Goal: Task Accomplishment & Management: Complete application form

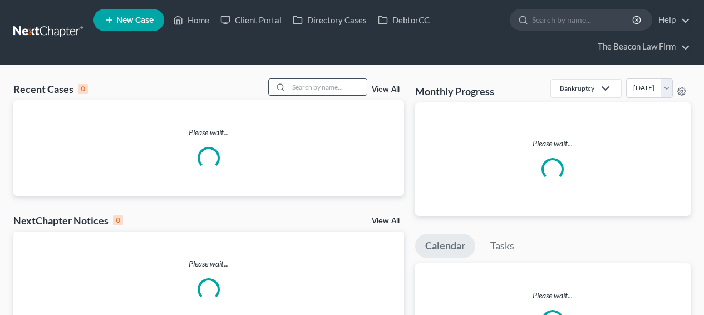
click at [356, 77] on div "Recent Cases 0 View All Please wait... NextChapter Notices 0 View All Please wa…" at bounding box center [352, 227] width 704 height 325
click at [356, 81] on input "search" at bounding box center [328, 87] width 78 height 16
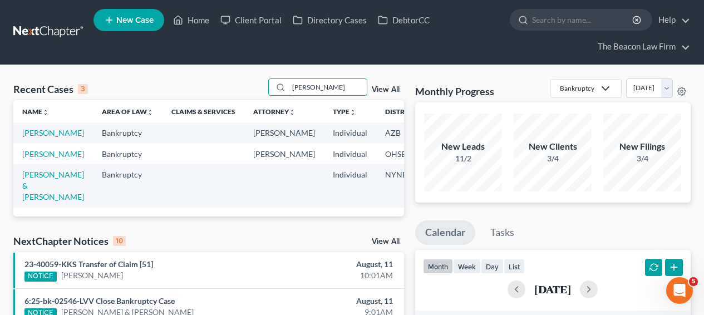
type input "[PERSON_NAME]"
click at [37, 143] on td "[PERSON_NAME]" at bounding box center [53, 132] width 80 height 21
click at [37, 137] on link "[PERSON_NAME]" at bounding box center [53, 132] width 62 height 9
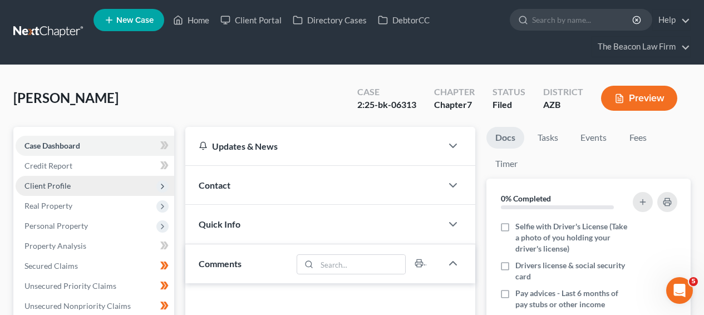
click at [55, 191] on span "Client Profile" at bounding box center [95, 186] width 159 height 20
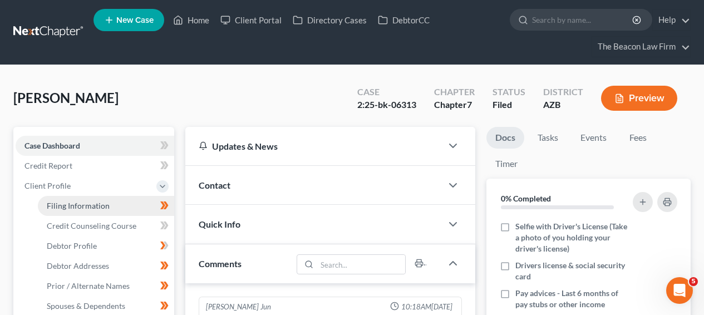
scroll to position [348, 0]
click at [55, 214] on link "Filing Information" at bounding box center [106, 206] width 136 height 20
select select "1"
select select "0"
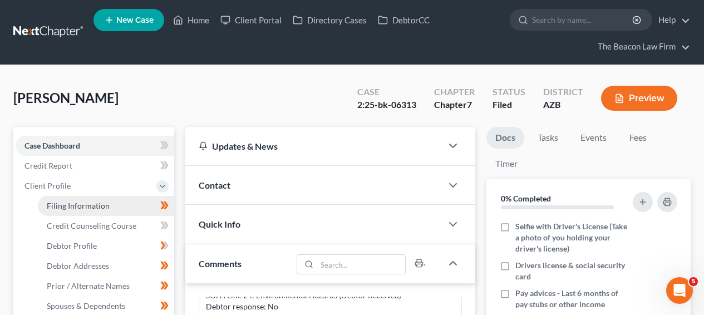
select select "9"
select select "3"
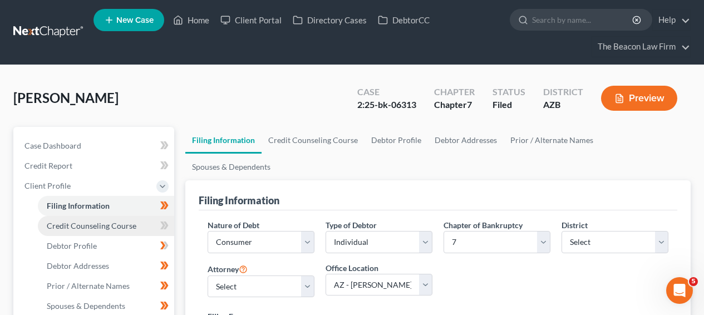
click at [55, 221] on span "Credit Counseling Course" at bounding box center [92, 225] width 90 height 9
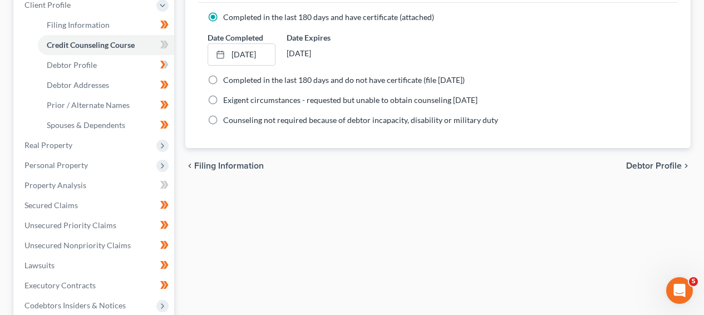
scroll to position [128, 0]
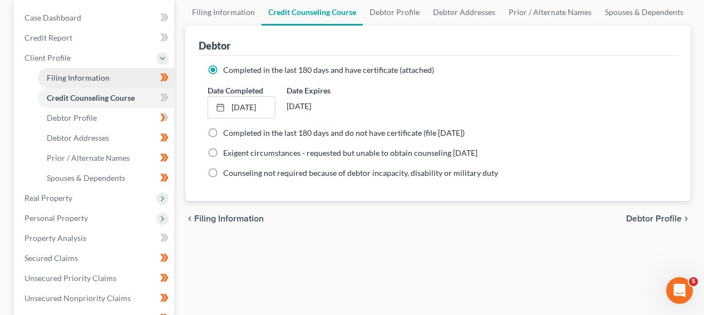
click at [85, 81] on span "Filing Information" at bounding box center [78, 77] width 63 height 9
select select "1"
select select "0"
select select "4"
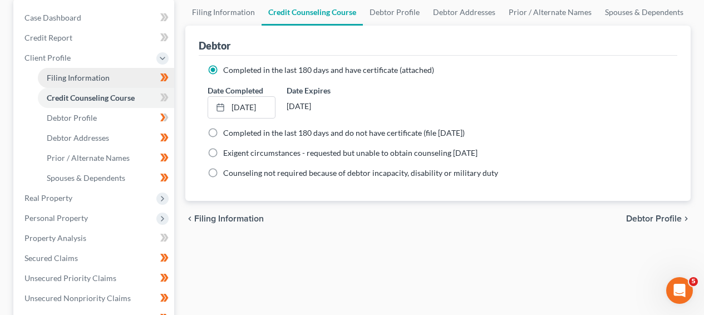
select select "18"
select select "9"
select select "3"
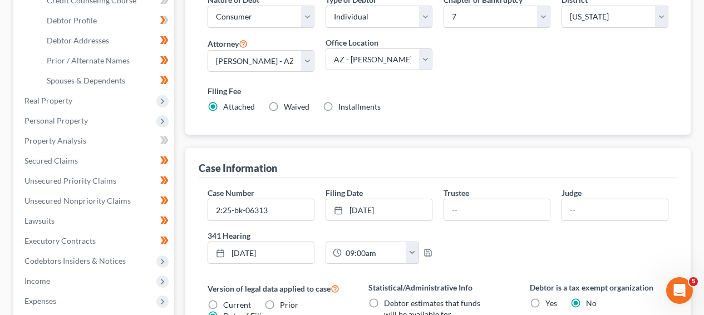
scroll to position [494, 0]
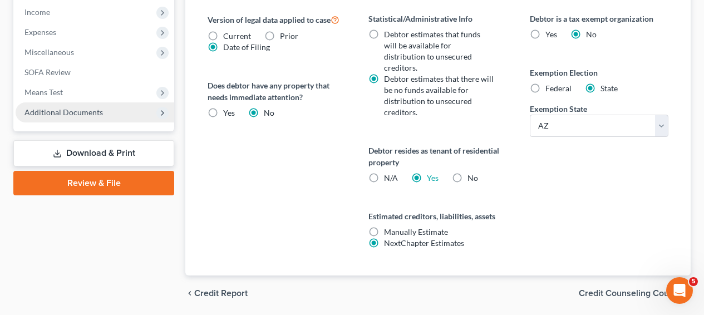
click at [126, 111] on span "Additional Documents" at bounding box center [95, 112] width 159 height 20
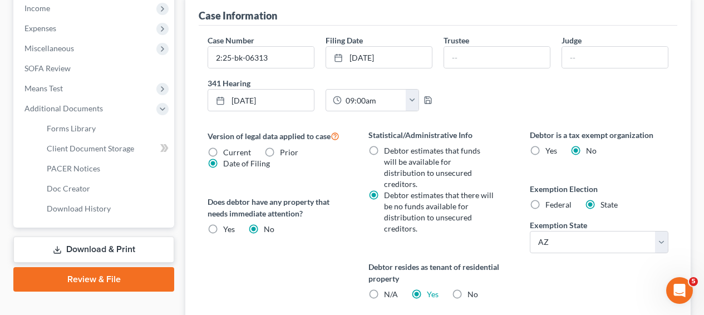
scroll to position [374, 0]
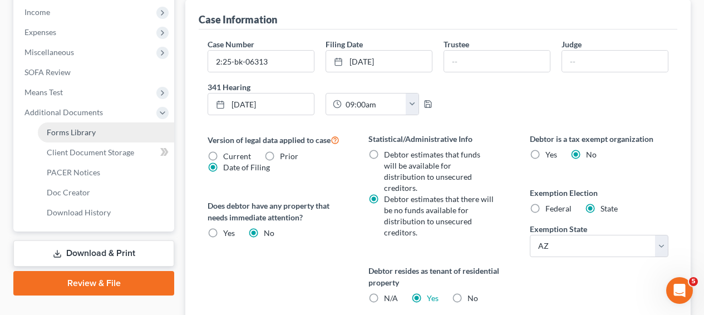
click at [106, 136] on link "Forms Library" at bounding box center [106, 132] width 136 height 20
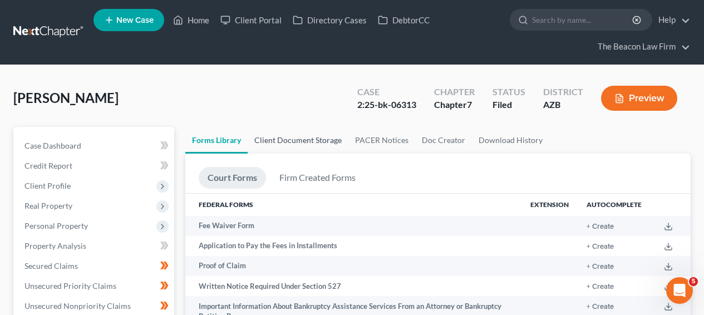
click at [264, 138] on link "Client Document Storage" at bounding box center [298, 140] width 101 height 27
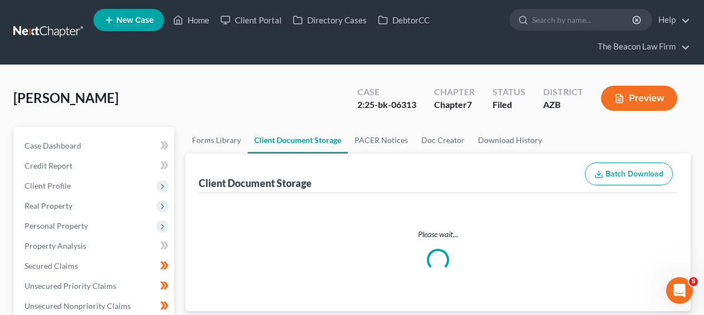
select select "14"
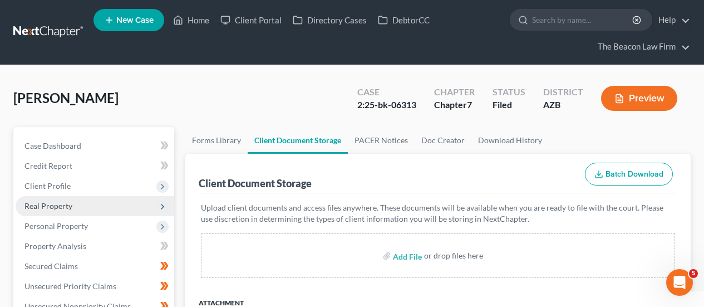
click at [120, 213] on span "Real Property" at bounding box center [95, 206] width 159 height 20
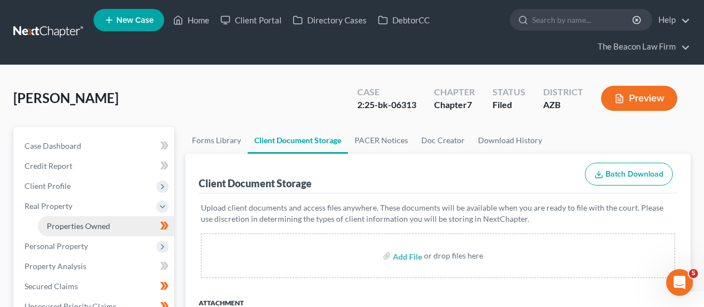
click at [115, 219] on link "Properties Owned" at bounding box center [106, 226] width 136 height 20
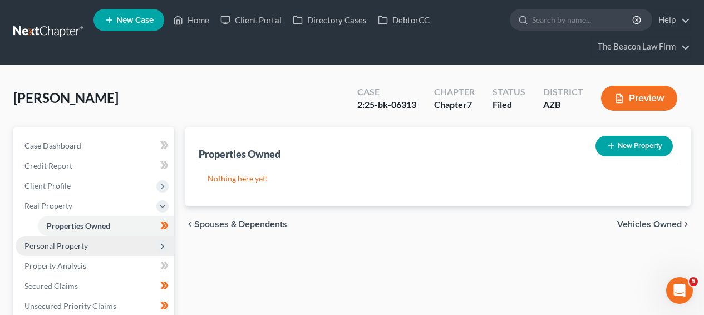
click at [108, 243] on span "Personal Property" at bounding box center [95, 246] width 159 height 20
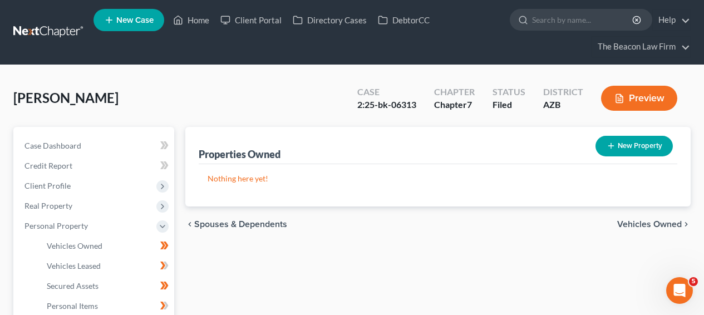
scroll to position [304, 0]
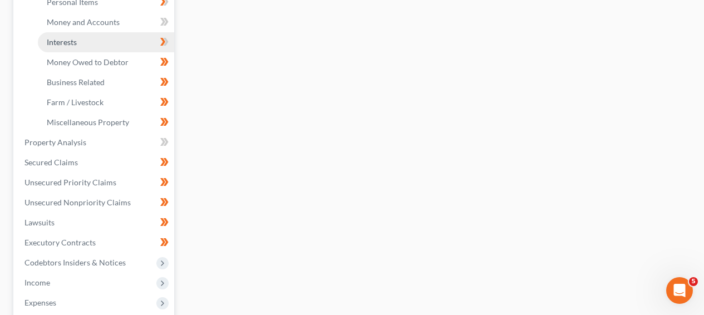
click at [102, 42] on link "Interests" at bounding box center [106, 42] width 136 height 20
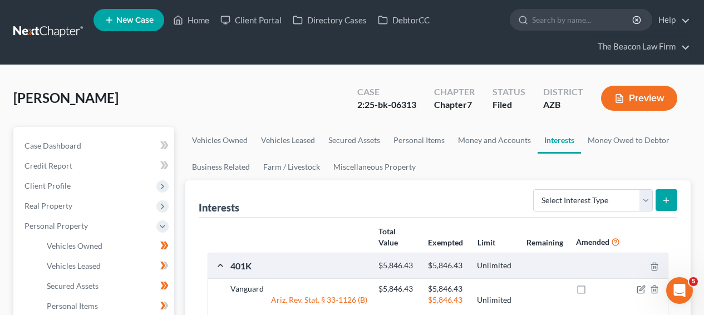
drag, startPoint x: 702, startPoint y: 94, endPoint x: 703, endPoint y: 112, distance: 18.4
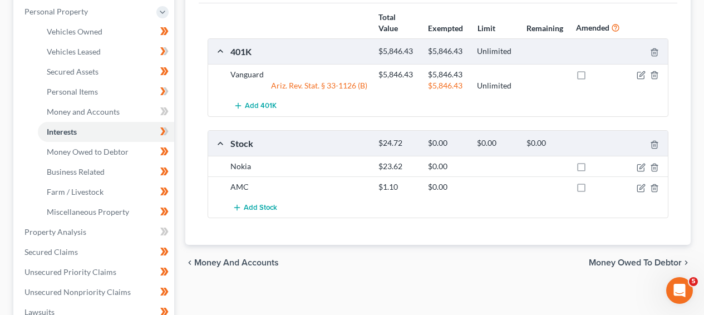
scroll to position [221, 0]
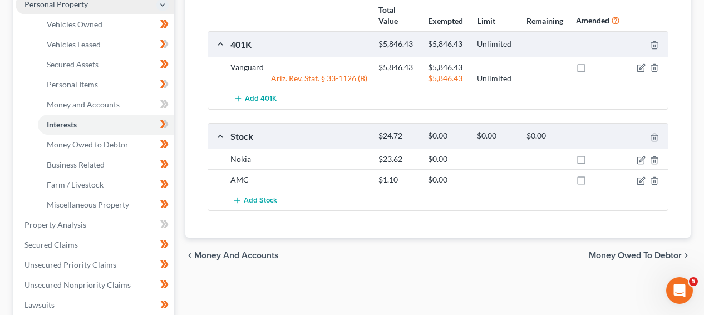
click at [83, 12] on span "Personal Property" at bounding box center [95, 4] width 159 height 20
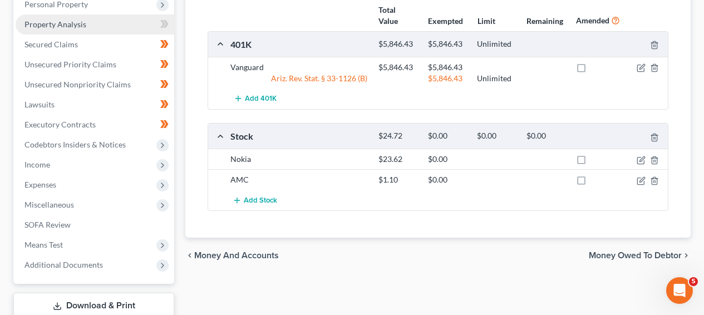
click at [82, 19] on span "Property Analysis" at bounding box center [55, 23] width 62 height 9
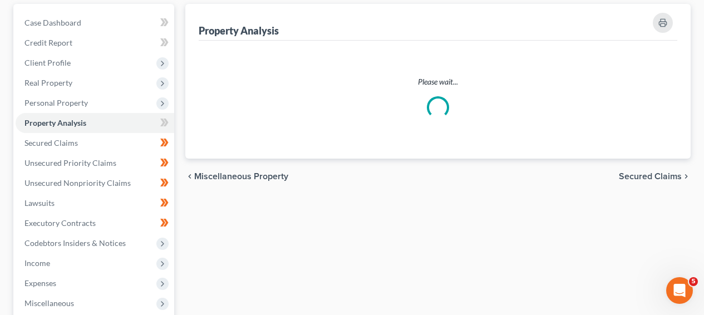
scroll to position [29, 0]
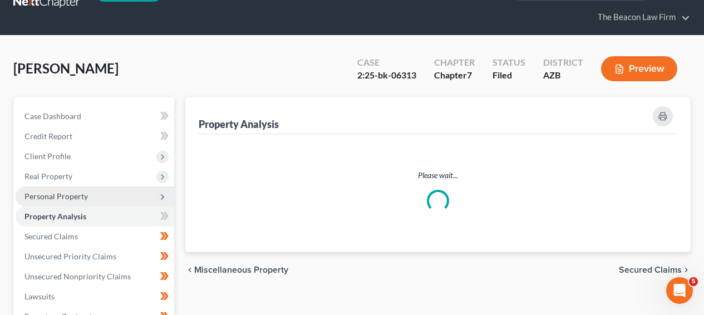
drag, startPoint x: 85, startPoint y: 8, endPoint x: 78, endPoint y: 218, distance: 210.5
click at [85, 8] on nav "Home New Case Client Portal Directory Cases DebtorCC The Beacon Law Firm prenn@…" at bounding box center [352, 3] width 704 height 65
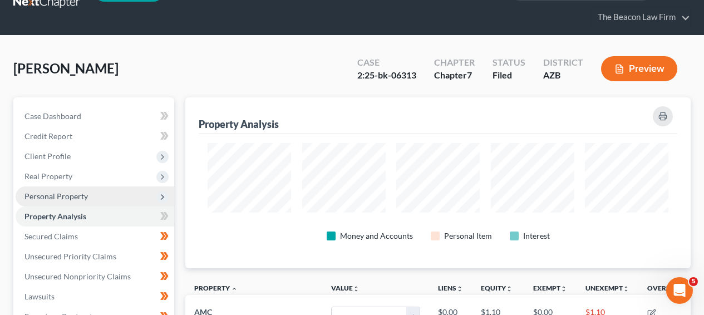
scroll to position [0, 0]
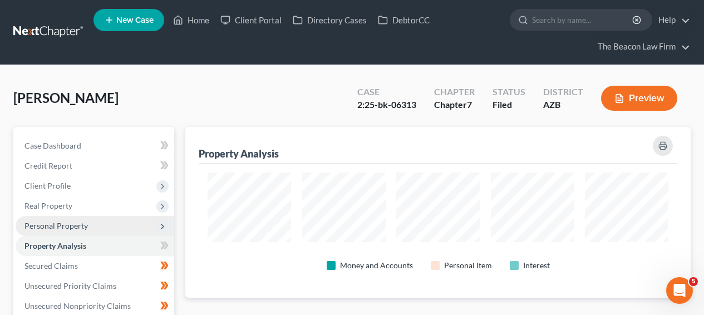
click at [77, 221] on span "Personal Property" at bounding box center [55, 225] width 63 height 9
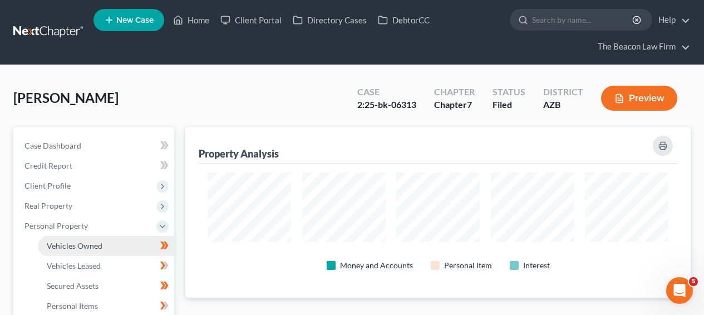
click at [73, 241] on span "Vehicles Owned" at bounding box center [75, 245] width 56 height 9
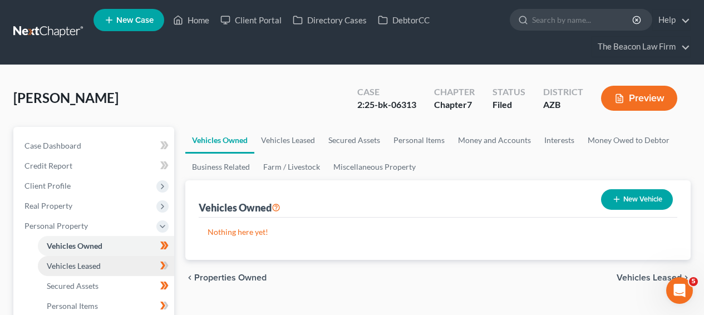
click at [88, 271] on link "Vehicles Leased" at bounding box center [106, 266] width 136 height 20
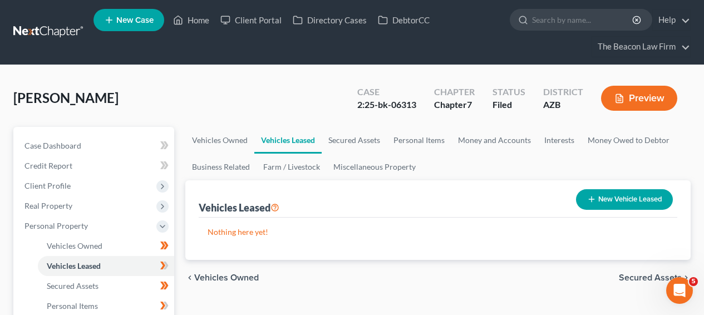
click at [25, 40] on link at bounding box center [48, 32] width 71 height 20
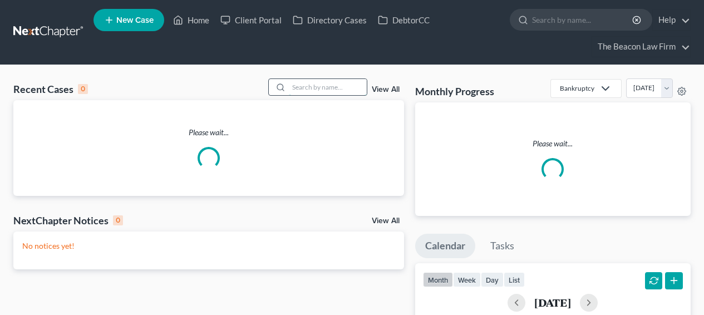
click at [331, 88] on input "search" at bounding box center [328, 87] width 78 height 16
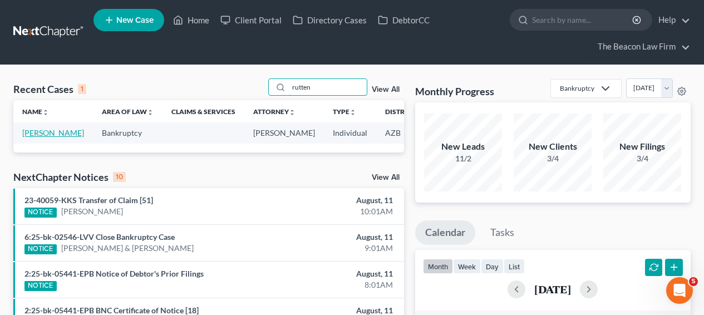
type input "rutten"
click at [28, 132] on link "[PERSON_NAME]" at bounding box center [53, 132] width 62 height 9
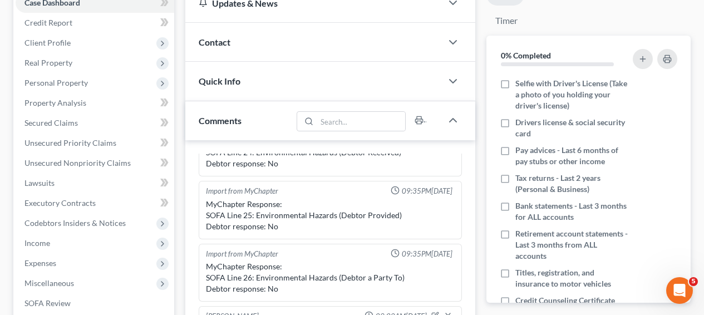
scroll to position [124, 0]
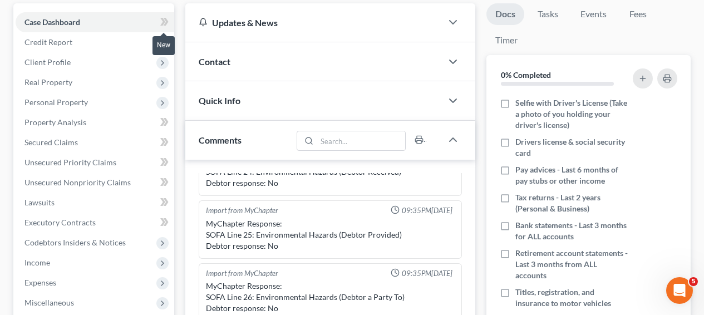
click at [160, 21] on span at bounding box center [164, 23] width 19 height 17
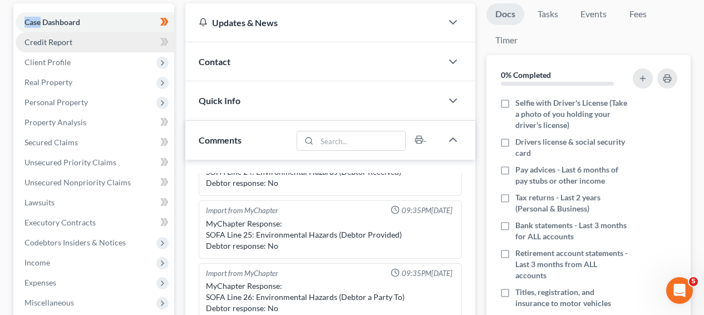
click at [139, 38] on link "Credit Report" at bounding box center [95, 42] width 159 height 20
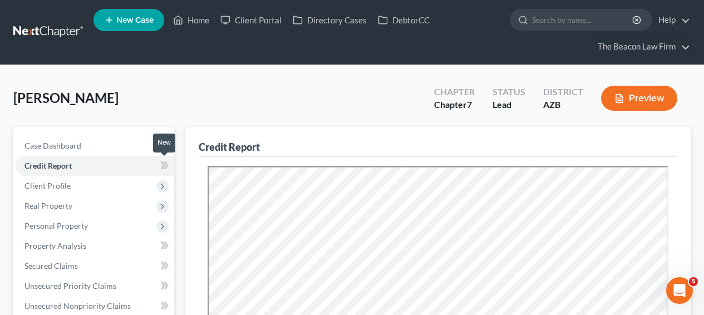
click at [164, 165] on icon at bounding box center [162, 165] width 5 height 8
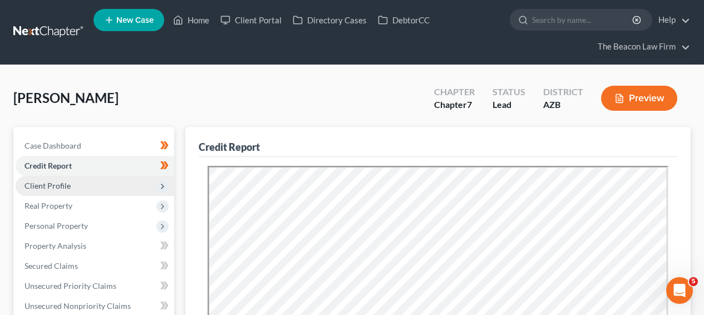
click at [125, 193] on span "Client Profile" at bounding box center [95, 186] width 159 height 20
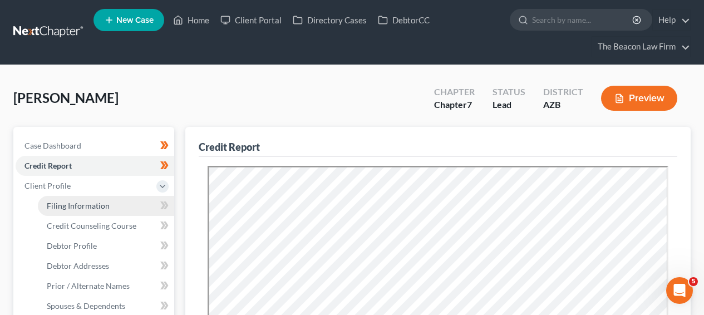
click at [123, 200] on link "Filing Information" at bounding box center [106, 206] width 136 height 20
select select "1"
select select "0"
select select "9"
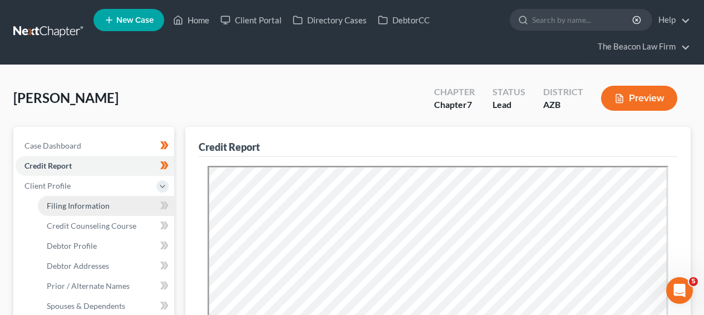
select select "3"
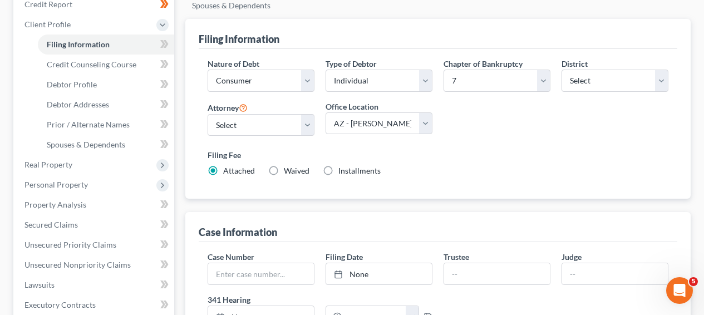
scroll to position [122, 0]
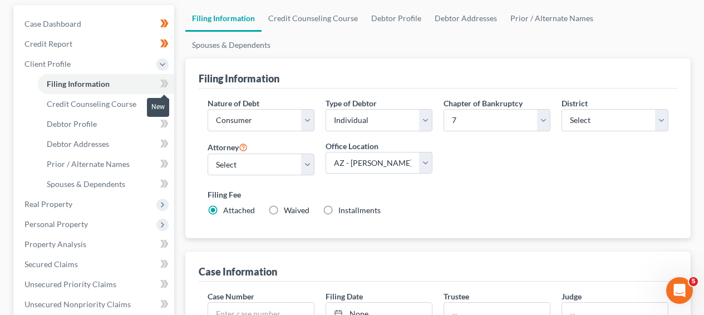
click at [162, 85] on icon at bounding box center [162, 84] width 5 height 8
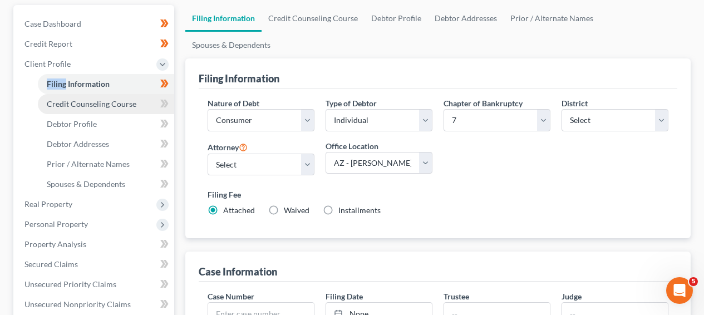
click at [121, 106] on span "Credit Counseling Course" at bounding box center [92, 103] width 90 height 9
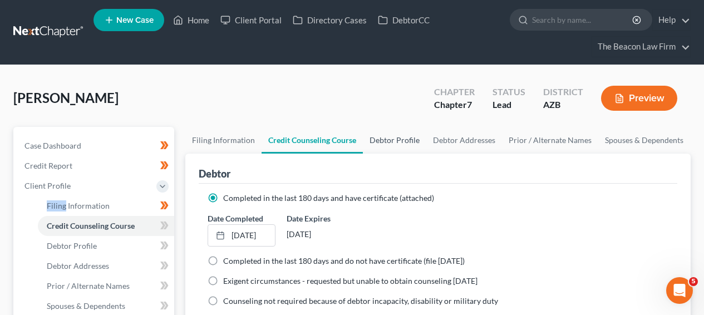
click at [374, 149] on link "Debtor Profile" at bounding box center [394, 140] width 63 height 27
select select "0"
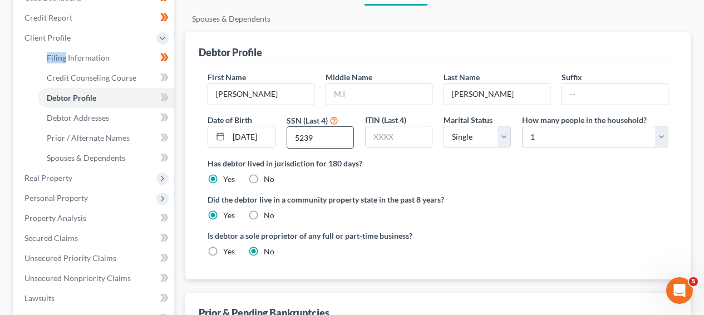
scroll to position [147, 0]
click at [164, 76] on icon at bounding box center [162, 78] width 5 height 8
click at [161, 96] on icon at bounding box center [164, 98] width 8 height 14
click at [162, 96] on icon at bounding box center [162, 98] width 5 height 8
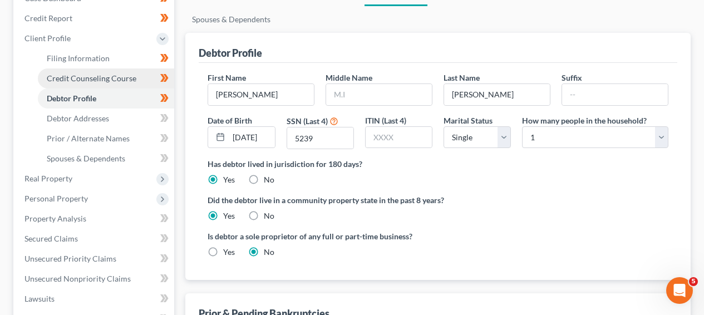
click at [140, 85] on link "Credit Counseling Course" at bounding box center [106, 78] width 136 height 20
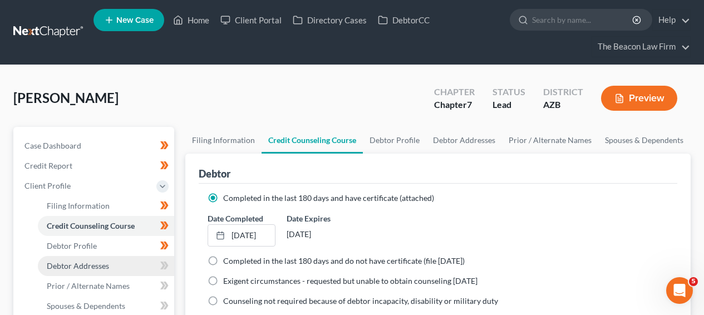
click at [131, 267] on link "Debtor Addresses" at bounding box center [106, 266] width 136 height 20
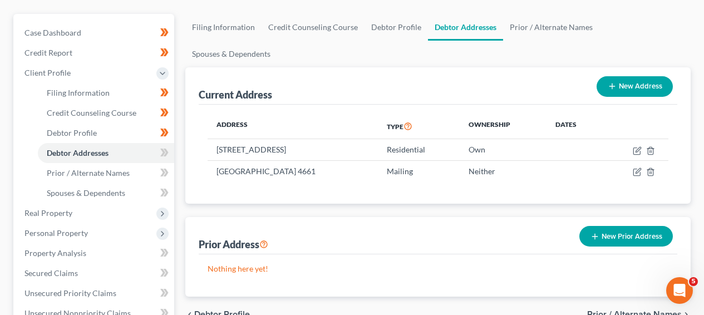
scroll to position [114, 0]
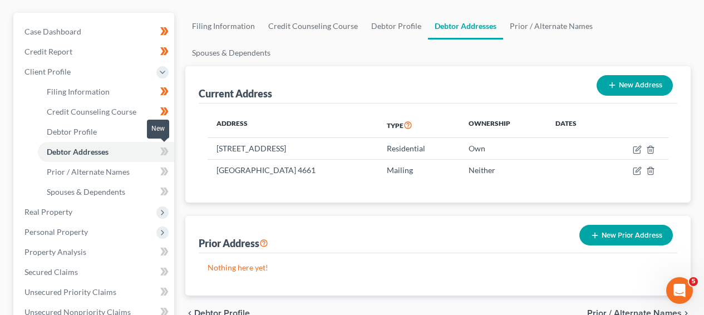
click at [159, 150] on span at bounding box center [164, 153] width 19 height 17
click at [159, 149] on span at bounding box center [164, 153] width 19 height 17
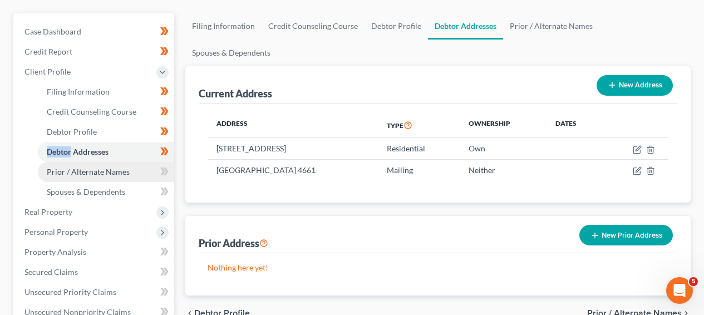
click at [144, 165] on link "Prior / Alternate Names" at bounding box center [106, 172] width 136 height 20
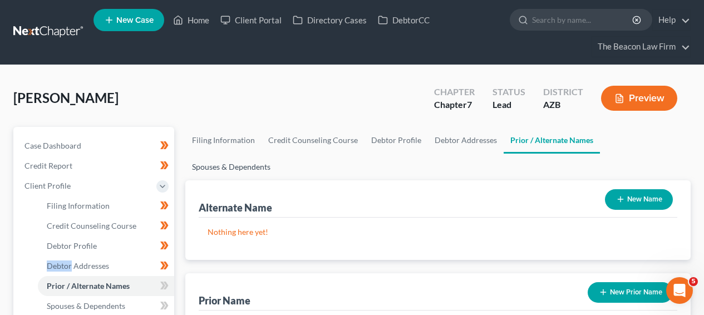
click at [277, 154] on link "Spouses & Dependents" at bounding box center [231, 167] width 92 height 27
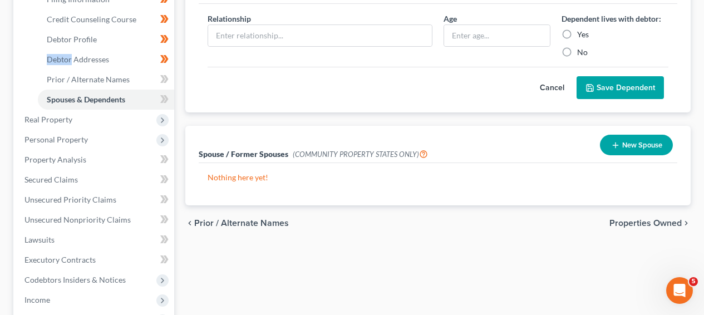
scroll to position [206, 0]
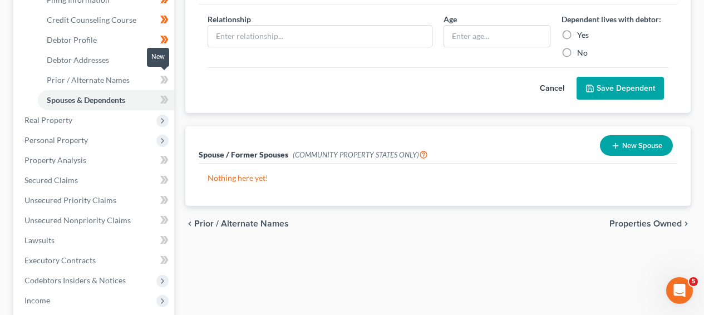
click at [171, 80] on span at bounding box center [164, 81] width 19 height 17
click at [166, 97] on icon at bounding box center [166, 100] width 5 height 8
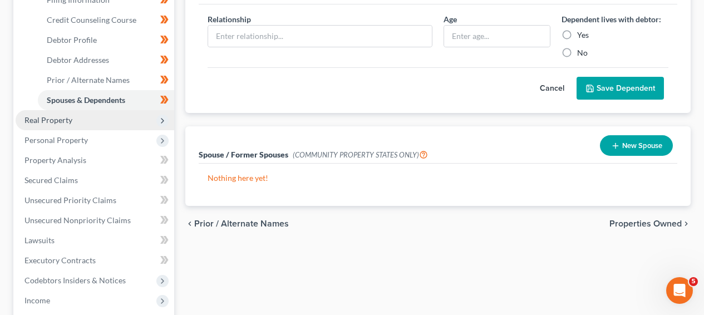
click at [123, 118] on span "Real Property" at bounding box center [95, 120] width 159 height 20
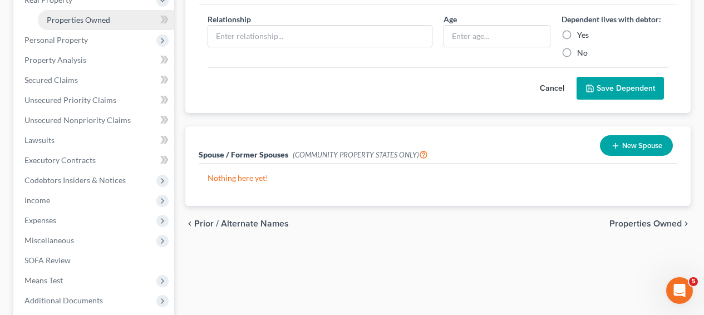
click at [134, 23] on link "Properties Owned" at bounding box center [106, 20] width 136 height 20
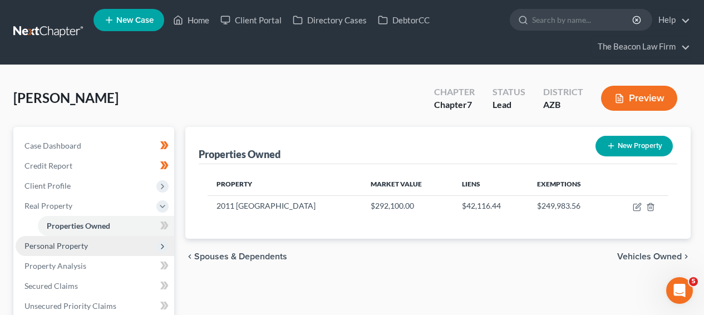
click at [131, 237] on span "Personal Property" at bounding box center [95, 246] width 159 height 20
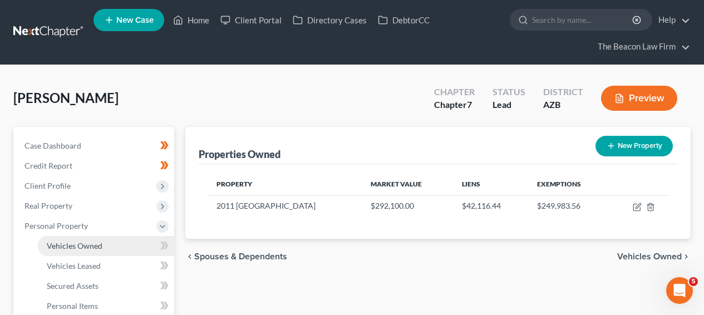
click at [115, 253] on link "Vehicles Owned" at bounding box center [106, 246] width 136 height 20
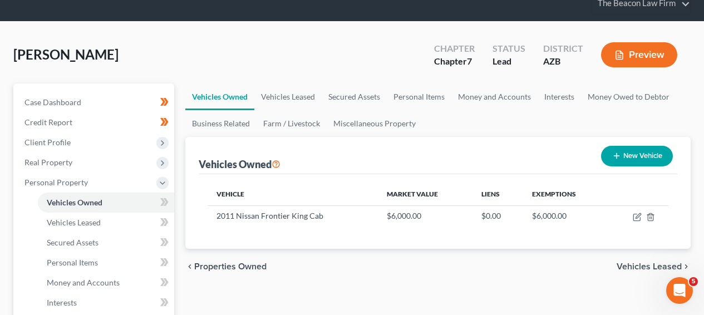
scroll to position [91, 0]
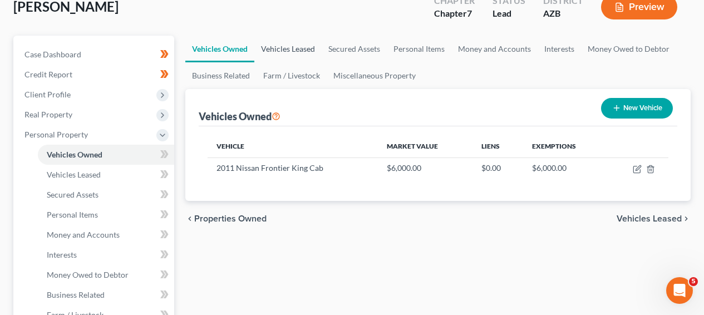
click at [313, 51] on link "Vehicles Leased" at bounding box center [287, 49] width 67 height 27
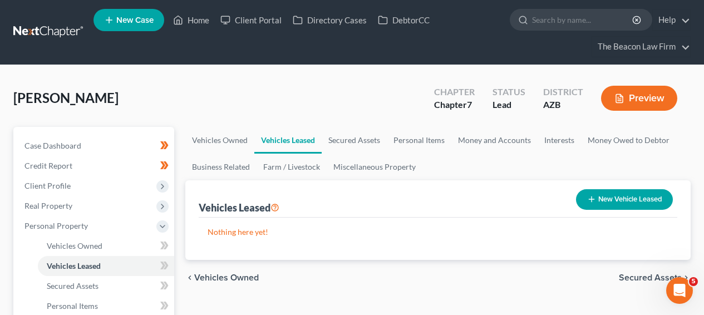
click at [350, 125] on div "[PERSON_NAME] Upgraded Chapter Chapter 7 Status Lead District [GEOGRAPHIC_DATA]…" at bounding box center [351, 102] width 677 height 48
click at [362, 140] on link "Secured Assets" at bounding box center [354, 140] width 65 height 27
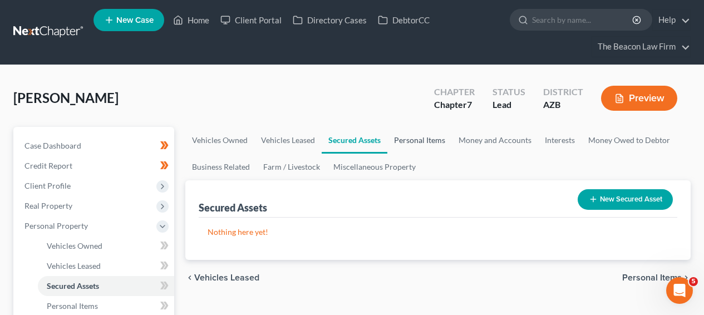
click at [422, 146] on link "Personal Items" at bounding box center [419, 140] width 65 height 27
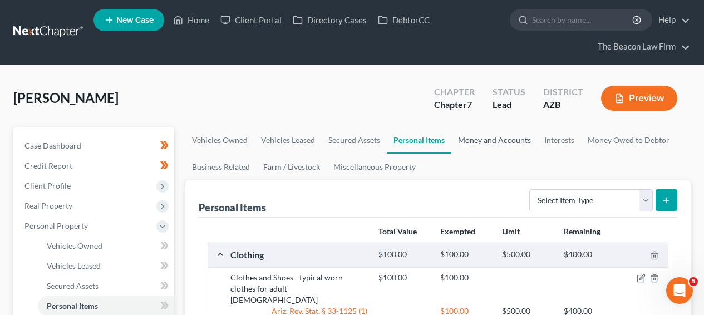
click at [479, 146] on link "Money and Accounts" at bounding box center [494, 140] width 86 height 27
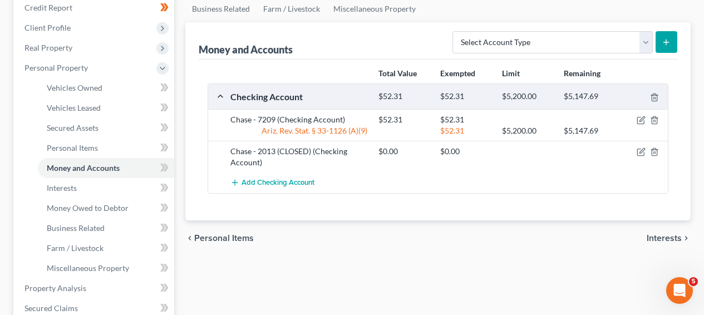
scroll to position [155, 0]
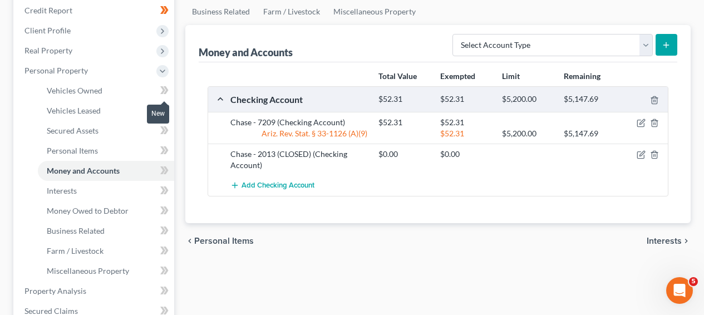
click at [161, 93] on icon at bounding box center [164, 90] width 8 height 14
click at [161, 109] on icon at bounding box center [164, 110] width 8 height 14
drag, startPoint x: 161, startPoint y: 109, endPoint x: 160, endPoint y: 122, distance: 13.4
click at [161, 109] on icon at bounding box center [164, 110] width 8 height 14
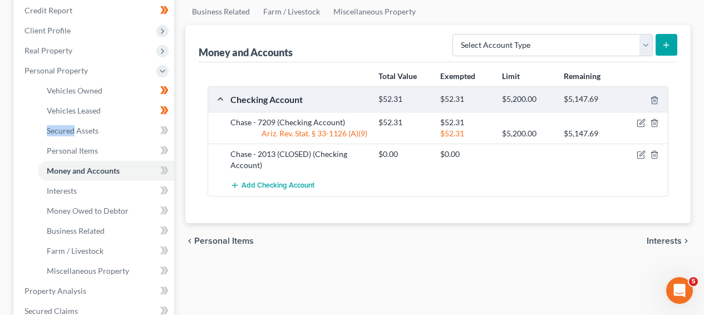
click at [159, 129] on span at bounding box center [164, 132] width 19 height 17
click at [160, 141] on link "Personal Items" at bounding box center [106, 151] width 136 height 20
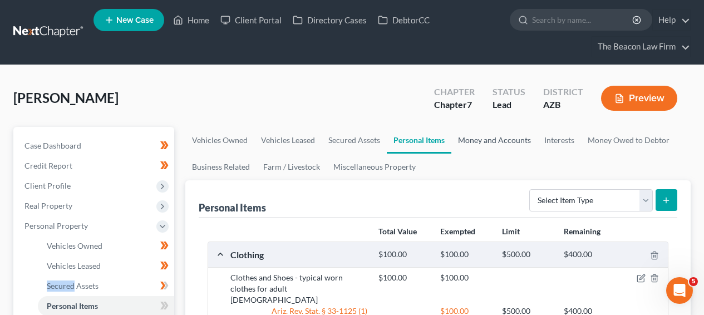
click at [492, 135] on link "Money and Accounts" at bounding box center [494, 140] width 86 height 27
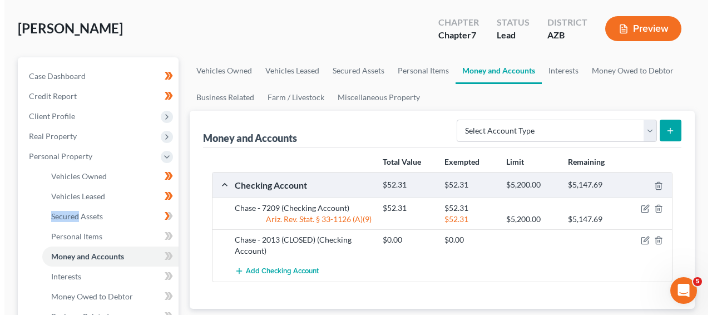
scroll to position [150, 0]
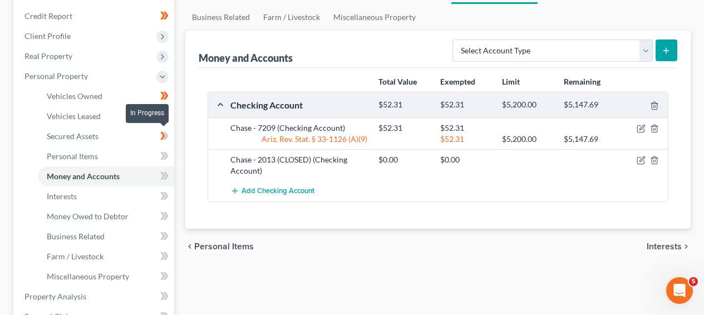
click at [173, 132] on span at bounding box center [164, 137] width 19 height 17
click at [167, 156] on icon at bounding box center [166, 156] width 5 height 8
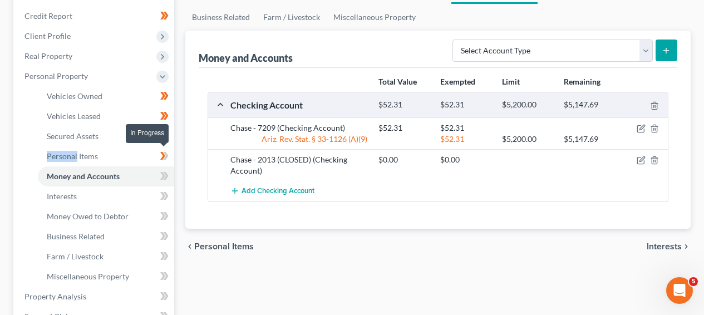
click at [167, 156] on icon at bounding box center [166, 156] width 5 height 8
click at [637, 160] on icon "button" at bounding box center [640, 160] width 7 height 7
select select "3"
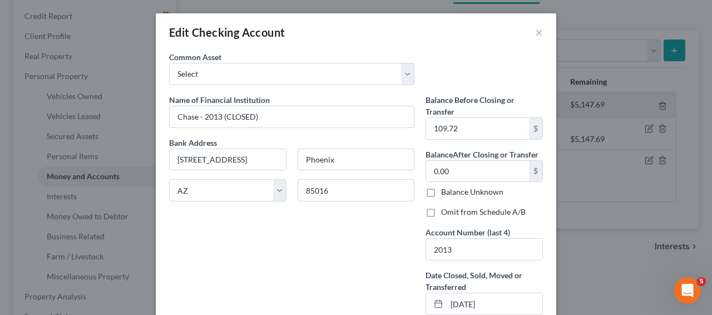
click at [686, 131] on div "Edit Checking Account × An exemption set must first be selected from the Filing…" at bounding box center [356, 157] width 712 height 315
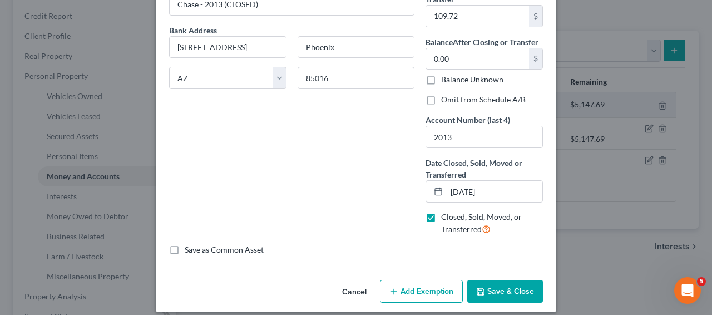
scroll to position [0, 0]
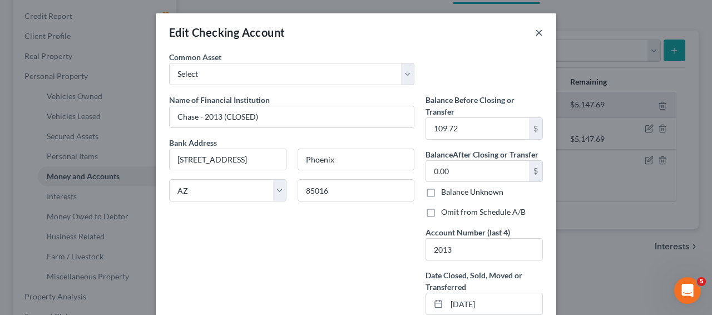
click at [535, 36] on button "×" at bounding box center [539, 32] width 8 height 13
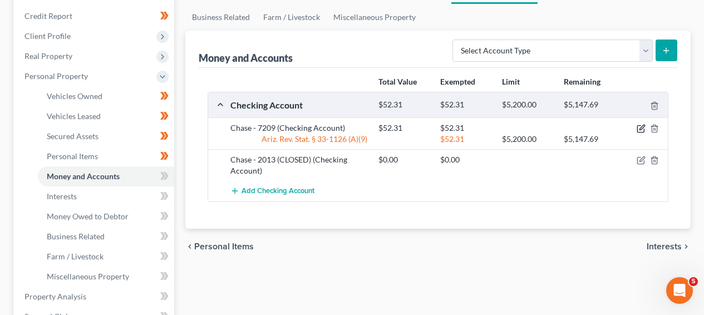
click at [643, 129] on icon "button" at bounding box center [640, 129] width 7 height 7
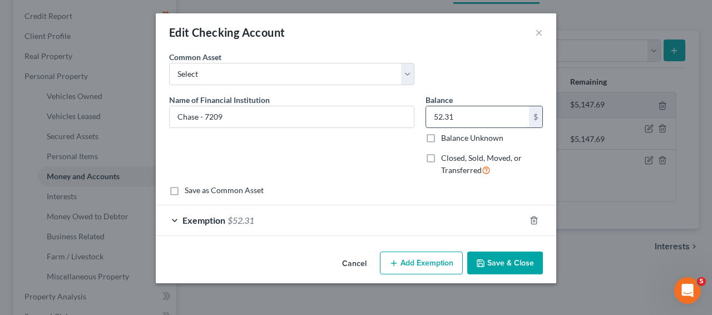
click at [442, 121] on input "52.31" at bounding box center [477, 116] width 103 height 21
type input "37.46"
click at [409, 213] on div "Exemption $52.31" at bounding box center [340, 219] width 369 height 29
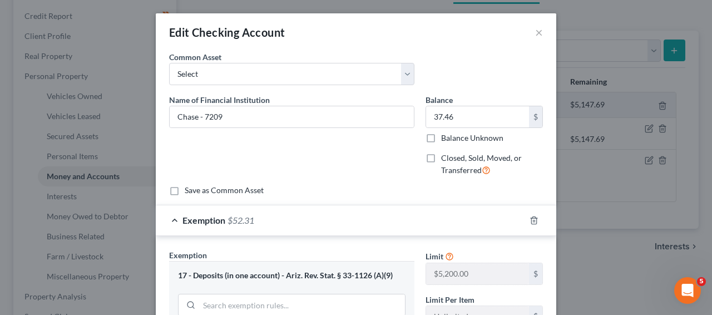
click at [712, 205] on div "Edit Checking Account × An exemption set must first be selected from the Filing…" at bounding box center [356, 157] width 712 height 315
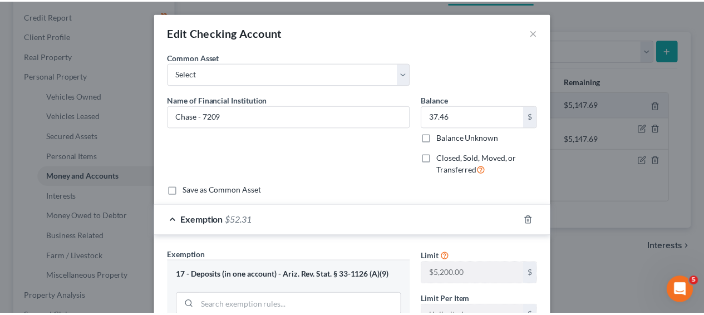
scroll to position [270, 0]
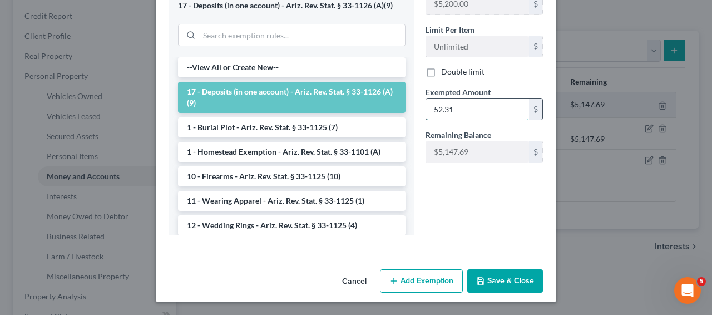
click at [515, 116] on input "52.31" at bounding box center [477, 108] width 103 height 21
type input "37.46"
click at [504, 278] on button "Save & Close" at bounding box center [505, 280] width 76 height 23
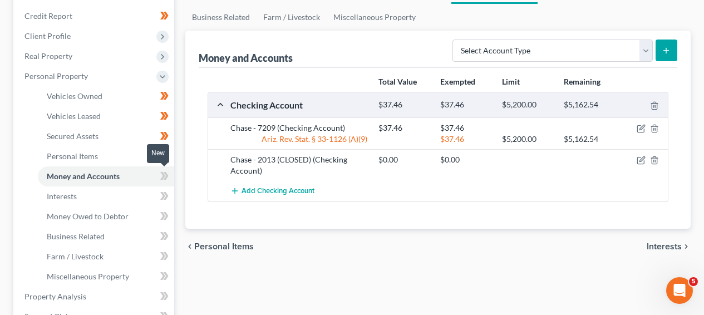
click at [170, 180] on span at bounding box center [164, 177] width 19 height 17
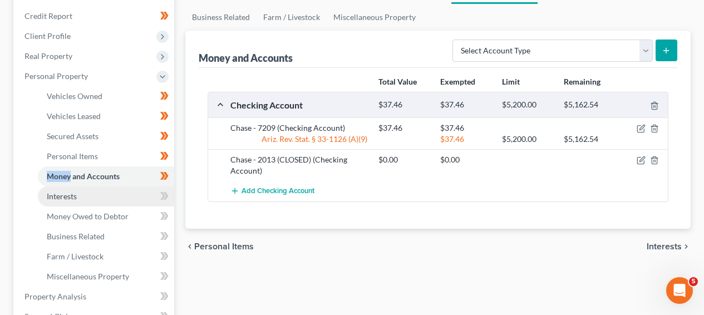
click at [125, 188] on link "Interests" at bounding box center [106, 196] width 136 height 20
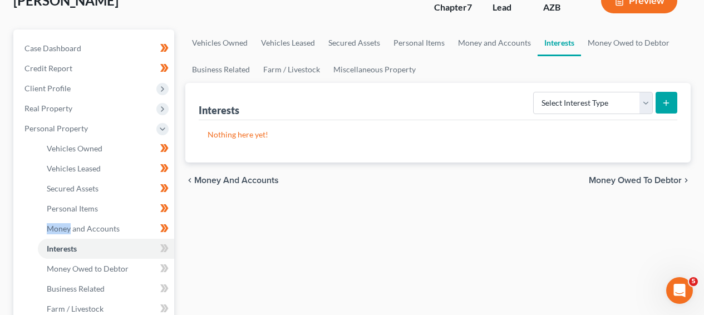
scroll to position [172, 0]
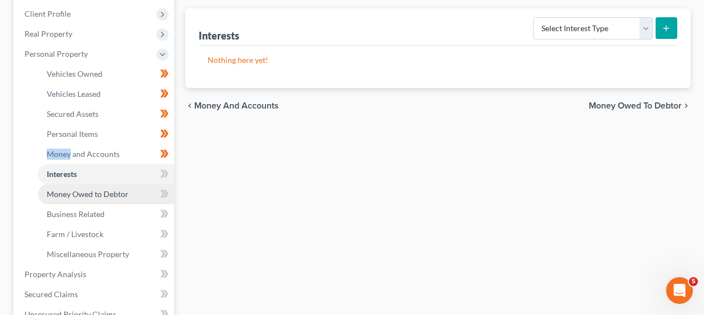
click at [116, 193] on span "Money Owed to Debtor" at bounding box center [88, 193] width 82 height 9
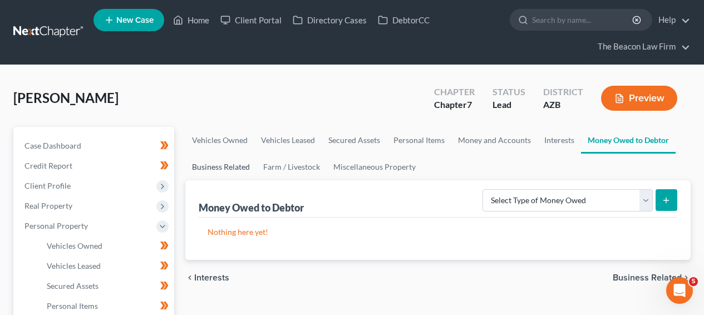
click at [231, 168] on link "Business Related" at bounding box center [220, 167] width 71 height 27
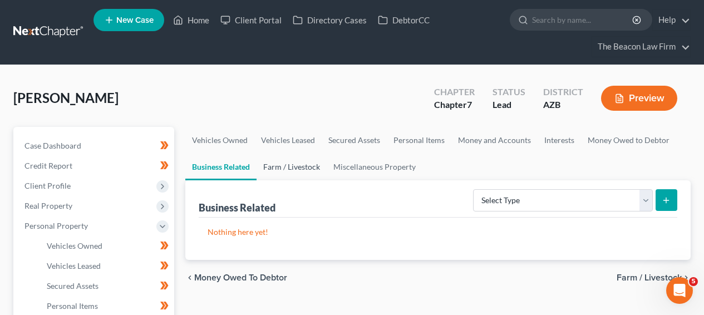
click at [274, 168] on link "Farm / Livestock" at bounding box center [292, 167] width 70 height 27
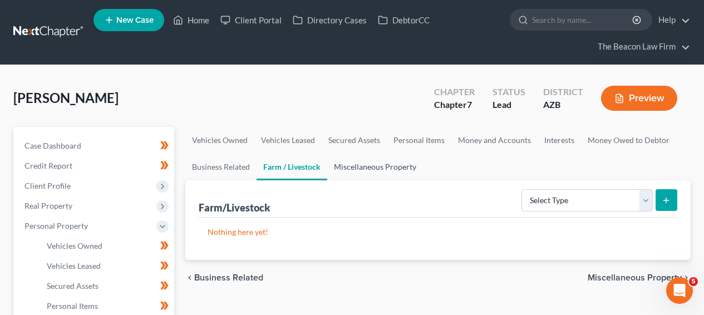
click at [339, 167] on link "Miscellaneous Property" at bounding box center [375, 167] width 96 height 27
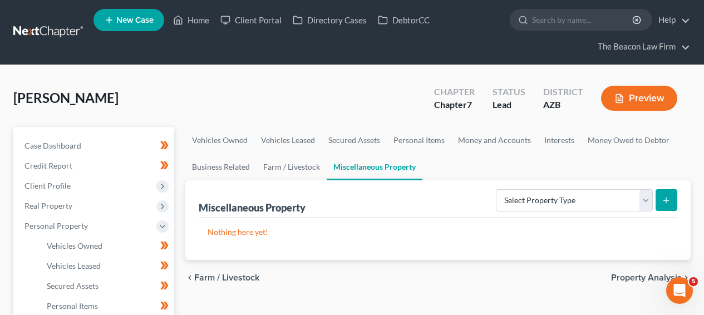
scroll to position [304, 0]
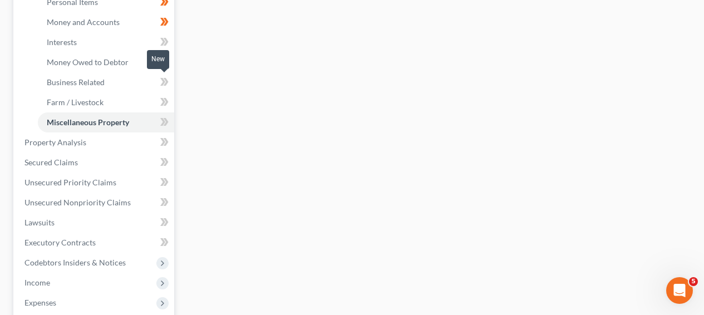
click at [170, 86] on span at bounding box center [164, 83] width 19 height 17
click at [169, 66] on span at bounding box center [164, 63] width 19 height 17
click at [165, 97] on icon at bounding box center [164, 102] width 8 height 14
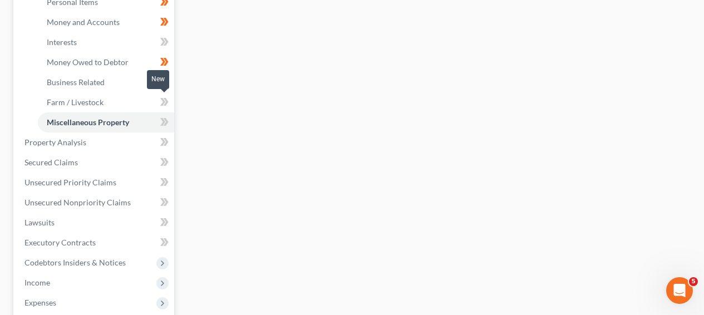
click at [165, 97] on icon at bounding box center [164, 102] width 8 height 14
click at [166, 100] on icon at bounding box center [166, 102] width 5 height 8
click at [166, 126] on icon at bounding box center [164, 122] width 8 height 14
click at [165, 125] on icon at bounding box center [164, 122] width 8 height 14
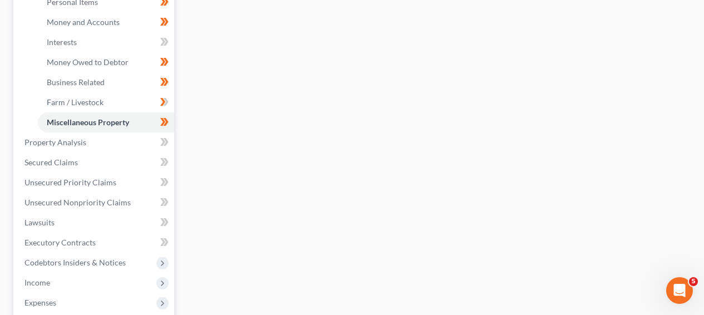
click at [169, 106] on span at bounding box center [164, 103] width 19 height 17
click at [125, 127] on link "Miscellaneous Property" at bounding box center [106, 122] width 136 height 20
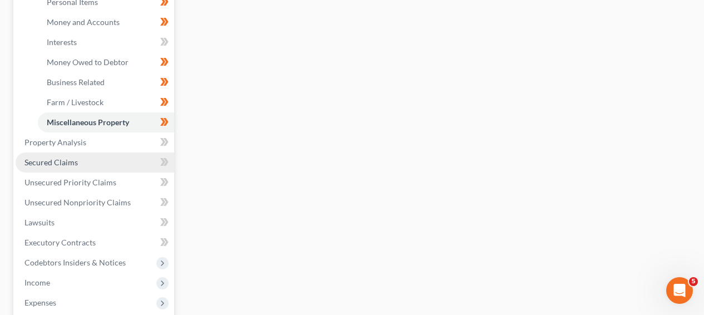
click at [119, 155] on link "Secured Claims" at bounding box center [95, 162] width 159 height 20
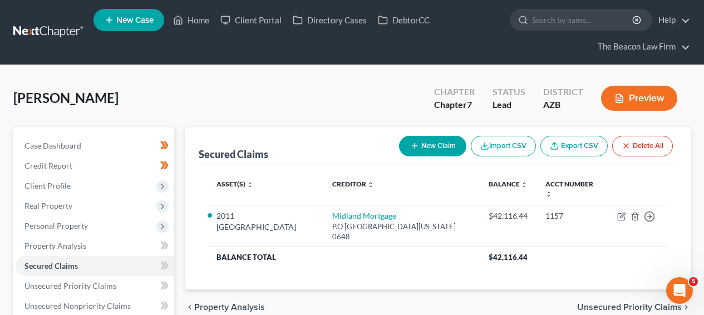
scroll to position [295, 0]
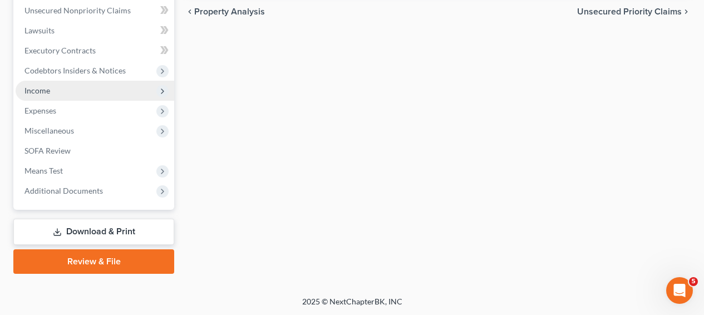
click at [109, 94] on span "Income" at bounding box center [95, 91] width 159 height 20
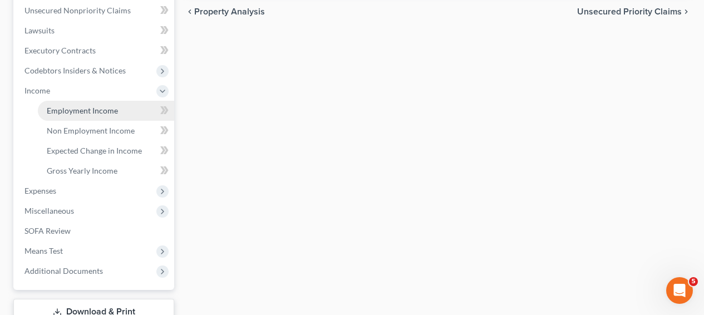
click at [107, 101] on link "Employment Income" at bounding box center [106, 111] width 136 height 20
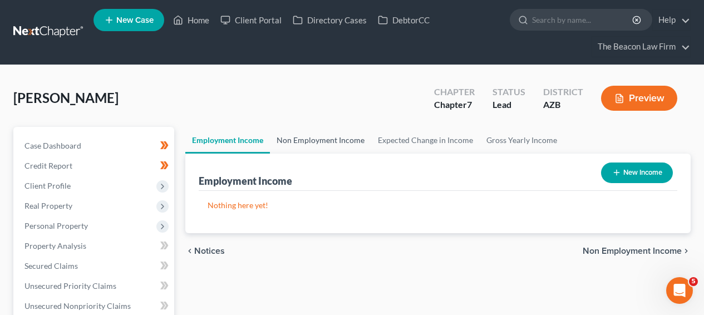
click at [305, 149] on link "Non Employment Income" at bounding box center [320, 140] width 101 height 27
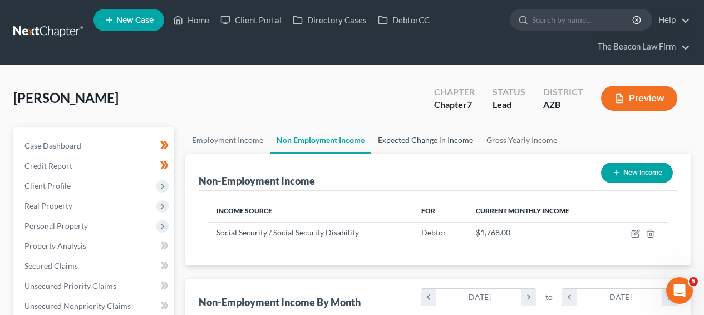
scroll to position [199, 282]
click at [418, 138] on link "Expected Change in Income" at bounding box center [425, 140] width 109 height 27
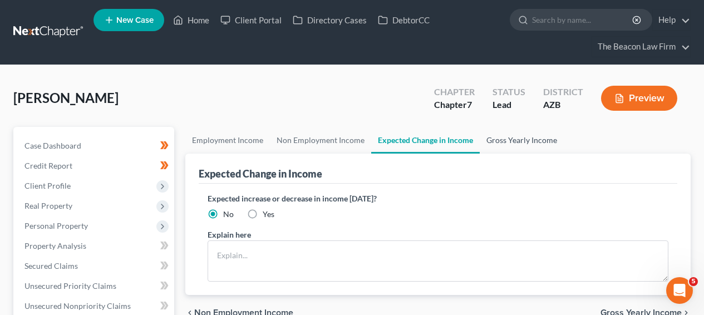
click at [487, 139] on link "Gross Yearly Income" at bounding box center [522, 140] width 84 height 27
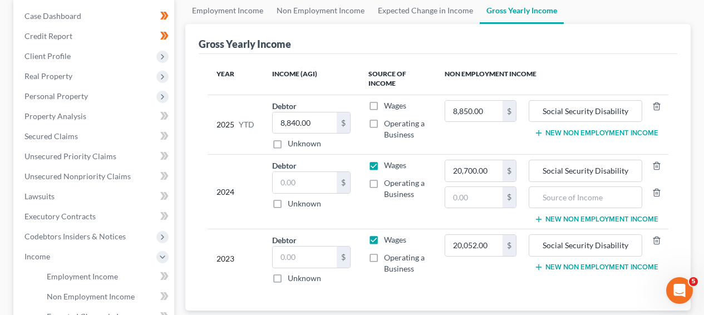
scroll to position [203, 0]
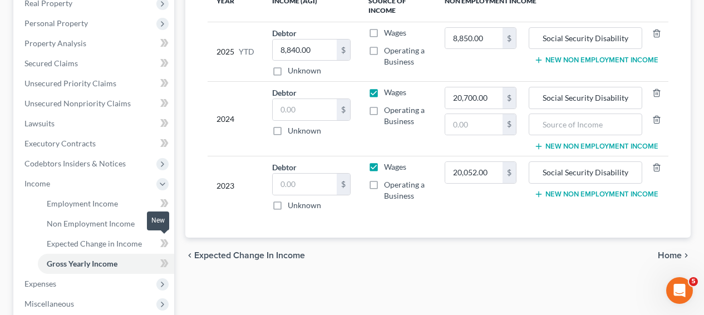
click at [160, 245] on icon at bounding box center [164, 243] width 8 height 14
click at [164, 228] on icon at bounding box center [164, 223] width 8 height 14
click at [164, 208] on icon at bounding box center [164, 203] width 8 height 14
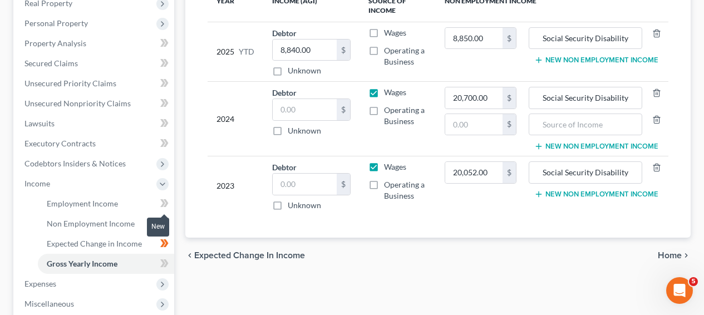
click at [164, 208] on icon at bounding box center [164, 203] width 8 height 14
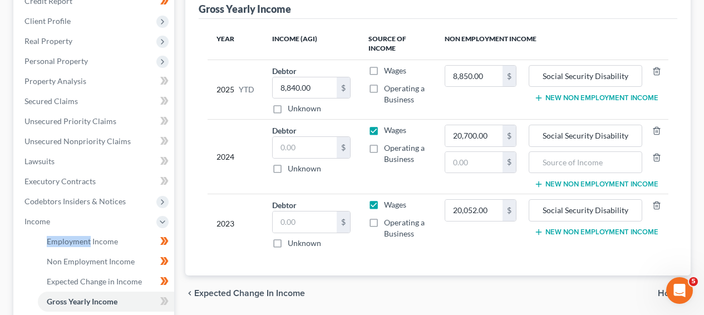
scroll to position [159, 0]
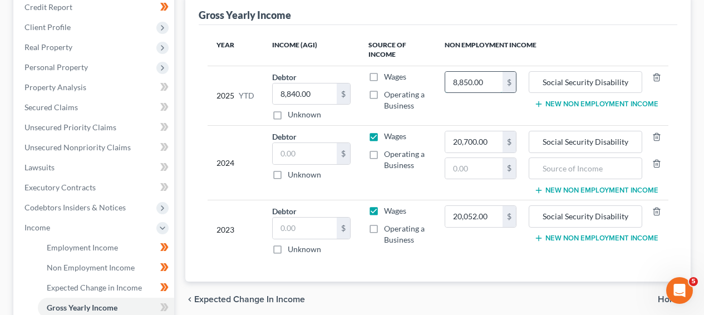
click at [464, 75] on input "8,850.00" at bounding box center [473, 82] width 57 height 21
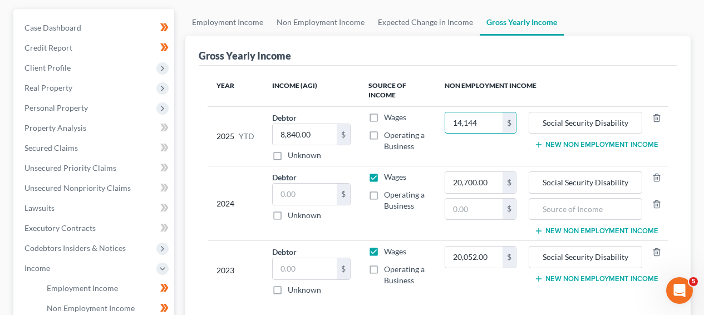
scroll to position [294, 0]
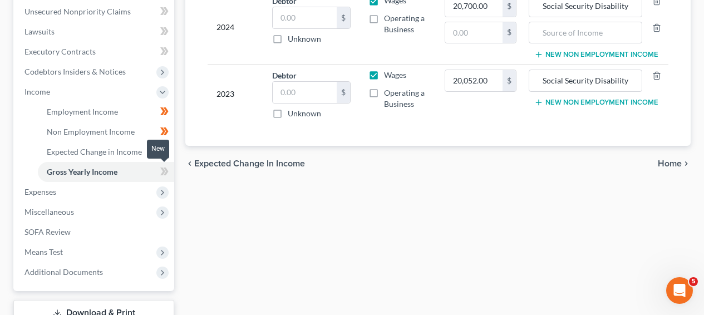
click at [171, 171] on span at bounding box center [164, 173] width 19 height 17
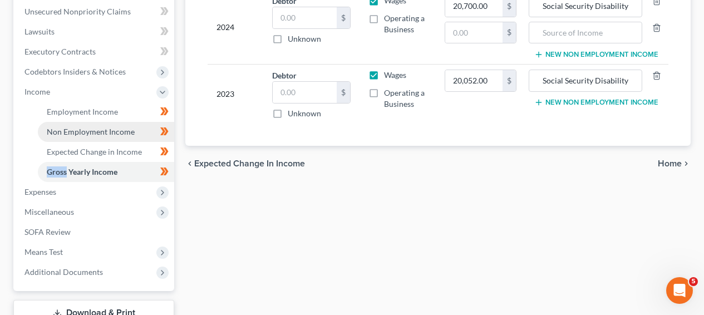
click at [139, 137] on link "Non Employment Income" at bounding box center [106, 132] width 136 height 20
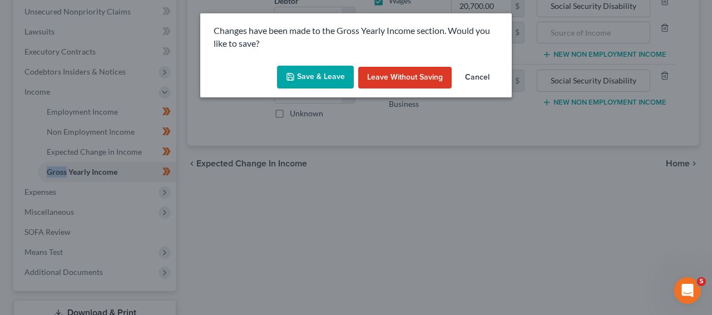
click at [314, 84] on button "Save & Leave" at bounding box center [315, 77] width 77 height 23
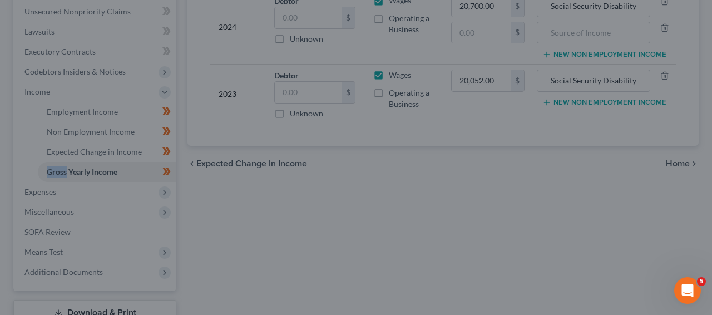
type input "14,144.00"
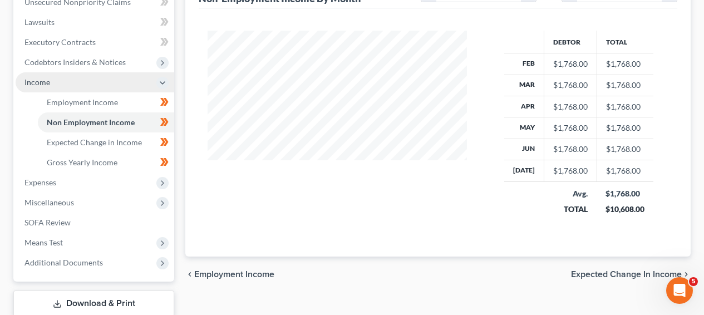
click at [111, 82] on span "Income" at bounding box center [95, 82] width 159 height 20
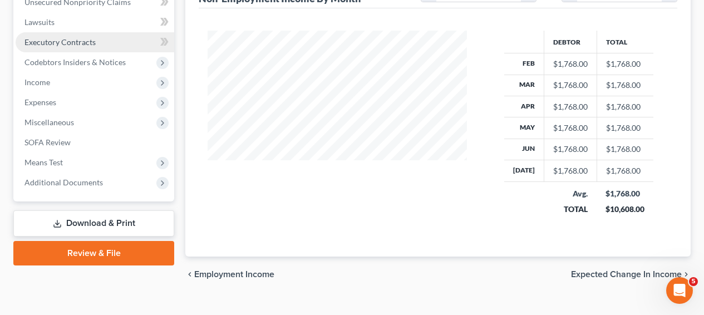
click at [112, 50] on link "Executory Contracts" at bounding box center [95, 42] width 159 height 20
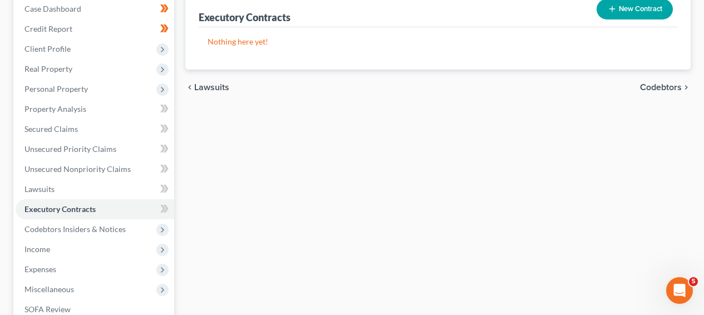
scroll to position [149, 0]
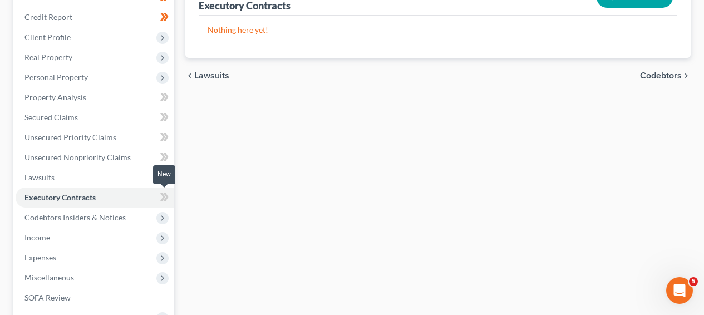
click at [161, 199] on icon at bounding box center [162, 197] width 5 height 8
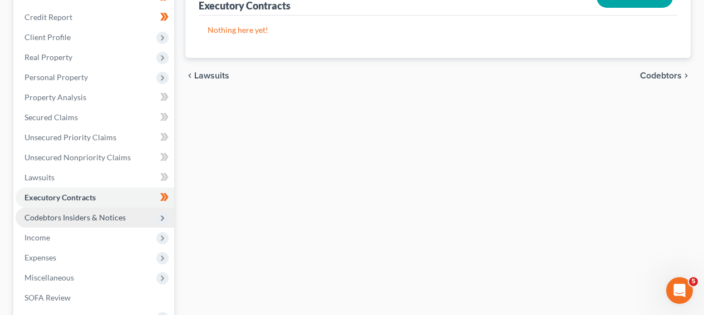
click at [132, 214] on span "Codebtors Insiders & Notices" at bounding box center [95, 218] width 159 height 20
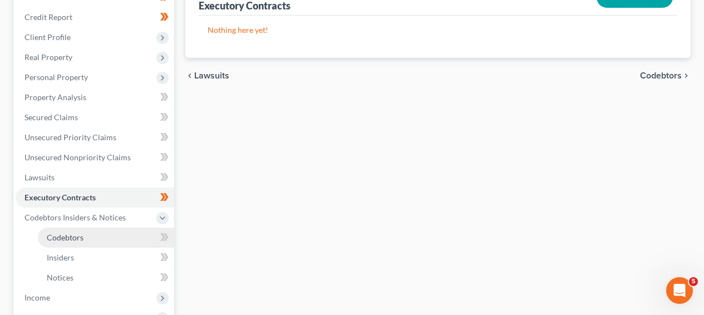
click at [132, 235] on link "Codebtors" at bounding box center [106, 238] width 136 height 20
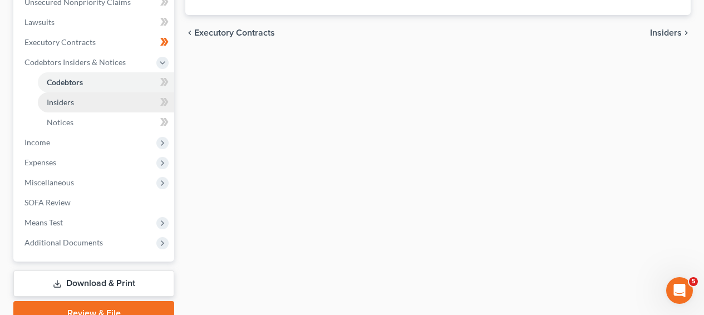
click at [135, 110] on link "Insiders" at bounding box center [106, 102] width 136 height 20
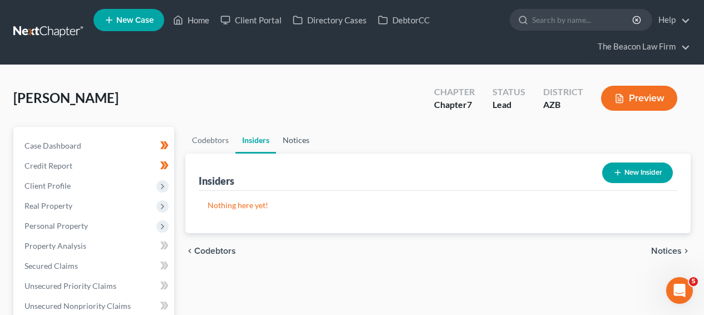
click at [299, 129] on link "Notices" at bounding box center [296, 140] width 40 height 27
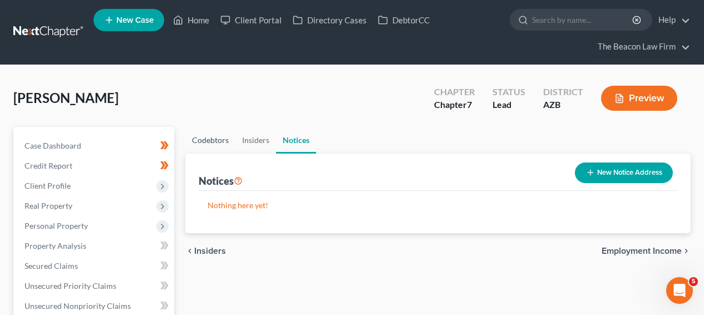
click at [215, 135] on link "Codebtors" at bounding box center [210, 140] width 50 height 27
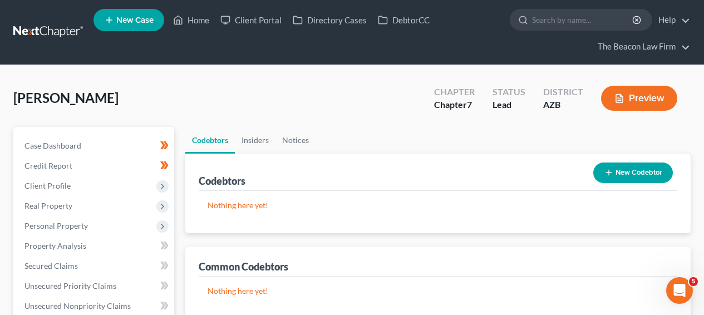
scroll to position [304, 0]
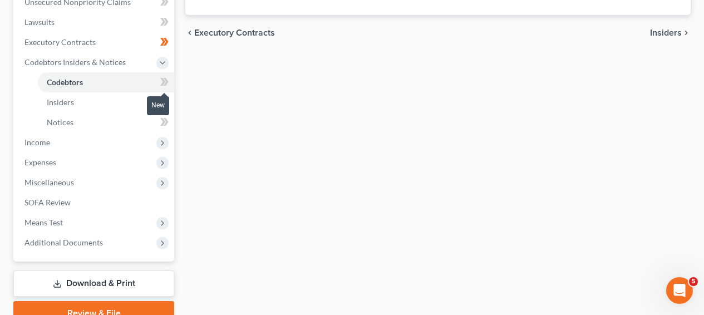
click at [165, 87] on icon at bounding box center [164, 82] width 8 height 14
click at [164, 100] on icon at bounding box center [164, 102] width 8 height 14
click at [164, 121] on icon at bounding box center [162, 122] width 5 height 8
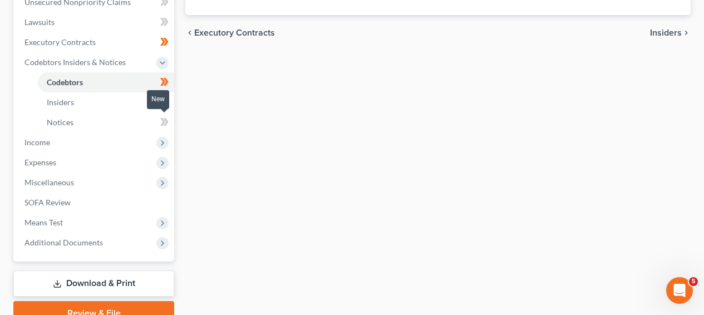
click at [164, 121] on icon at bounding box center [162, 122] width 5 height 8
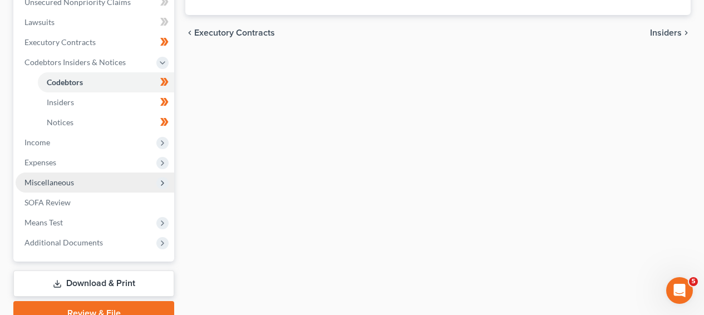
click at [98, 184] on span "Miscellaneous" at bounding box center [95, 182] width 159 height 20
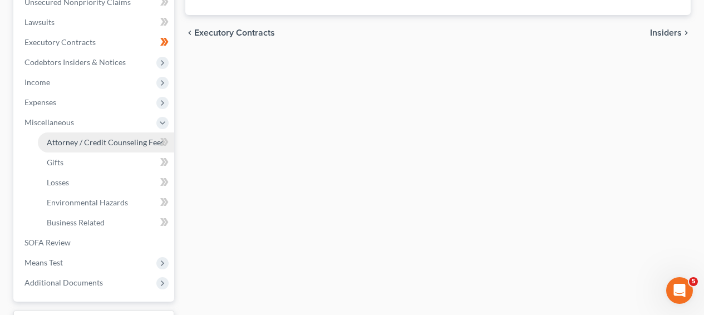
click at [110, 147] on link "Attorney / Credit Counseling Fees" at bounding box center [106, 142] width 136 height 20
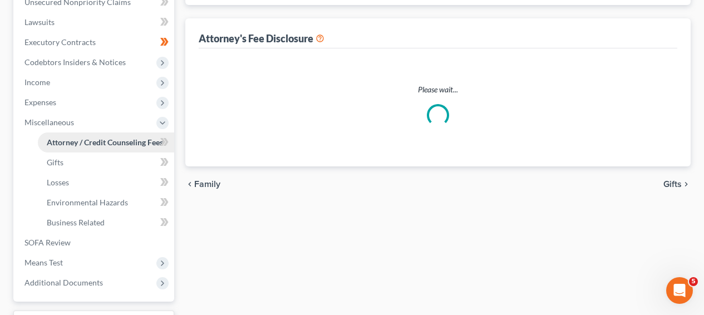
scroll to position [303, 0]
select select "3"
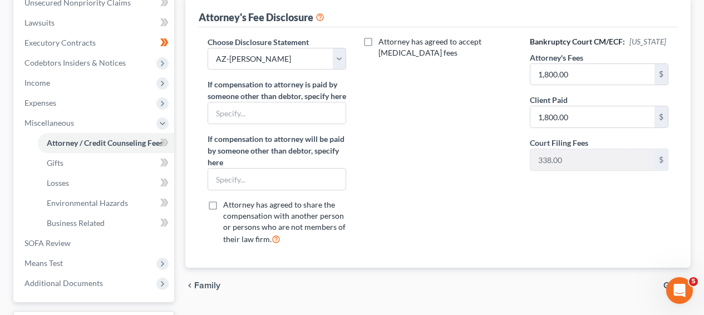
scroll to position [0, 0]
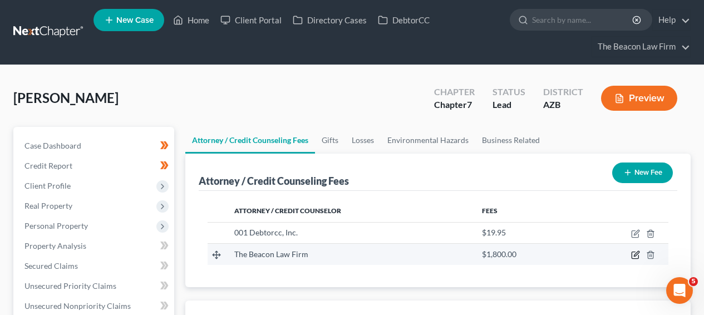
click at [638, 252] on icon "button" at bounding box center [635, 254] width 9 height 9
select select "3"
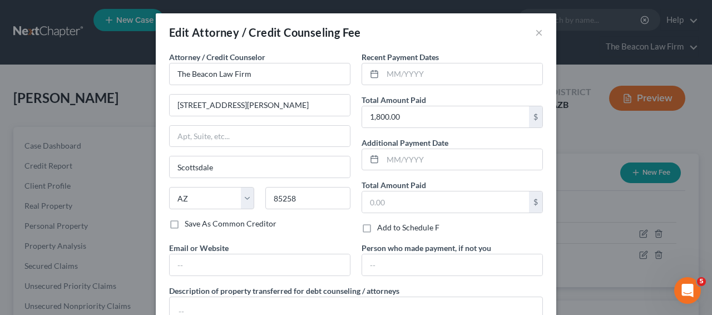
click at [663, 213] on div "Edit Attorney / Credit Counseling Fee × Attorney / Credit Counselor * The Beaco…" at bounding box center [356, 157] width 712 height 315
click at [536, 37] on button "×" at bounding box center [539, 32] width 8 height 13
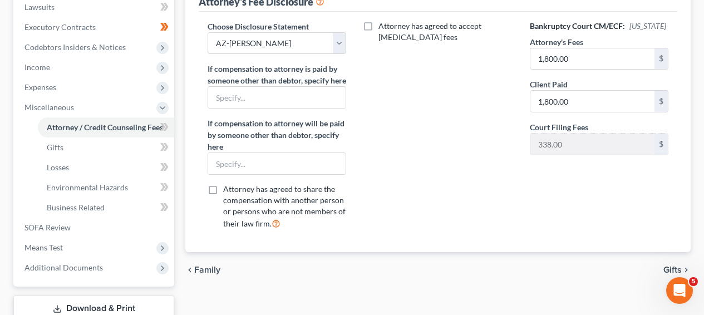
scroll to position [319, 0]
click at [100, 151] on link "Gifts" at bounding box center [106, 147] width 136 height 20
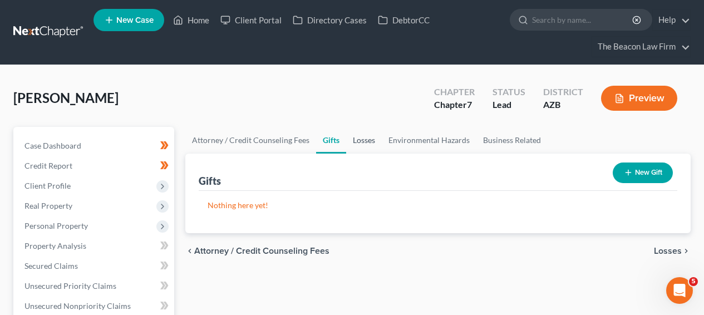
click at [358, 134] on link "Losses" at bounding box center [364, 140] width 36 height 27
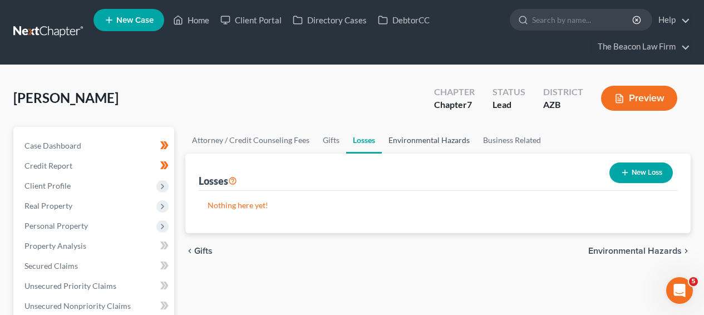
click at [427, 141] on link "Environmental Hazards" at bounding box center [429, 140] width 95 height 27
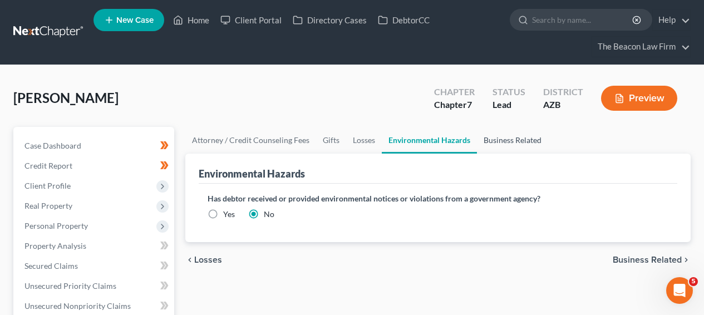
click at [498, 146] on link "Business Related" at bounding box center [512, 140] width 71 height 27
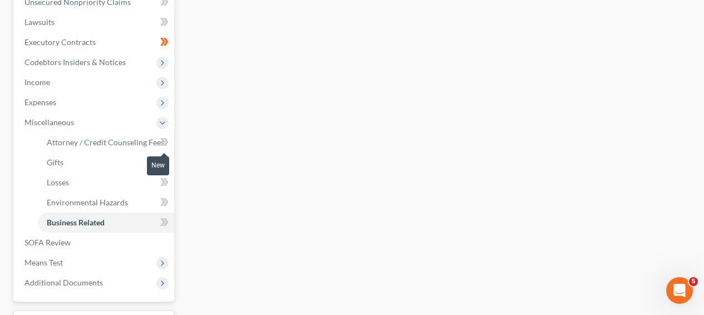
click at [162, 145] on icon at bounding box center [164, 142] width 8 height 14
drag, startPoint x: 162, startPoint y: 145, endPoint x: 164, endPoint y: 156, distance: 11.7
click at [162, 145] on icon at bounding box center [164, 142] width 8 height 14
click at [164, 157] on icon at bounding box center [164, 162] width 8 height 14
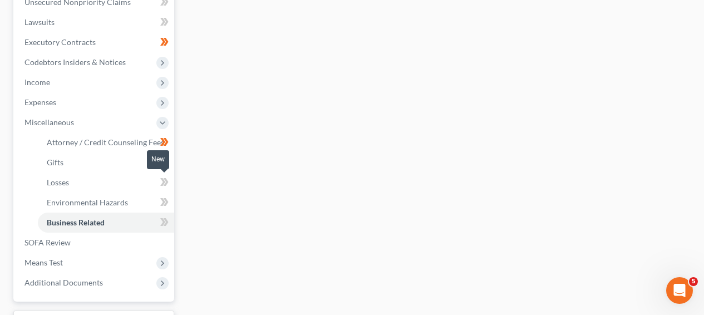
click at [163, 178] on icon at bounding box center [162, 182] width 5 height 8
click at [165, 205] on icon at bounding box center [164, 202] width 8 height 14
click at [165, 221] on icon at bounding box center [164, 222] width 8 height 14
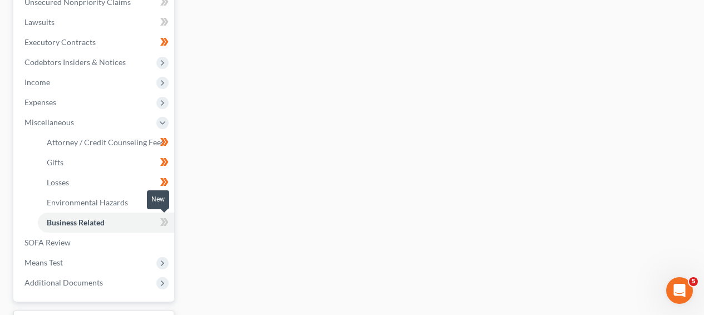
click at [165, 221] on icon at bounding box center [164, 222] width 8 height 14
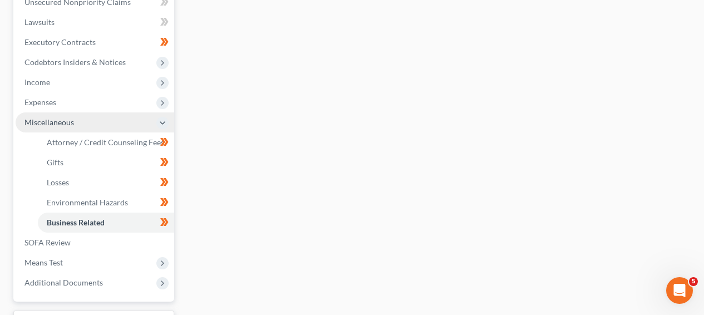
click at [117, 124] on span "Miscellaneous" at bounding box center [95, 122] width 159 height 20
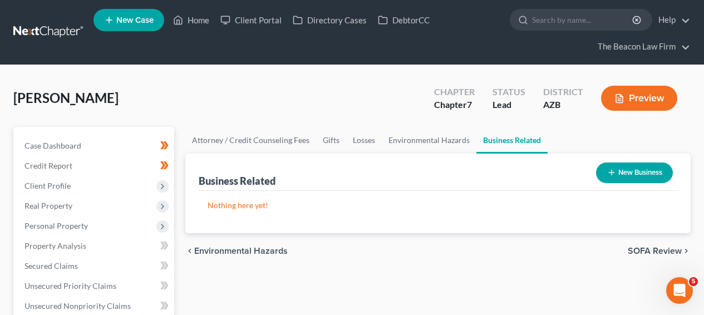
scroll to position [24, 0]
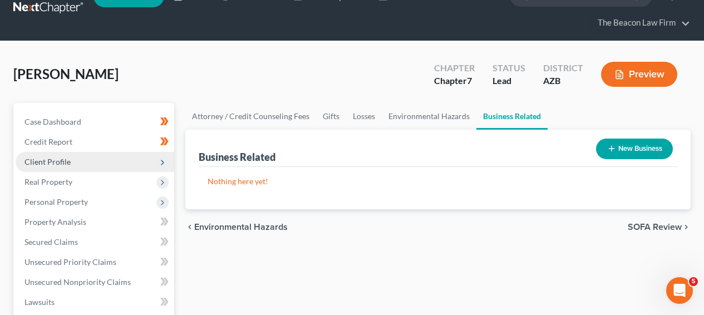
click at [138, 168] on span "Client Profile" at bounding box center [95, 162] width 159 height 20
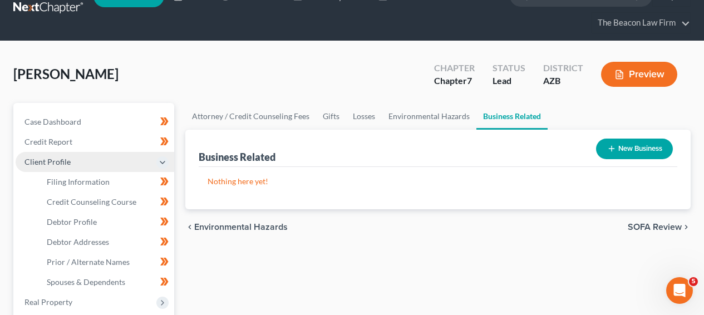
click at [132, 166] on span "Client Profile" at bounding box center [95, 162] width 159 height 20
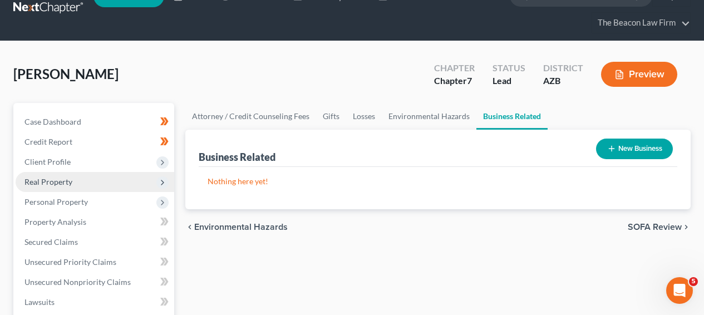
click at [127, 181] on span "Real Property" at bounding box center [95, 182] width 159 height 20
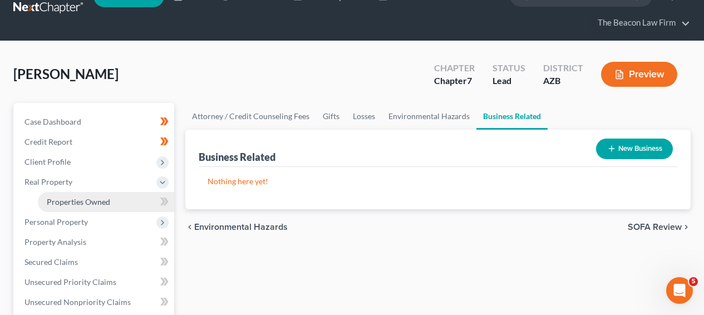
click at [122, 199] on link "Properties Owned" at bounding box center [106, 202] width 136 height 20
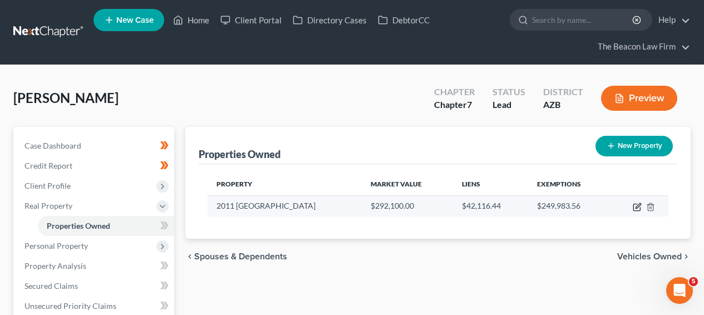
click at [638, 208] on icon "button" at bounding box center [637, 207] width 9 height 9
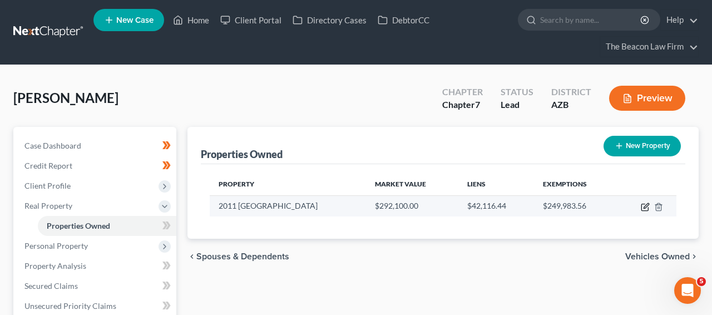
select select "3"
select select "1"
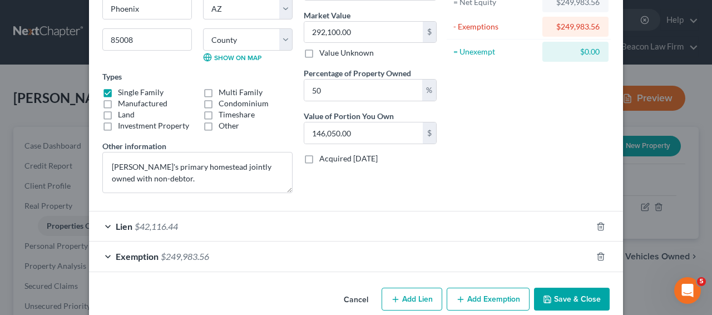
scroll to position [145, 0]
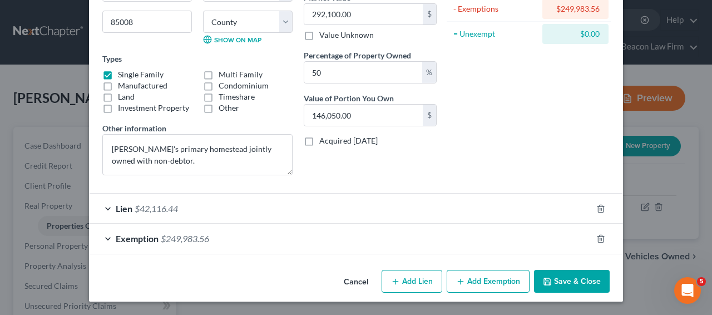
click at [295, 202] on div "Lien $42,116.44" at bounding box center [340, 208] width 503 height 29
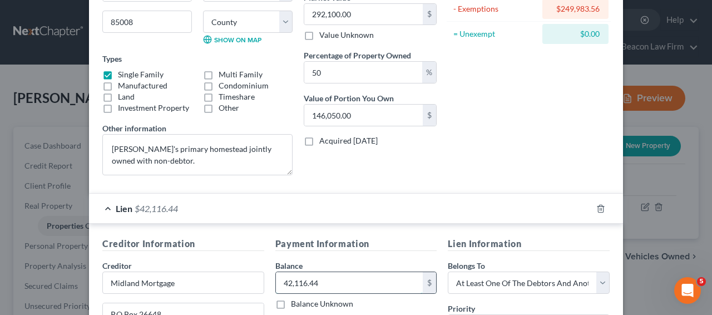
click at [332, 282] on input "42,116.44" at bounding box center [349, 282] width 147 height 21
paste input "0,753.33"
type input "40,753.33"
drag, startPoint x: 702, startPoint y: 151, endPoint x: 712, endPoint y: 181, distance: 32.0
click at [712, 182] on div "Edit Property × Address * 2011 [GEOGRAPHIC_DATA] [GEOGRAPHIC_DATA] [US_STATE][G…" at bounding box center [356, 157] width 712 height 315
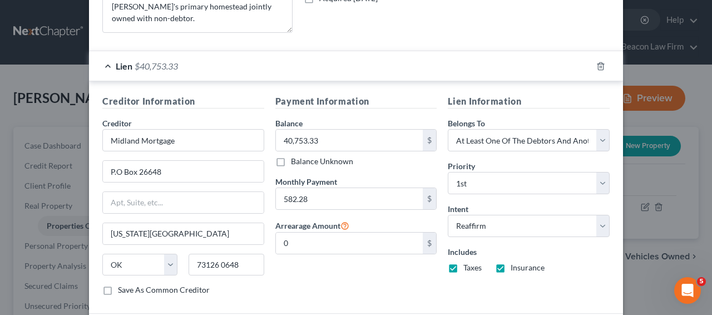
scroll to position [378, 0]
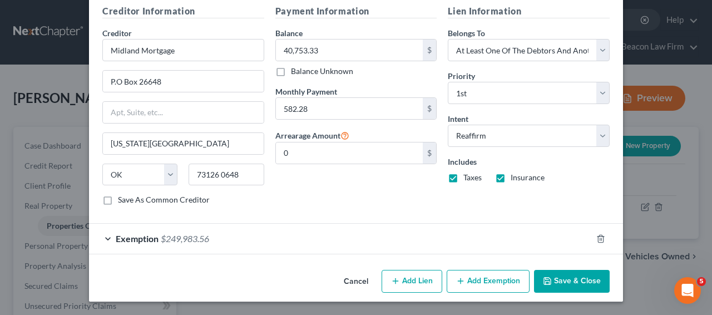
click at [594, 285] on button "Save & Close" at bounding box center [572, 281] width 76 height 23
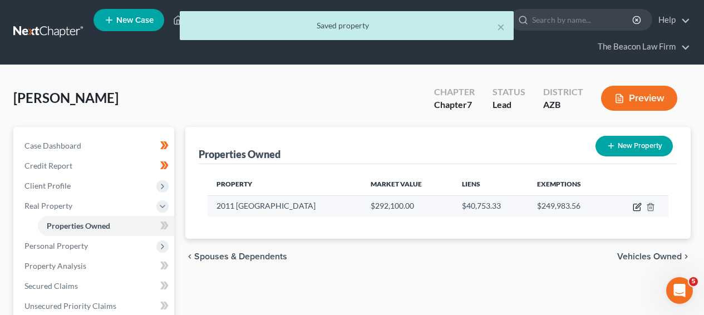
click at [633, 209] on icon "button" at bounding box center [636, 207] width 7 height 7
select select "3"
select select "1"
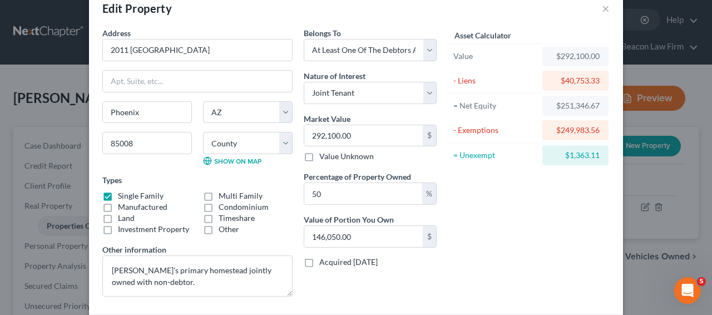
scroll to position [145, 0]
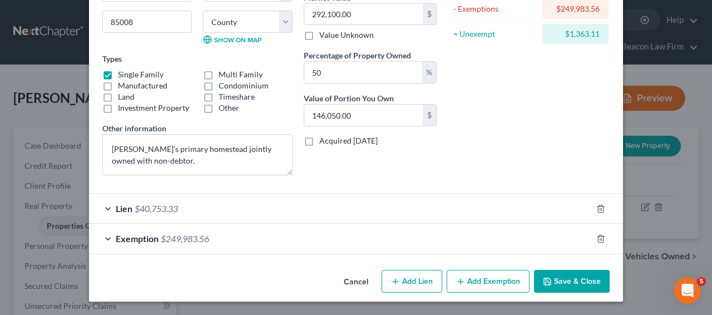
click at [312, 226] on div "Exemption $249,983.56" at bounding box center [340, 238] width 503 height 29
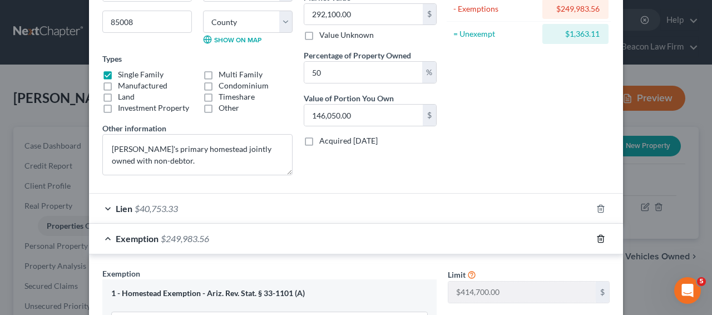
click at [599, 239] on icon "button" at bounding box center [600, 238] width 5 height 7
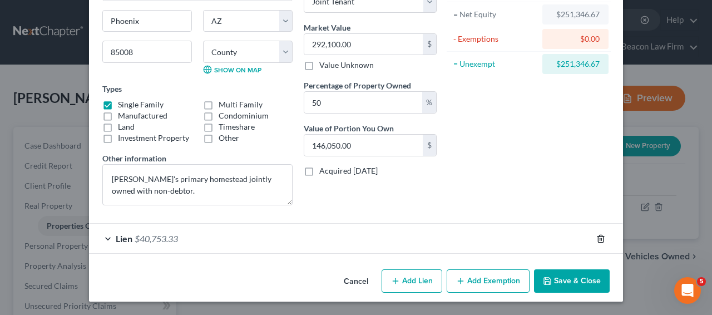
scroll to position [115, 0]
click at [583, 65] on div "$251,346.67" at bounding box center [575, 63] width 48 height 11
copy div "251,346.67"
click at [496, 282] on button "Add Exemption" at bounding box center [488, 280] width 83 height 23
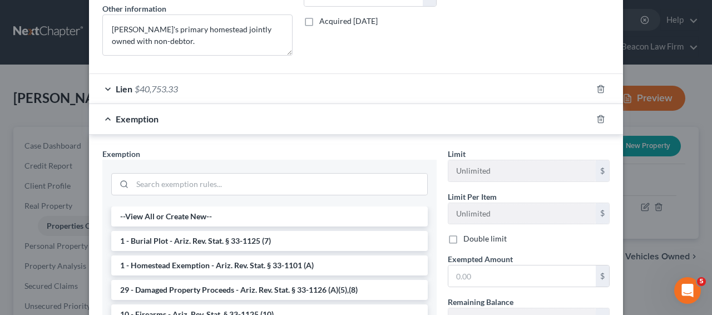
scroll to position [327, 0]
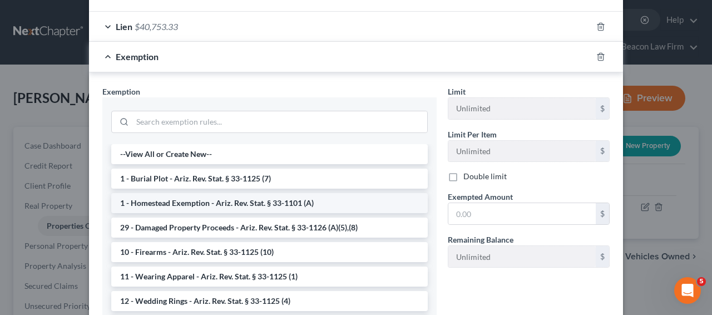
click at [305, 193] on li "1 - Homestead Exemption - Ariz. Rev. Stat. § 33-1101 (A)" at bounding box center [269, 203] width 317 height 20
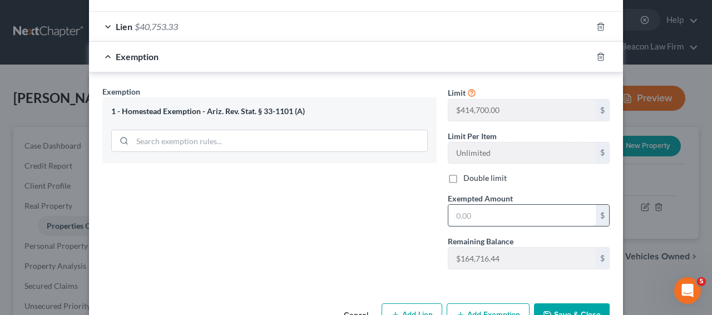
click at [490, 225] on input "text" at bounding box center [521, 215] width 147 height 21
paste input "251,346.67"
type input "251,346.67"
click at [568, 303] on button "Save & Close" at bounding box center [572, 314] width 76 height 23
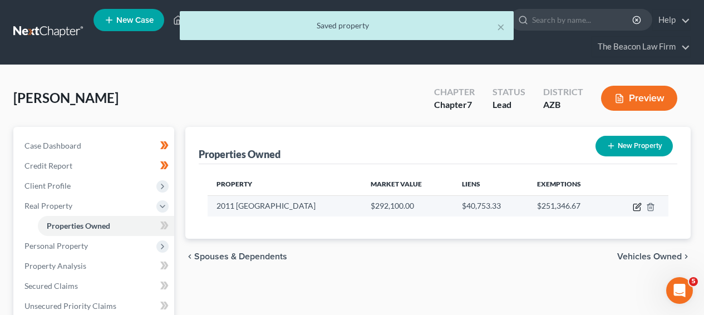
click at [636, 208] on icon "button" at bounding box center [637, 205] width 5 height 5
select select "3"
select select "1"
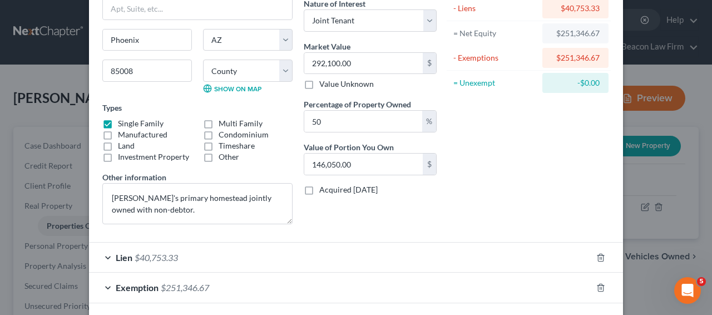
scroll to position [145, 0]
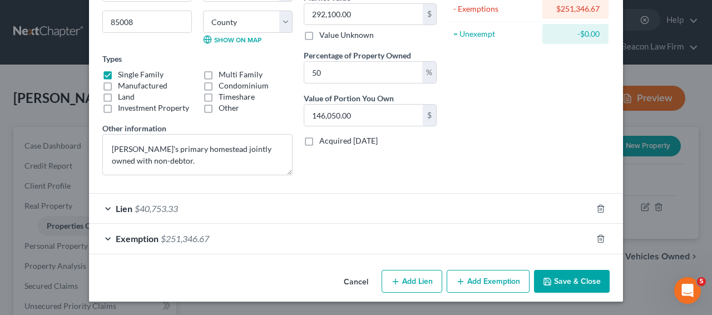
click at [492, 237] on div "Exemption $251,346.67" at bounding box center [340, 238] width 503 height 29
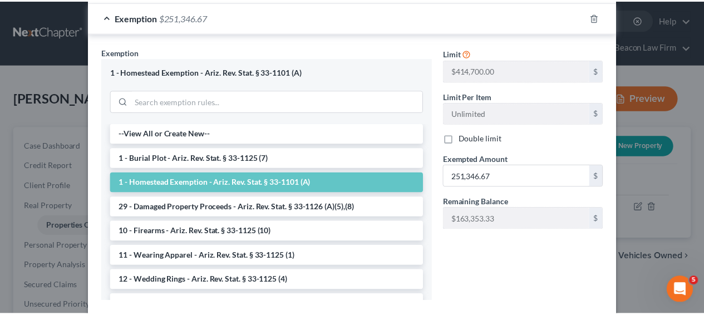
scroll to position [0, 0]
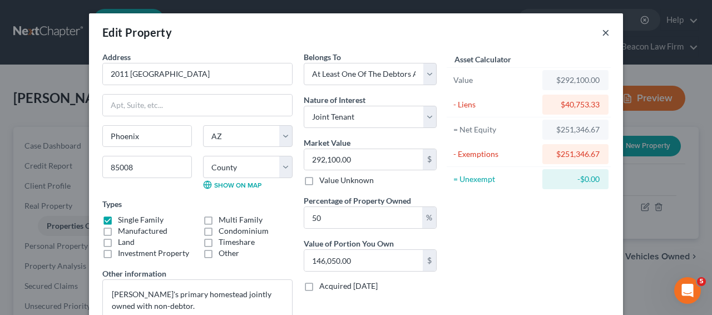
click at [602, 34] on button "×" at bounding box center [606, 32] width 8 height 13
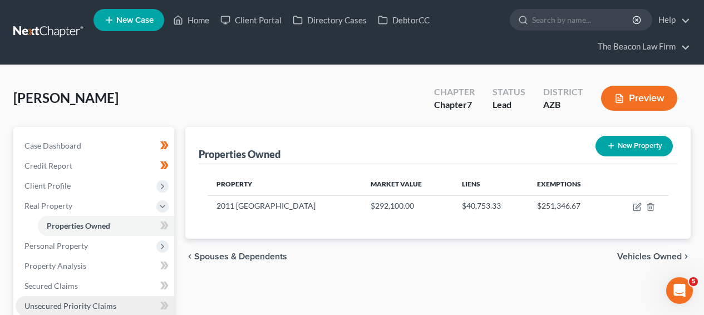
click at [83, 299] on link "Unsecured Priority Claims" at bounding box center [95, 306] width 159 height 20
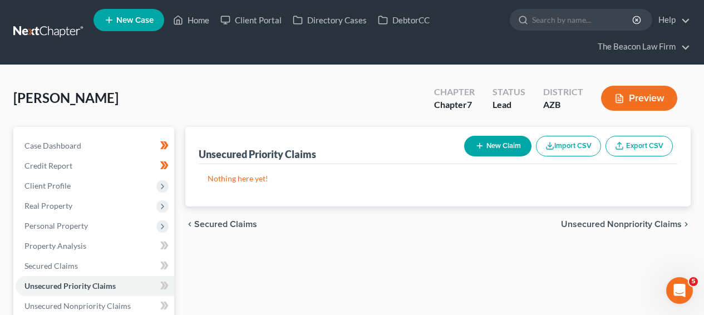
click at [589, 220] on span "Unsecured Nonpriority Claims" at bounding box center [621, 224] width 121 height 9
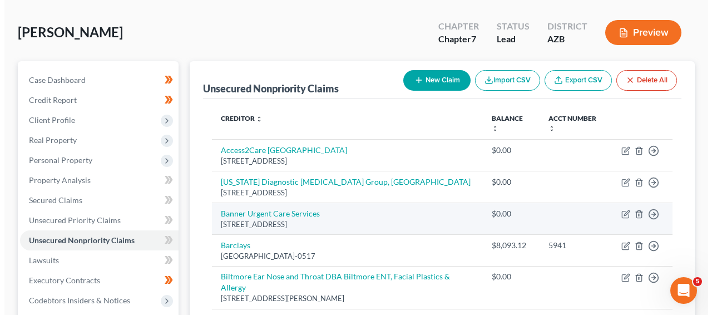
scroll to position [144, 0]
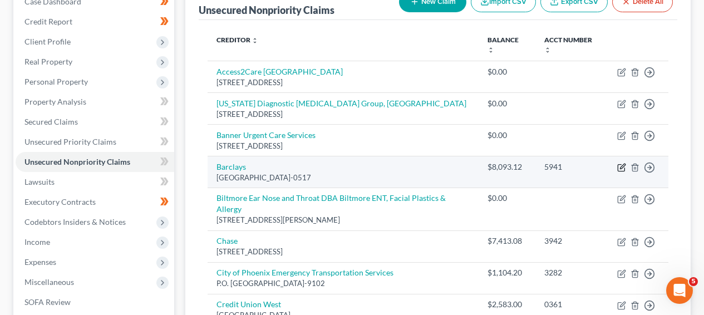
click at [625, 163] on icon "button" at bounding box center [621, 167] width 9 height 9
select select "4"
select select "2"
select select "0"
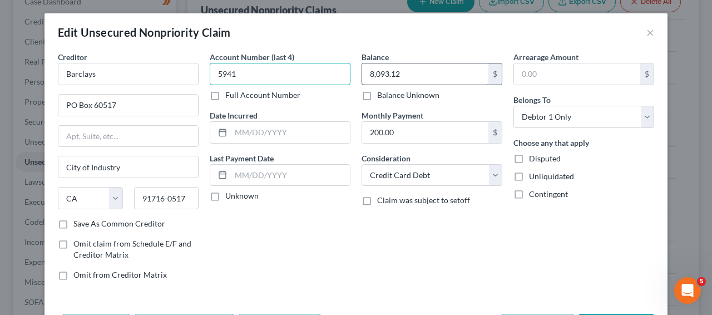
drag, startPoint x: 234, startPoint y: 76, endPoint x: 373, endPoint y: 79, distance: 139.7
click at [236, 76] on input "5941" at bounding box center [280, 74] width 141 height 22
click at [379, 81] on input "8,093.12" at bounding box center [425, 73] width 126 height 21
paste input "434.07"
type input "8,434.07"
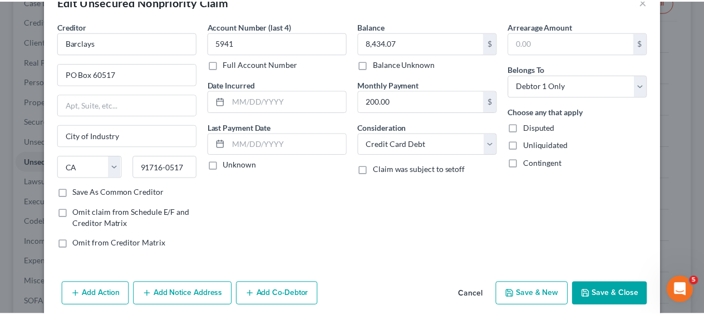
scroll to position [76, 0]
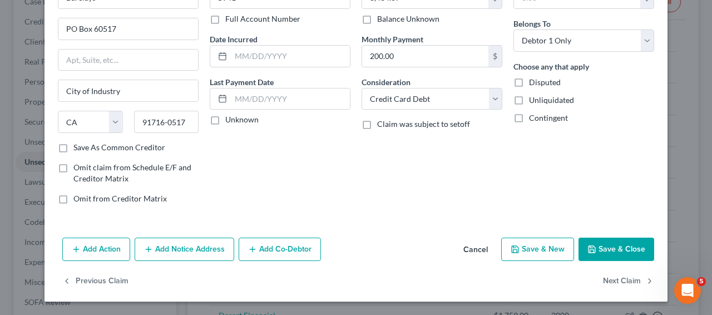
click at [630, 240] on button "Save & Close" at bounding box center [617, 249] width 76 height 23
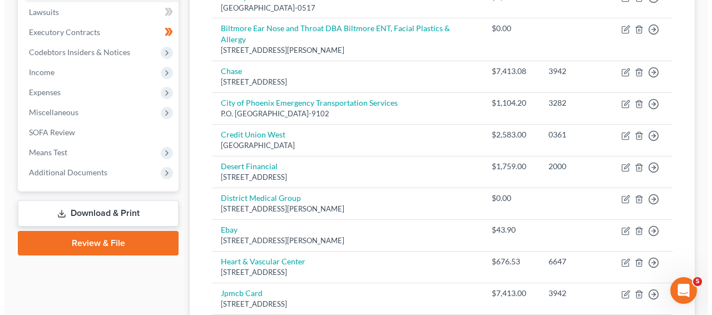
scroll to position [311, 0]
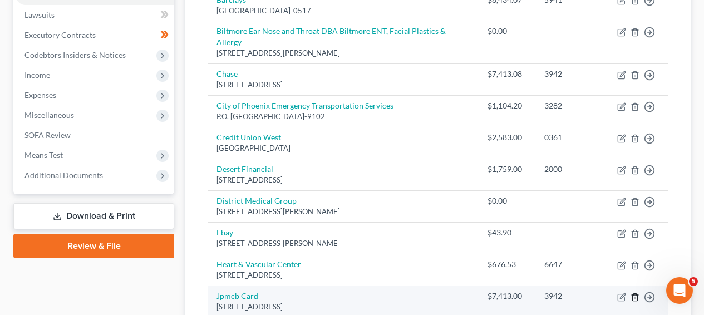
click at [637, 293] on icon "button" at bounding box center [634, 297] width 9 height 9
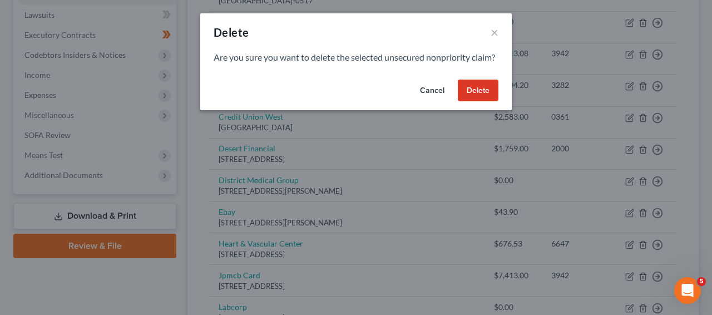
click at [494, 97] on button "Delete" at bounding box center [478, 91] width 41 height 22
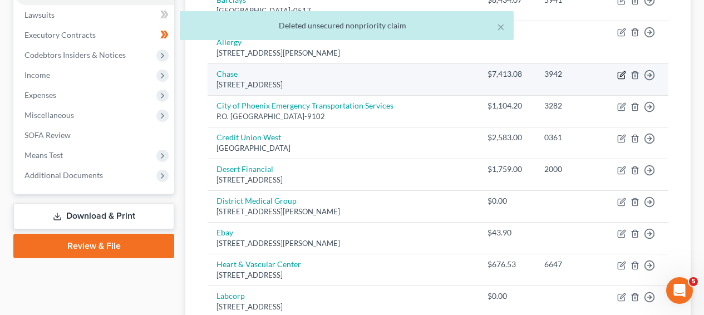
click at [620, 71] on icon "button" at bounding box center [622, 73] width 5 height 5
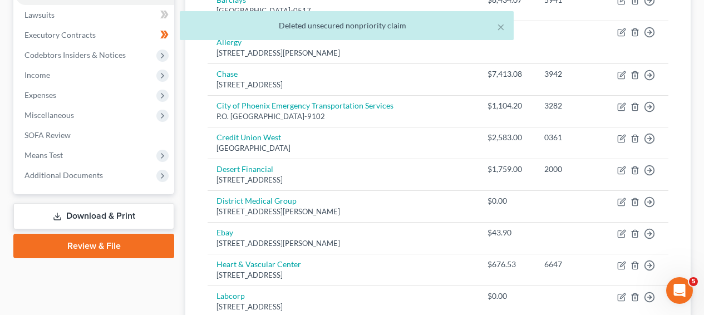
select select "14"
select select "2"
select select "0"
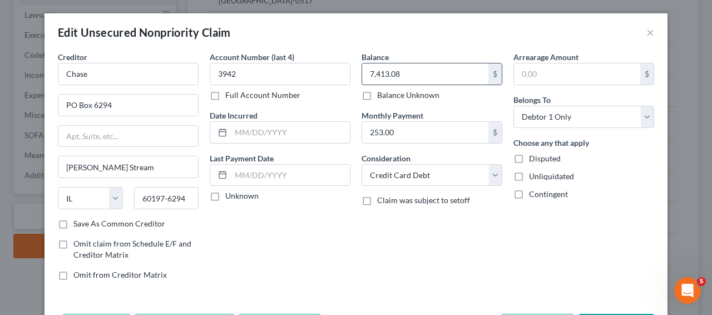
click at [400, 75] on input "7,413.08" at bounding box center [425, 73] width 126 height 21
paste input "96"
type input "7,963.08"
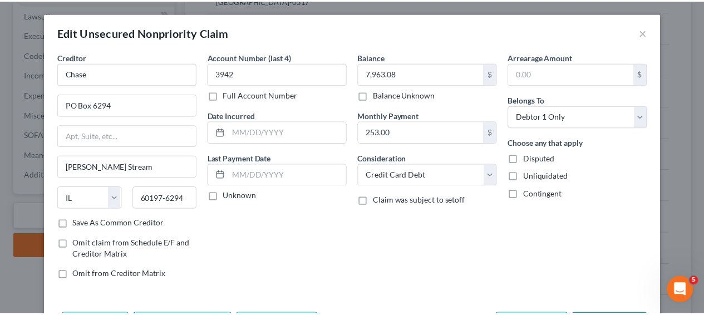
scroll to position [76, 0]
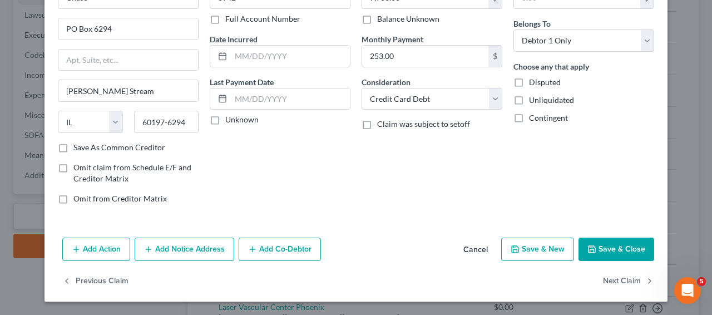
drag, startPoint x: 610, startPoint y: 248, endPoint x: 615, endPoint y: 240, distance: 9.1
click at [610, 248] on button "Save & Close" at bounding box center [617, 249] width 76 height 23
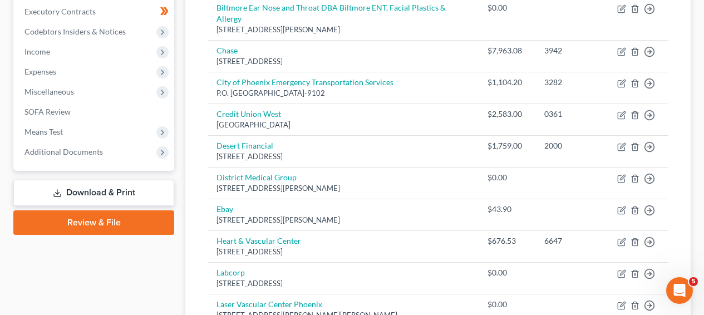
scroll to position [378, 0]
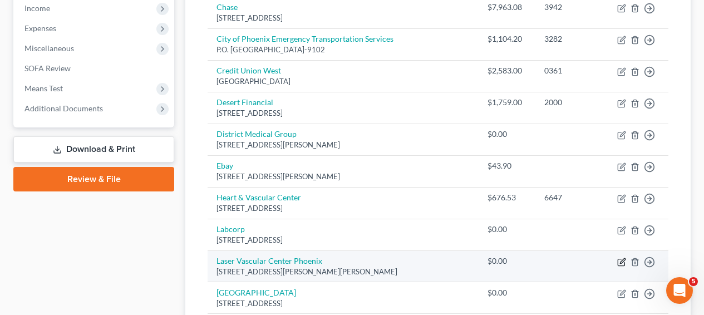
click at [624, 259] on icon "button" at bounding box center [621, 262] width 7 height 7
select select "3"
select select "0"
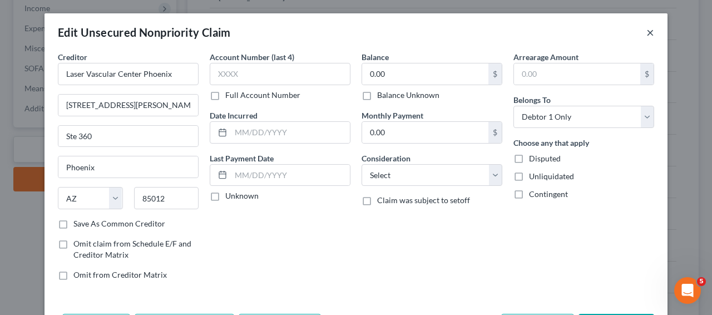
click at [647, 32] on button "×" at bounding box center [651, 32] width 8 height 13
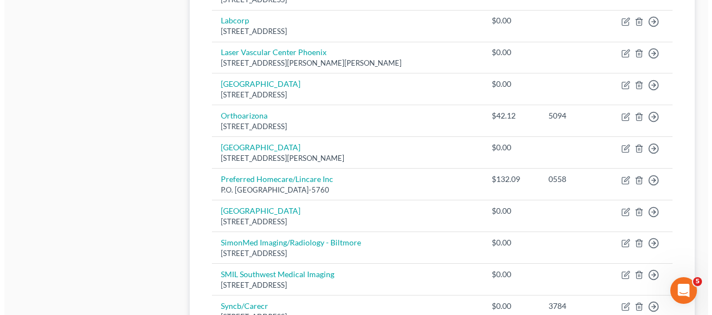
scroll to position [559, 0]
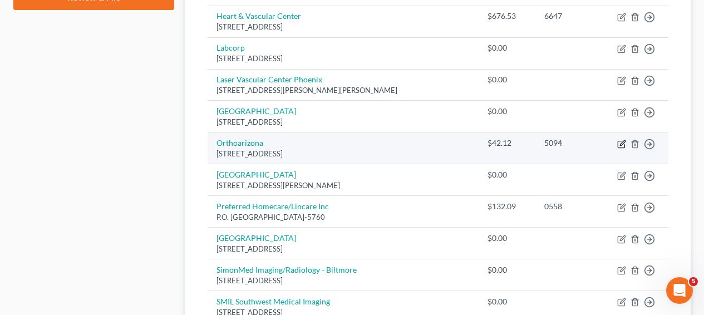
click at [622, 140] on icon "button" at bounding box center [621, 144] width 9 height 9
select select "3"
select select "0"
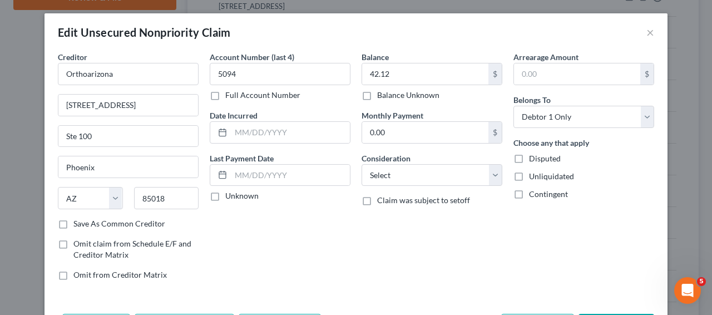
click at [131, 119] on div "Creditor * Orthoarizona [STREET_ADDRESS][GEOGRAPHIC_DATA] [US_STATE][GEOGRAPHIC…" at bounding box center [128, 134] width 141 height 167
click at [135, 106] on input "[STREET_ADDRESS]" at bounding box center [128, 105] width 140 height 21
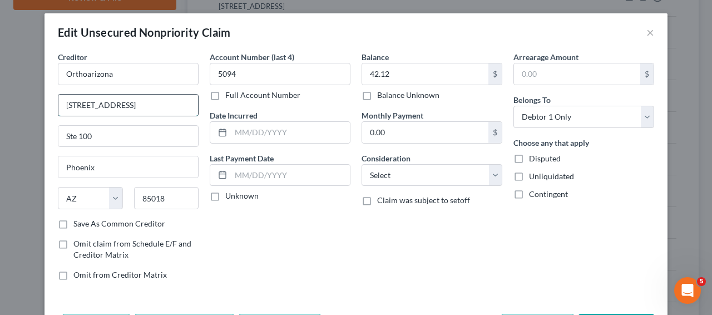
click at [135, 106] on input "[STREET_ADDRESS]" at bounding box center [128, 105] width 140 height 21
paste input "PO Box 29650"
type input "PO Box 29650"
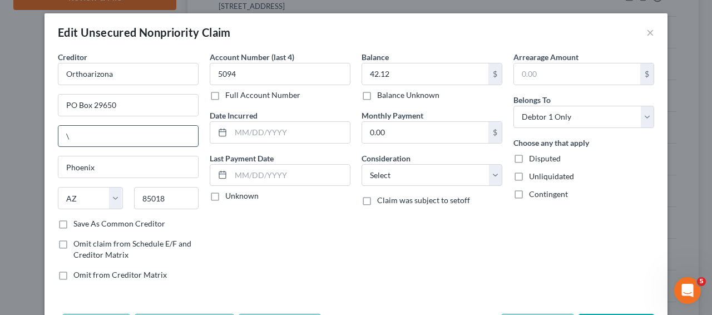
click at [139, 132] on input "\" at bounding box center [128, 136] width 140 height 21
type input "\"
click at [159, 192] on input "85018" at bounding box center [166, 198] width 65 height 22
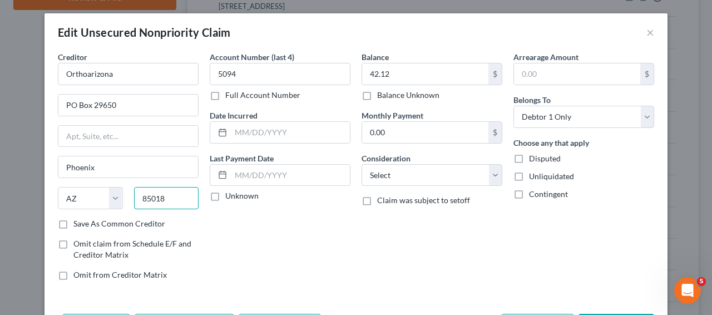
click at [159, 192] on input "85018" at bounding box center [166, 198] width 65 height 22
paste input "3"
type input "85038"
click at [156, 175] on input "Phoenix" at bounding box center [128, 166] width 140 height 21
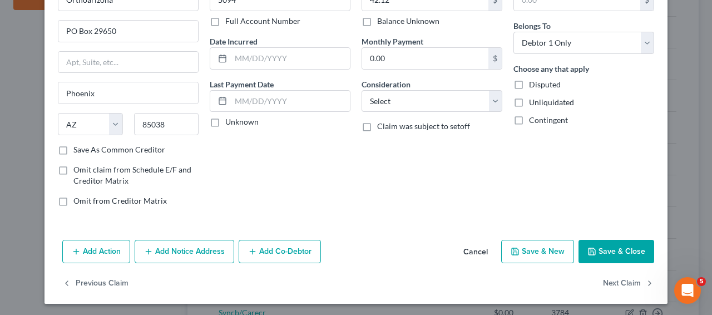
scroll to position [76, 0]
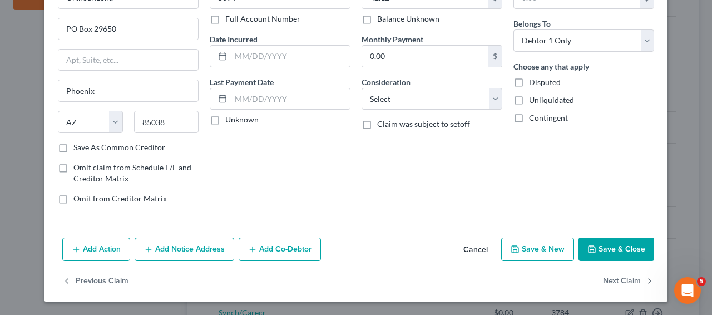
click at [614, 251] on button "Save & Close" at bounding box center [617, 249] width 76 height 23
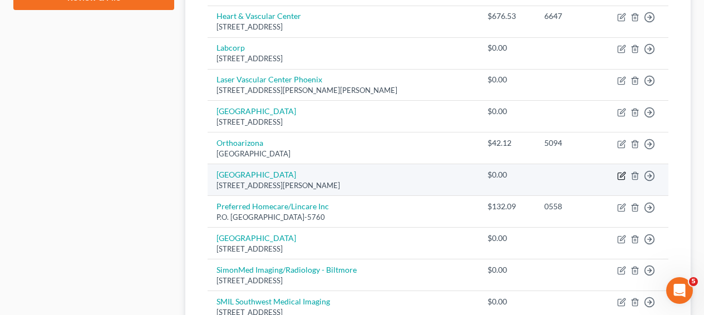
click at [617, 171] on icon "button" at bounding box center [621, 175] width 9 height 9
select select "3"
select select "0"
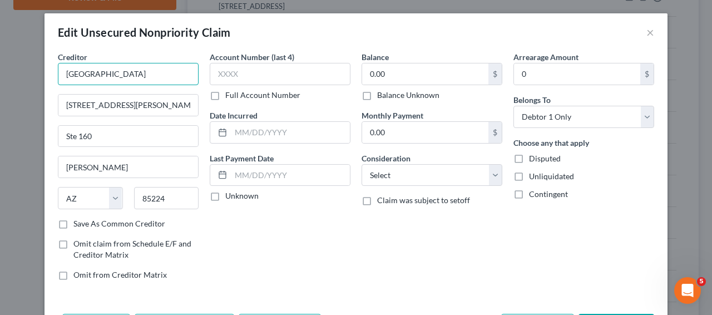
click at [159, 73] on input "[GEOGRAPHIC_DATA]" at bounding box center [128, 74] width 141 height 22
paste input "Phoenix Neurological Institute"
type input "[GEOGRAPHIC_DATA]/[GEOGRAPHIC_DATA]"
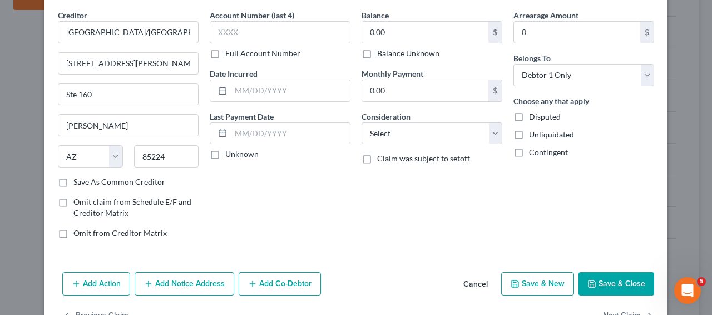
scroll to position [76, 0]
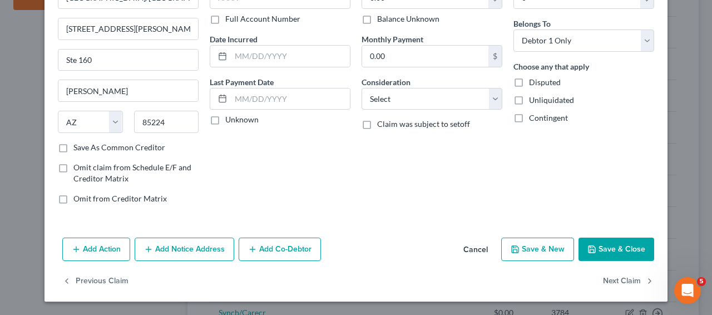
click at [612, 250] on button "Save & Close" at bounding box center [617, 249] width 76 height 23
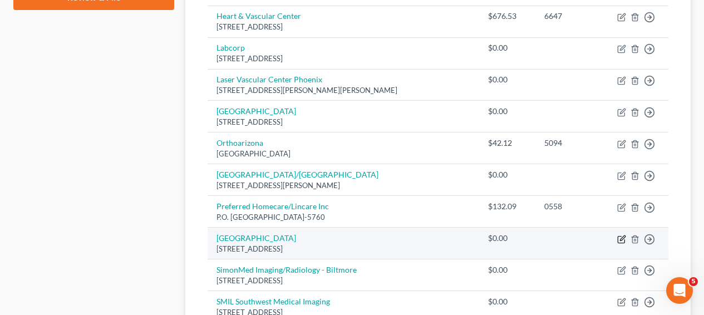
click at [624, 235] on icon "button" at bounding box center [622, 237] width 5 height 5
select select "3"
select select "0"
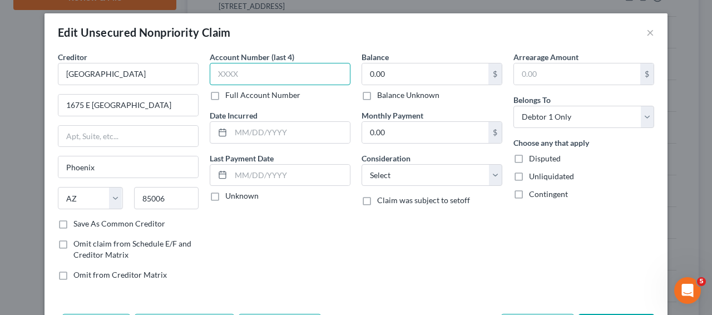
click at [329, 80] on input "text" at bounding box center [280, 74] width 141 height 22
paste input "1829"
type input "1829"
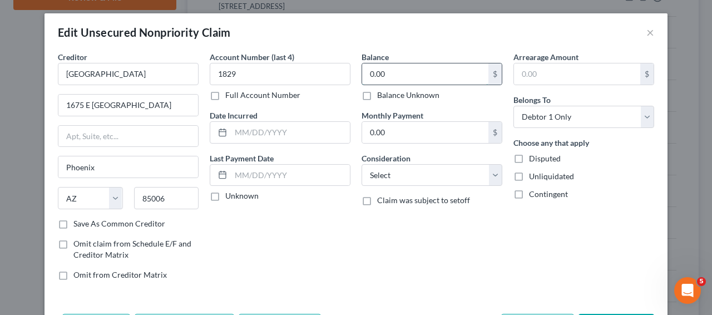
click at [397, 74] on input "0.00" at bounding box center [425, 73] width 126 height 21
paste input "1,632"
type input "1,632"
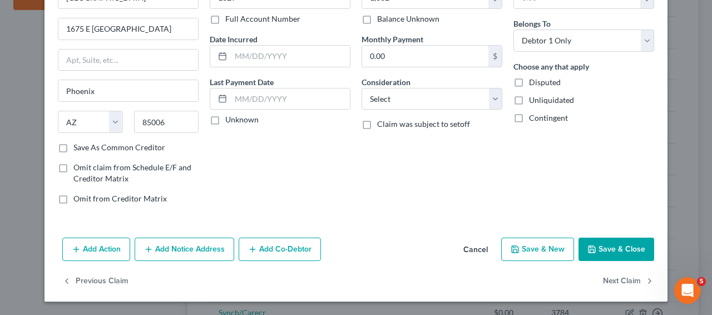
drag, startPoint x: 626, startPoint y: 233, endPoint x: 625, endPoint y: 246, distance: 12.8
click at [626, 233] on div "Add Action Add Notice Address Add Co-Debtor Cancel Save & New Save & Close" at bounding box center [356, 251] width 623 height 37
click at [625, 246] on button "Save & Close" at bounding box center [617, 249] width 76 height 23
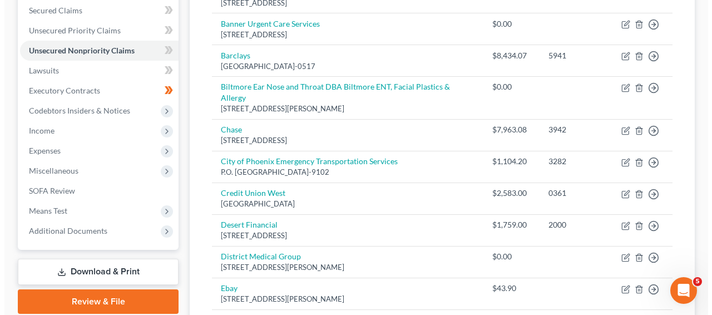
scroll to position [0, 0]
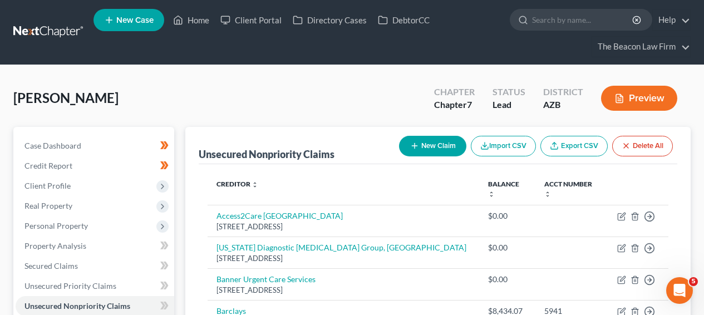
click at [422, 146] on button "New Claim" at bounding box center [432, 146] width 67 height 21
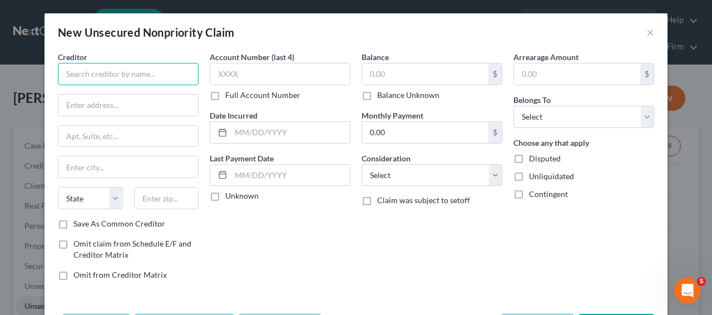
click at [170, 69] on input "text" at bounding box center [128, 74] width 141 height 22
paste input "Peak Medical PLLC"
type input "Peak Medical PLLC"
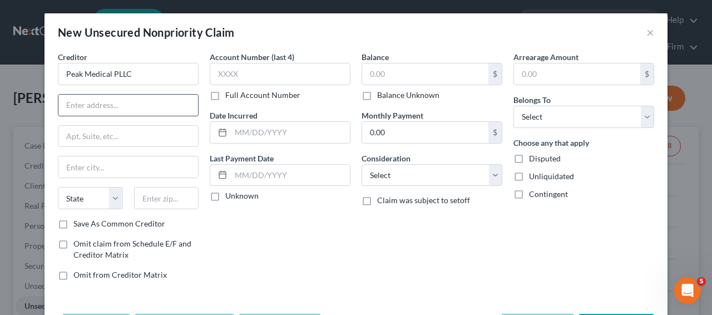
click at [125, 101] on input "text" at bounding box center [128, 105] width 140 height 21
paste input "PO Box 2510"
type input "PO Box 2510"
click at [119, 160] on input "text" at bounding box center [128, 166] width 140 height 21
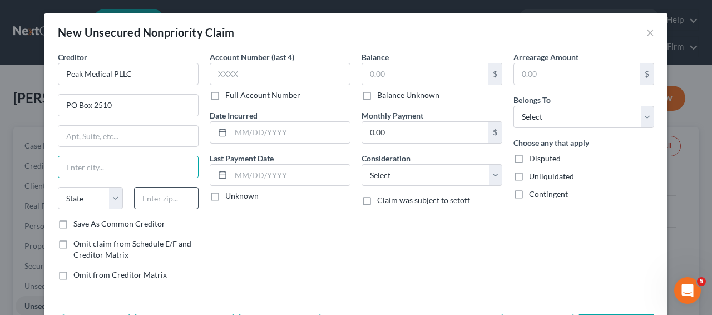
click at [195, 189] on div at bounding box center [167, 198] width 76 height 22
click at [180, 195] on input "text" at bounding box center [166, 198] width 65 height 22
paste input "85214"
click at [178, 196] on input "85214" at bounding box center [166, 198] width 65 height 22
type input "85214"
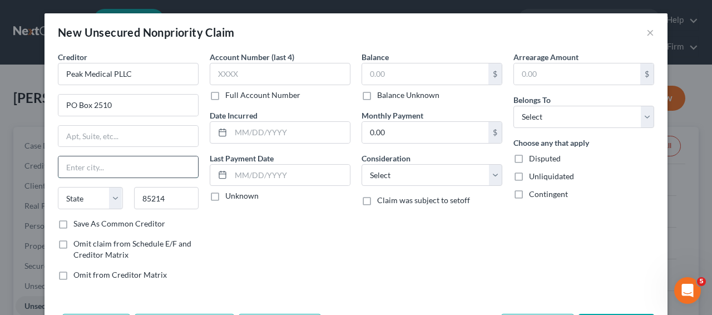
type input "Mesa"
select select "3"
click at [159, 173] on input "Mesa" at bounding box center [128, 166] width 140 height 21
click at [283, 81] on input "text" at bounding box center [280, 74] width 141 height 22
paste input "5717"
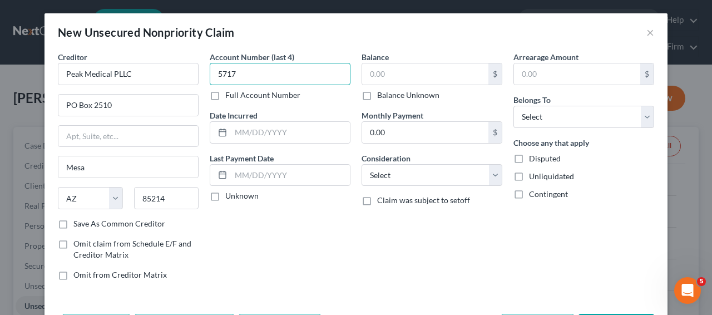
type input "5717"
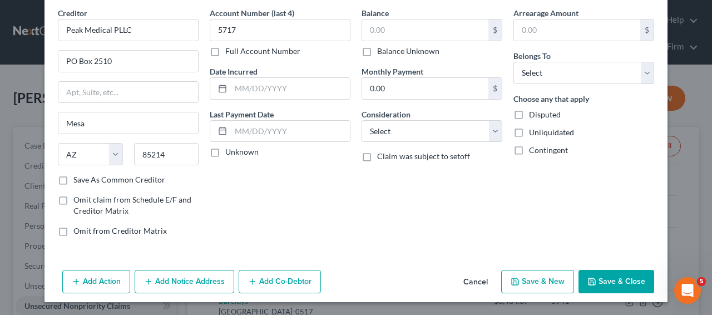
click at [619, 275] on button "Save & Close" at bounding box center [617, 281] width 76 height 23
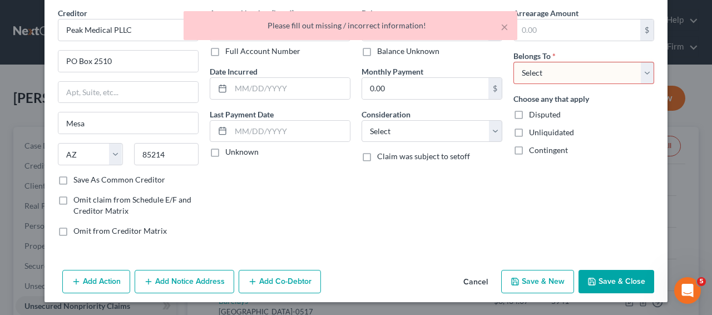
click at [600, 71] on select "Select Debtor 1 Only Debtor 2 Only Debtor 1 And Debtor 2 Only At Least One Of T…" at bounding box center [584, 73] width 141 height 22
select select "0"
click at [606, 275] on button "Save & Close" at bounding box center [617, 281] width 76 height 23
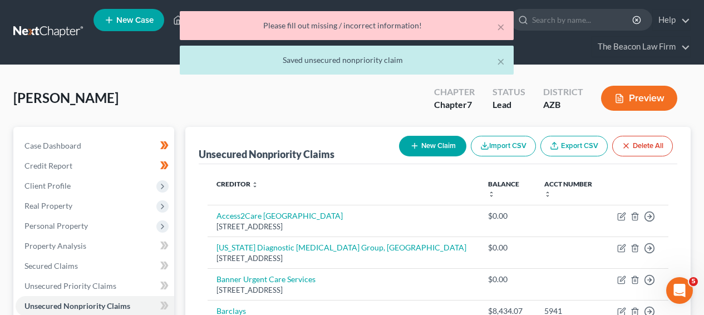
click at [450, 150] on button "New Claim" at bounding box center [432, 146] width 67 height 21
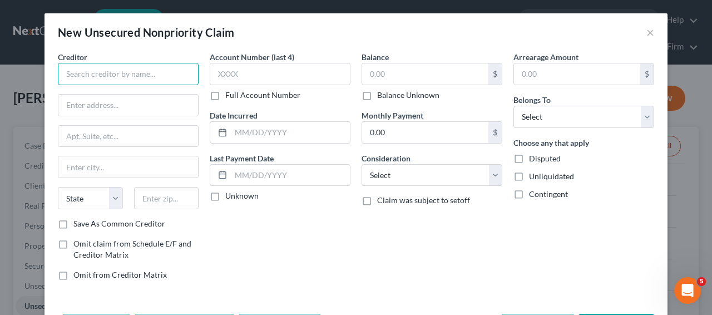
click at [149, 68] on input "text" at bounding box center [128, 74] width 141 height 22
paste input "Paramount Behavioral Health Services"
type input "Paramount Behavioral Health Services"
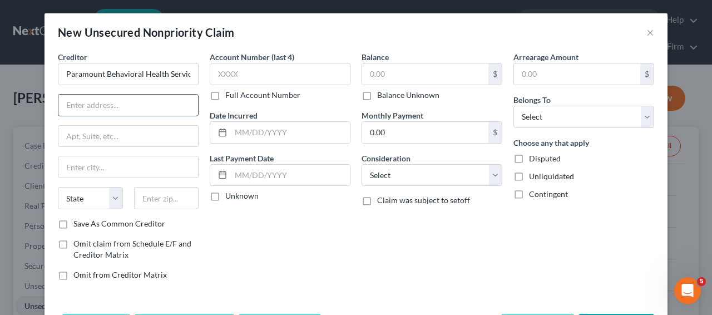
click at [144, 100] on input "text" at bounding box center [128, 105] width 140 height 21
paste input "PO Box 10727"
type input "PO Box 10727"
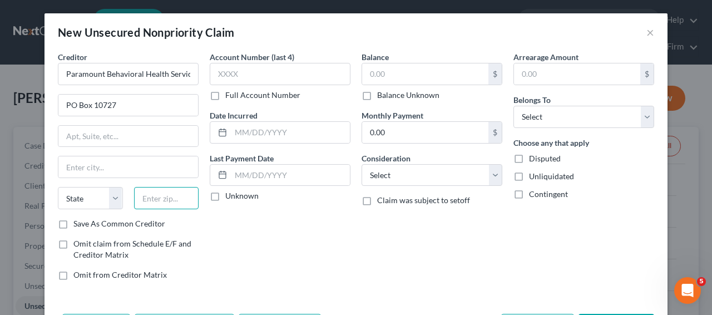
click at [159, 205] on input "text" at bounding box center [166, 198] width 65 height 22
paste input "85318"
type input "85318"
type input "[GEOGRAPHIC_DATA]"
select select "3"
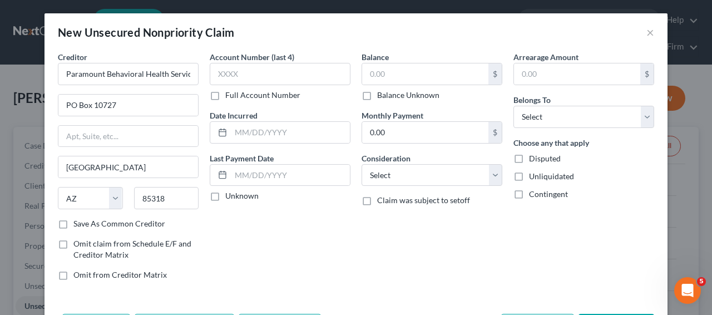
click at [121, 149] on div "Creditor * Paramount Behavioral Health Services [GEOGRAPHIC_DATA] [US_STATE][GE…" at bounding box center [128, 134] width 141 height 167
click at [121, 145] on input "text" at bounding box center [128, 136] width 140 height 21
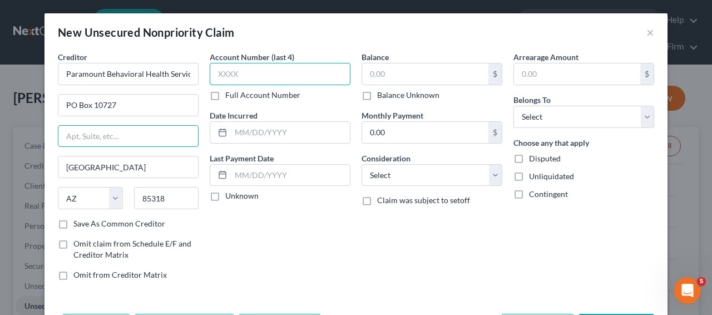
click at [256, 75] on input "text" at bounding box center [280, 74] width 141 height 22
paste input "H000"
type input "H000"
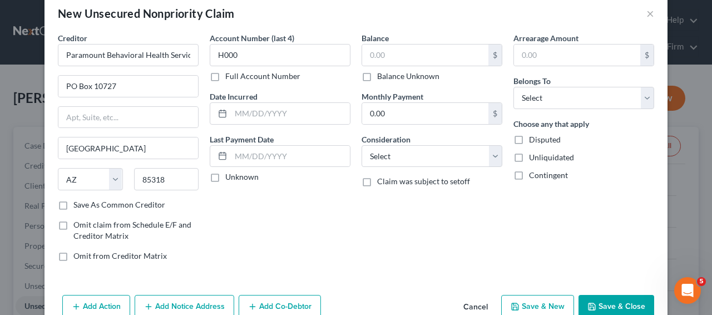
scroll to position [44, 0]
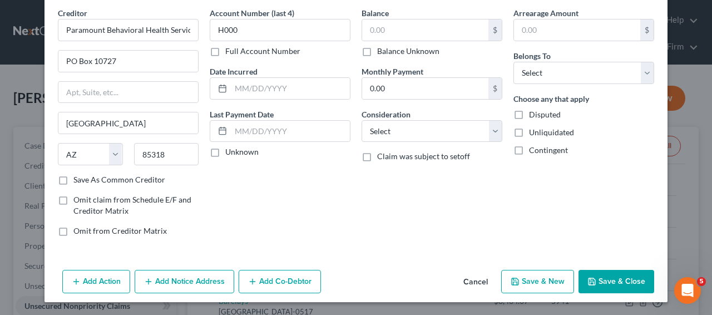
click at [625, 277] on button "Save & Close" at bounding box center [617, 281] width 76 height 23
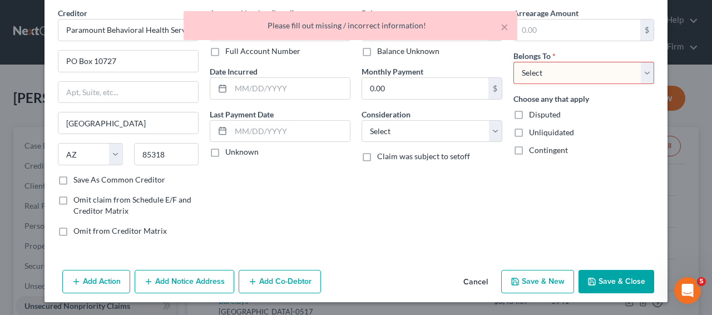
click at [588, 77] on select "Select Debtor 1 Only Debtor 2 Only Debtor 1 And Debtor 2 Only At Least One Of T…" at bounding box center [584, 73] width 141 height 22
select select "0"
click at [591, 293] on div "Add Action Add Notice Address Add Co-Debtor Cancel Save & New Save & Close" at bounding box center [356, 283] width 623 height 37
click at [593, 288] on button "Save & Close" at bounding box center [617, 281] width 76 height 23
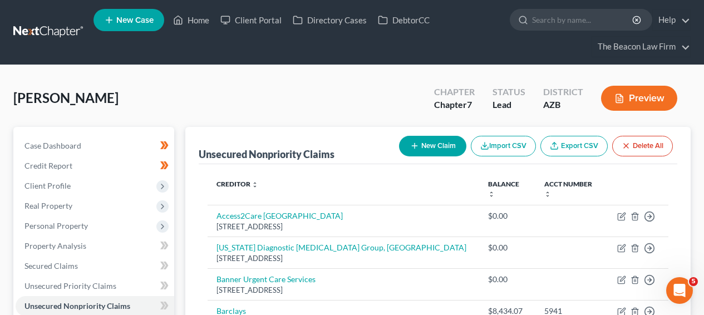
click at [406, 139] on button "New Claim" at bounding box center [432, 146] width 67 height 21
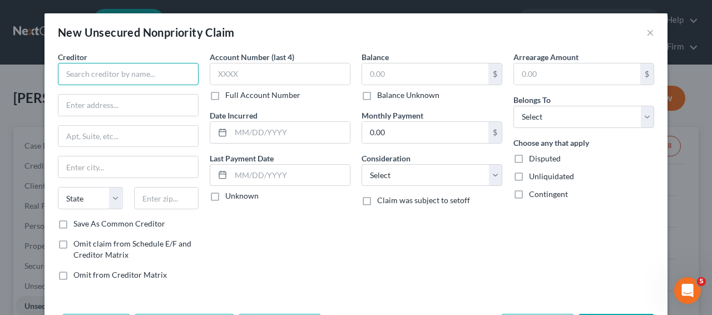
click at [151, 72] on input "text" at bounding box center [128, 74] width 141 height 22
paste input "Radiant Hills Health Associates"
type input "Radiant Hills Health Associates"
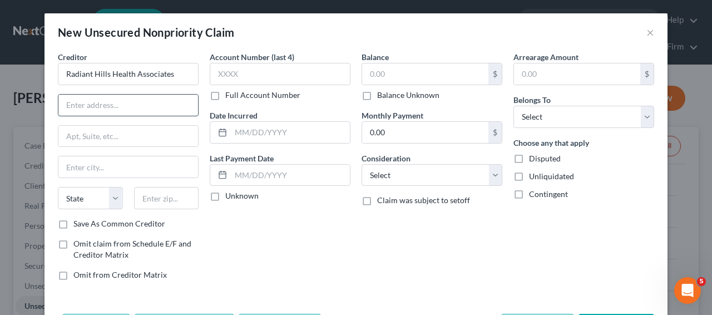
click at [131, 97] on input "text" at bounding box center [128, 105] width 140 height 21
paste input "[STREET_ADDRESS]"
type input "[STREET_ADDRESS]"
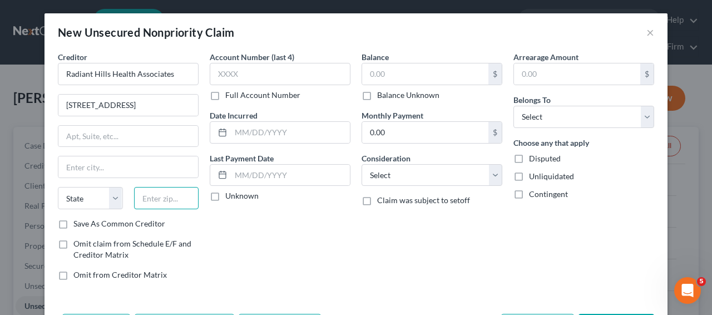
click at [137, 195] on input "text" at bounding box center [166, 198] width 65 height 22
paste input "85020"
type input "85020"
type input "Phoenix"
select select "3"
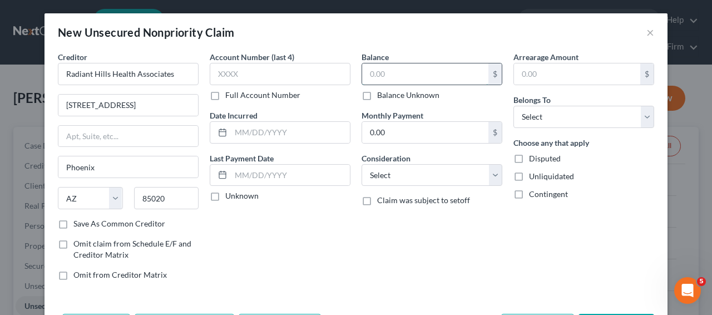
click at [391, 82] on input "text" at bounding box center [425, 73] width 126 height 21
paste input "4,399.50"
type input "4,399.50"
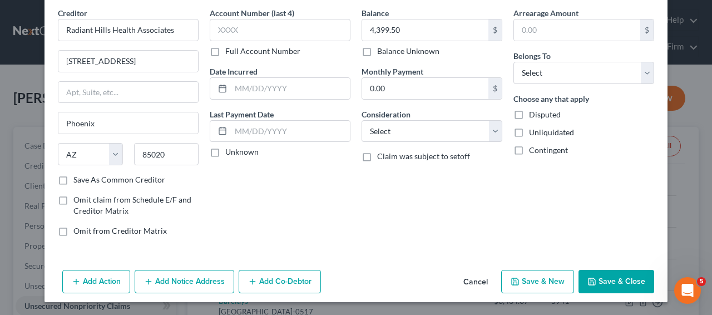
click at [639, 278] on button "Save & Close" at bounding box center [617, 281] width 76 height 23
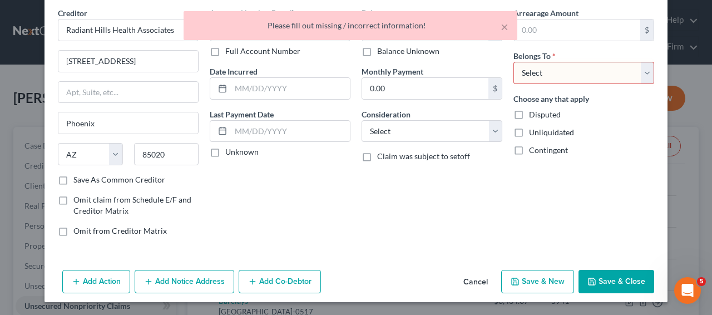
click at [551, 68] on select "Select Debtor 1 Only Debtor 2 Only Debtor 1 And Debtor 2 Only At Least One Of T…" at bounding box center [584, 73] width 141 height 22
select select "0"
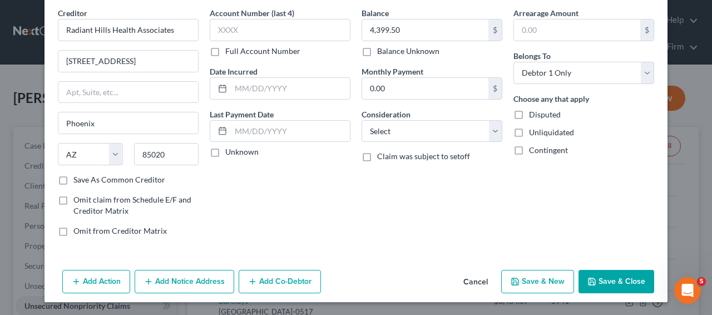
click at [611, 280] on button "Save & Close" at bounding box center [617, 281] width 76 height 23
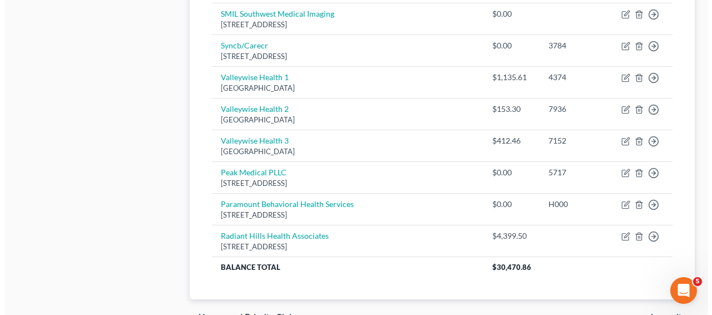
scroll to position [59, 0]
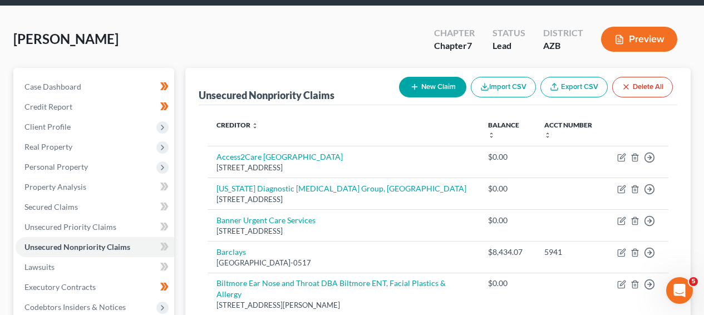
click at [447, 82] on button "New Claim" at bounding box center [432, 87] width 67 height 21
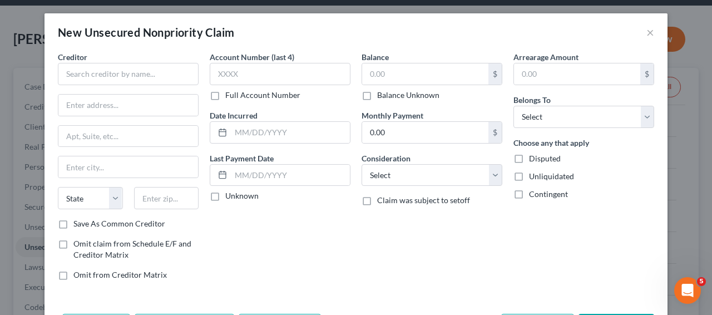
click at [181, 89] on div "Creditor * State [US_STATE] AK AR AZ CA CO [GEOGRAPHIC_DATA] DE DC [GEOGRAPHIC_…" at bounding box center [128, 134] width 141 height 167
click at [177, 73] on input "text" at bounding box center [128, 74] width 141 height 22
paste input "[MEDICAL_DATA] PLLC"
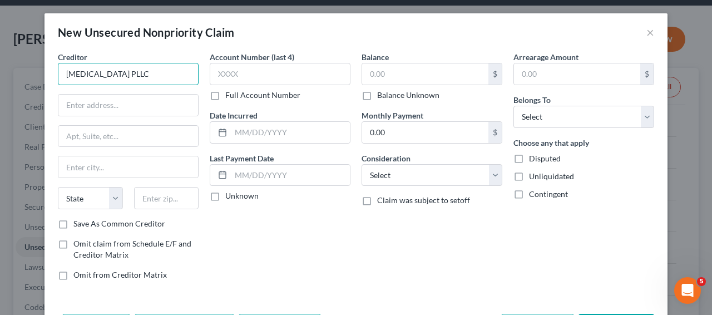
type input "[MEDICAL_DATA] PLLC"
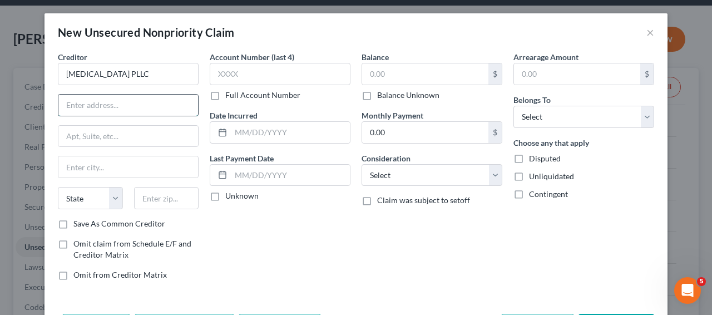
click at [164, 107] on input "text" at bounding box center [128, 105] width 140 height 21
paste input "[STREET_ADDRESS][PERSON_NAME]"
type input "[STREET_ADDRESS][PERSON_NAME]"
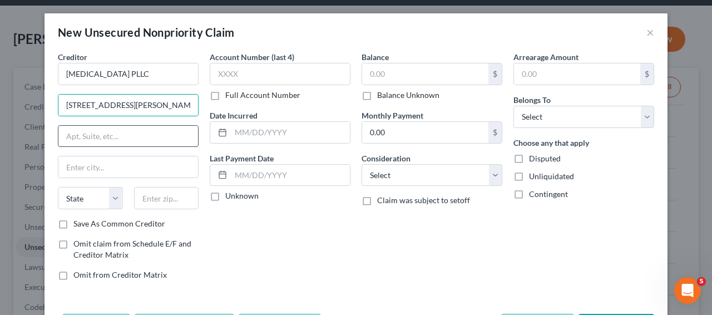
drag, startPoint x: 183, startPoint y: 122, endPoint x: 174, endPoint y: 134, distance: 14.7
click at [183, 122] on div "Creditor * [MEDICAL_DATA] PLLC [STREET_ADDRESS][PERSON_NAME] State [US_STATE] A…" at bounding box center [128, 134] width 141 height 167
click at [180, 129] on input "text" at bounding box center [128, 136] width 140 height 21
click at [174, 134] on input "text" at bounding box center [128, 136] width 140 height 21
paste input "Ste 104"
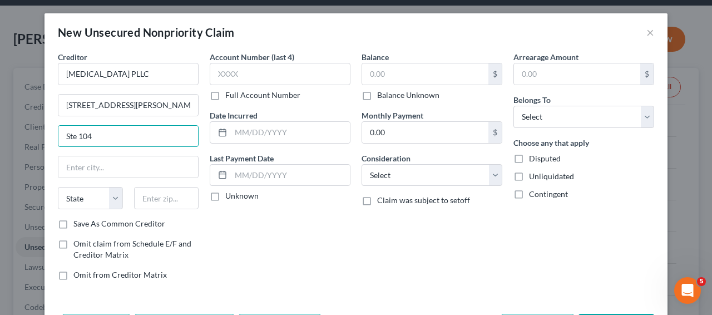
type input "Ste 104"
click at [181, 156] on input "text" at bounding box center [128, 166] width 140 height 21
click at [88, 172] on input "text" at bounding box center [128, 166] width 140 height 21
click at [211, 220] on div "Account Number (last 4) Full Account Number Date Incurred Last Payment Date Unk…" at bounding box center [280, 170] width 152 height 238
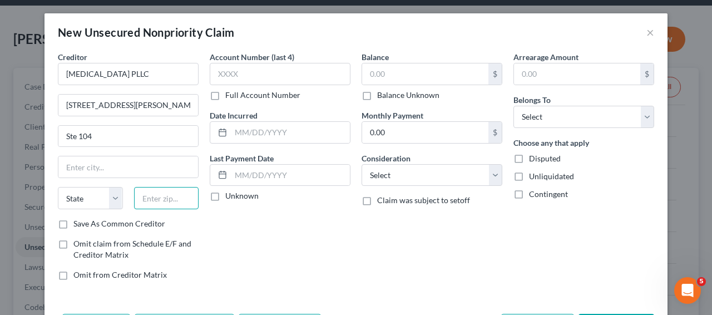
click at [164, 198] on input "text" at bounding box center [166, 198] width 65 height 22
paste input "85296"
type input "85296"
click at [142, 132] on input "Ste 104" at bounding box center [128, 136] width 140 height 21
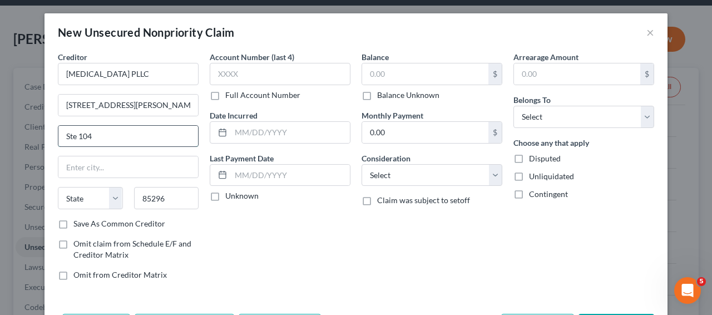
type input "[PERSON_NAME]"
select select "3"
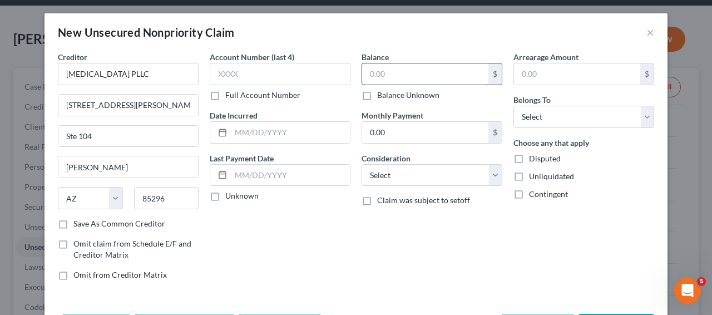
click at [379, 72] on input "text" at bounding box center [425, 73] width 126 height 21
paste input "29.31"
type input "29.31"
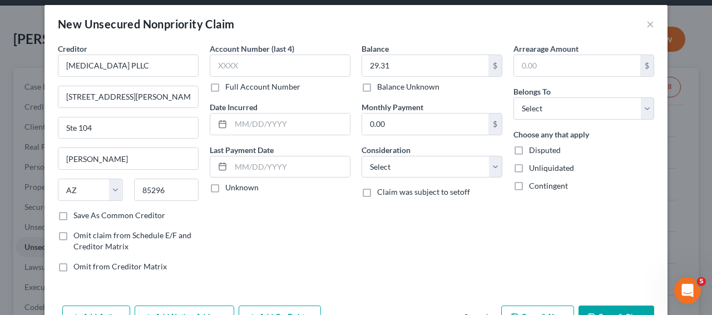
scroll to position [44, 0]
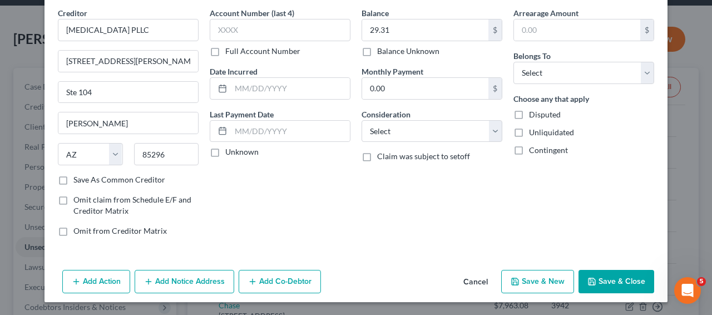
click at [595, 270] on button "Save & Close" at bounding box center [617, 281] width 76 height 23
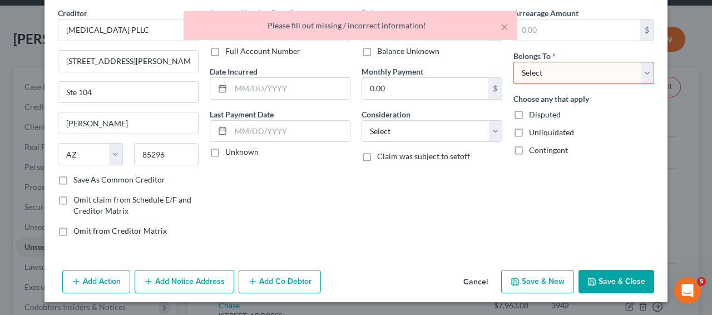
click at [579, 77] on select "Select Debtor 1 Only Debtor 2 Only Debtor 1 And Debtor 2 Only At Least One Of T…" at bounding box center [584, 73] width 141 height 22
select select "0"
click at [608, 280] on button "Save & Close" at bounding box center [617, 281] width 76 height 23
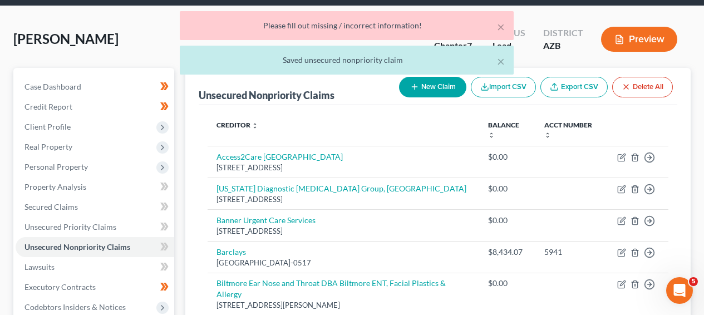
click at [426, 90] on button "New Claim" at bounding box center [432, 87] width 67 height 21
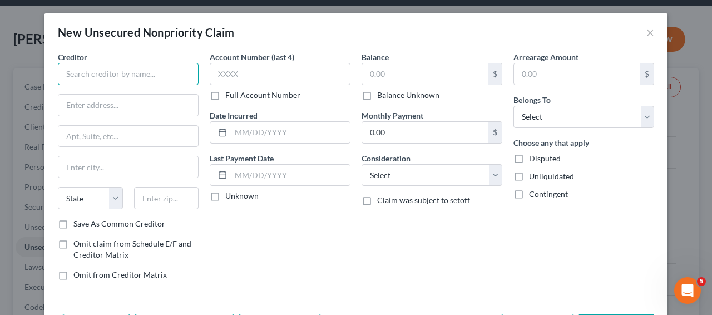
click at [162, 67] on input "text" at bounding box center [128, 74] width 141 height 22
paste input "Continuity Care Specialists"
type input "Continuity Care Specialists"
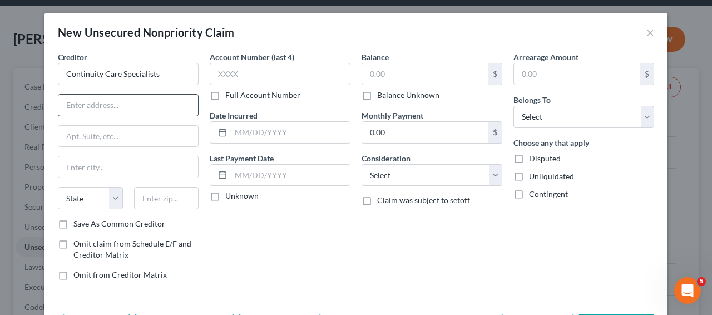
click at [162, 107] on input "text" at bounding box center [128, 105] width 140 height 21
paste input "[STREET_ADDRESS]"
type input "[STREET_ADDRESS]"
click at [146, 135] on input "text" at bounding box center [128, 136] width 140 height 21
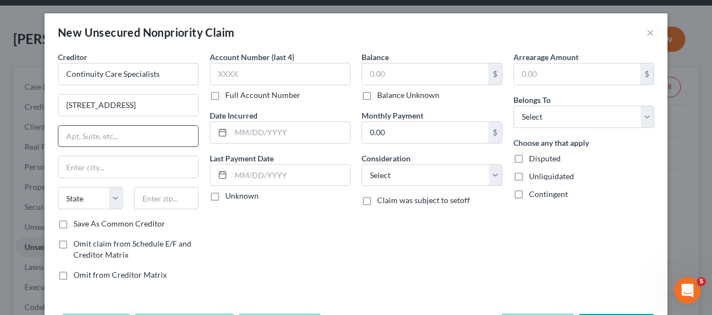
paste input "Ste 2"
type input "Ste 2"
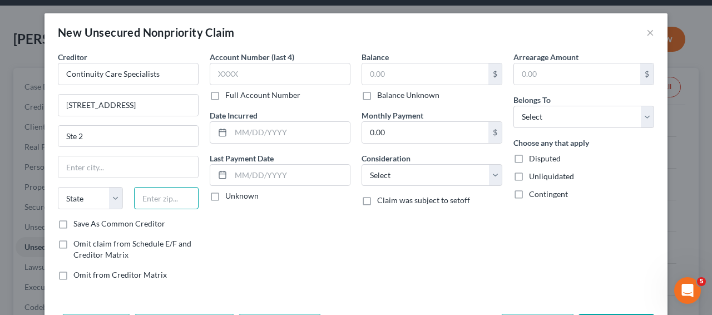
click at [157, 200] on input "text" at bounding box center [166, 198] width 65 height 22
paste input "85020"
type input "85020"
type input "Phoenix"
select select "3"
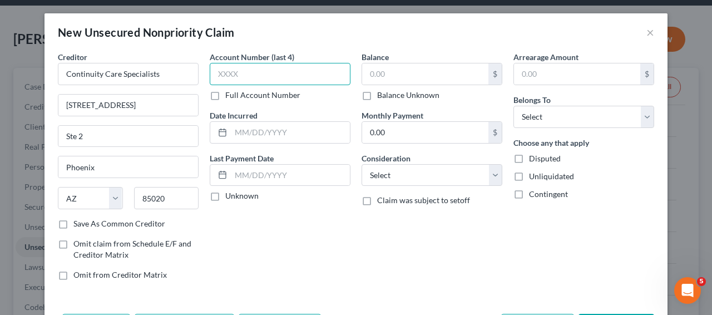
click at [304, 77] on input "text" at bounding box center [280, 74] width 141 height 22
paste input "3457"
type input "3457"
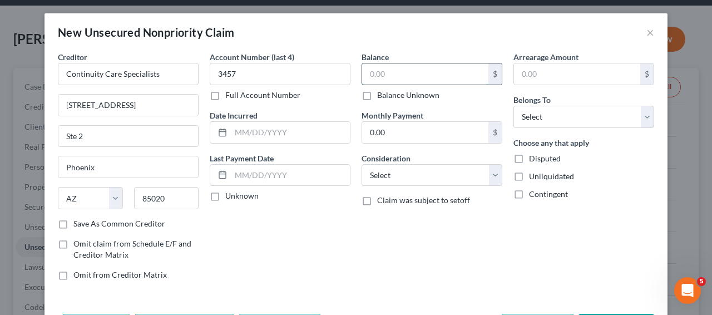
click at [388, 75] on input "text" at bounding box center [425, 73] width 126 height 21
paste input "327.96"
type input "327.96"
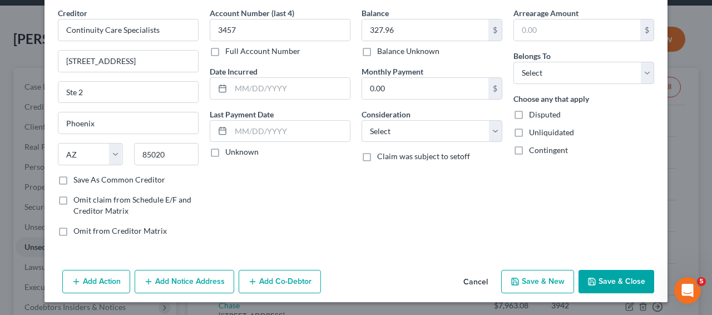
drag, startPoint x: 653, startPoint y: 283, endPoint x: 644, endPoint y: 283, distance: 9.5
click at [644, 283] on div "Add Action Add Notice Address Add Co-Debtor Cancel Save & New Save & Close" at bounding box center [356, 283] width 623 height 37
click at [644, 283] on button "Save & Close" at bounding box center [617, 281] width 76 height 23
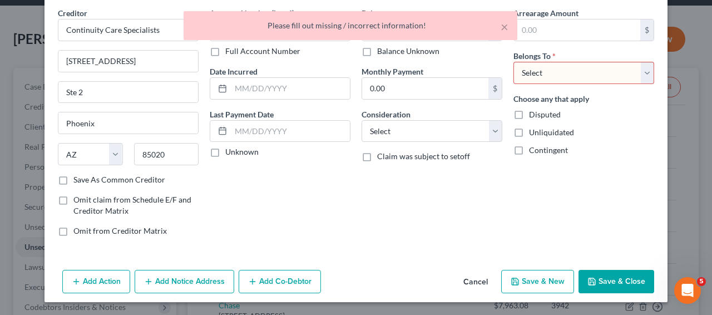
drag, startPoint x: 613, startPoint y: 51, endPoint x: 598, endPoint y: 72, distance: 26.4
click at [613, 51] on div "Belongs To * Select Debtor 1 Only Debtor 2 Only Debtor 1 And Debtor 2 Only At L…" at bounding box center [584, 67] width 141 height 34
click at [598, 72] on select "Select Debtor 1 Only Debtor 2 Only Debtor 1 And Debtor 2 Only At Least One Of T…" at bounding box center [584, 73] width 141 height 22
select select "0"
click at [603, 274] on button "Save & Close" at bounding box center [617, 281] width 76 height 23
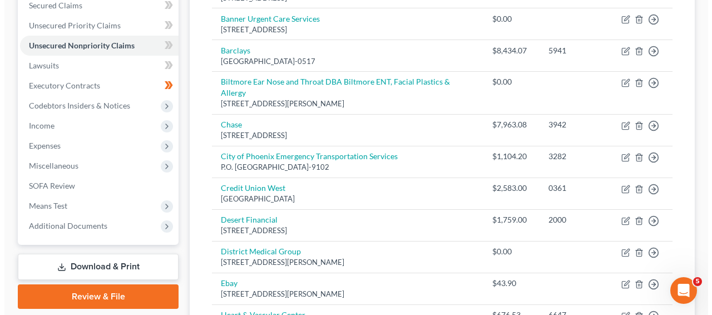
scroll to position [0, 0]
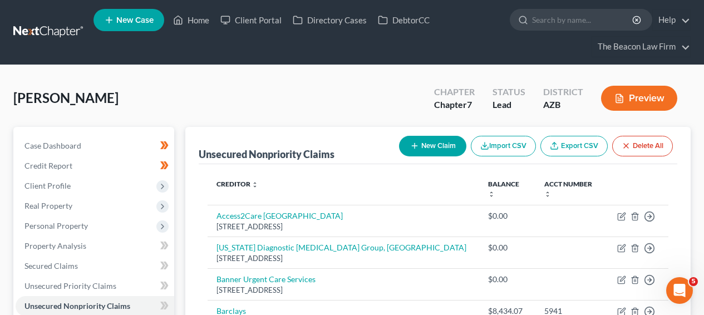
click at [417, 155] on button "New Claim" at bounding box center [432, 146] width 67 height 21
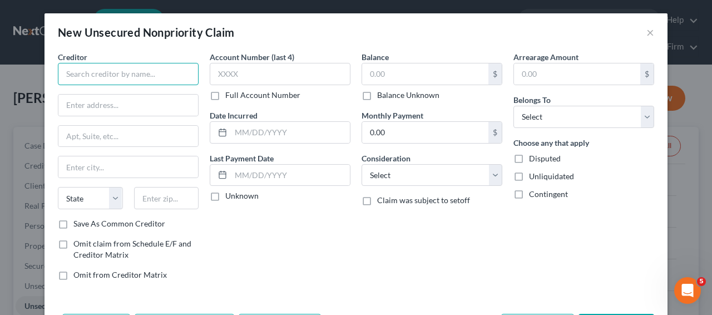
click at [125, 79] on input "text" at bounding box center [128, 74] width 141 height 22
paste input "Desert Wounds PLLC"
type input "Desert Wounds PLLC"
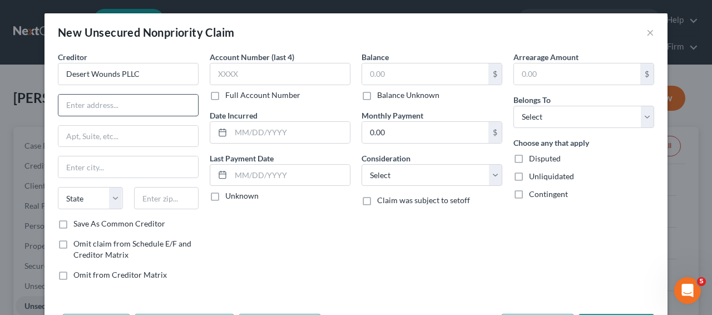
click at [149, 95] on input "text" at bounding box center [128, 105] width 140 height 21
paste input "PO Box 11773"
type input "PO Box 11773"
drag, startPoint x: 160, startPoint y: 185, endPoint x: 160, endPoint y: 192, distance: 7.2
click at [160, 185] on div "Creditor * Desert Wounds PLLC PO Box 11773 State [US_STATE] AK AR AZ CA CO CT D…" at bounding box center [128, 134] width 141 height 167
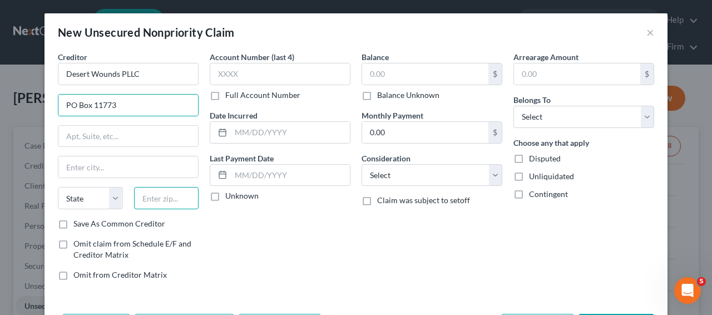
click at [160, 190] on input "text" at bounding box center [166, 198] width 65 height 22
click at [160, 191] on input "text" at bounding box center [166, 198] width 65 height 22
paste input "85248"
type input "85248"
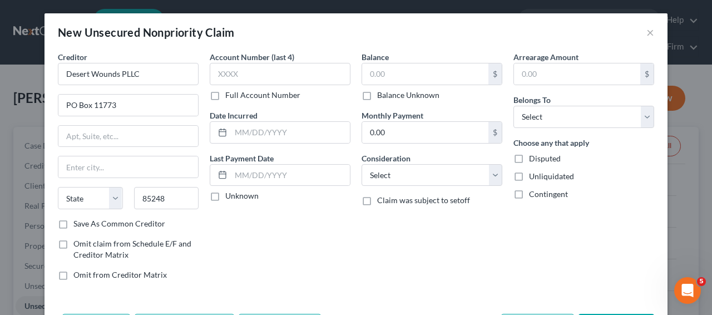
type input "[PERSON_NAME]"
select select "3"
click at [277, 82] on input "text" at bounding box center [280, 74] width 141 height 22
paste input "H000"
type input "H000"
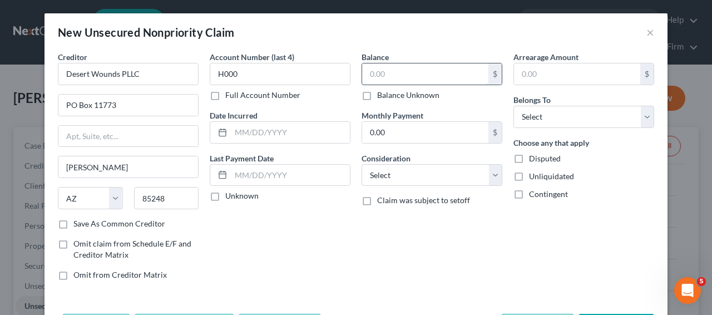
click at [385, 82] on input "text" at bounding box center [425, 73] width 126 height 21
paste input "48.53"
type input "48.53"
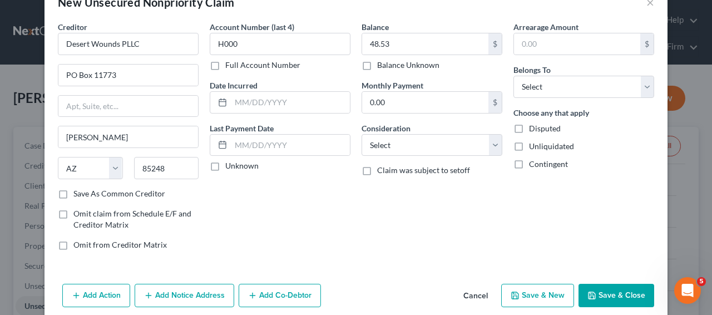
scroll to position [44, 0]
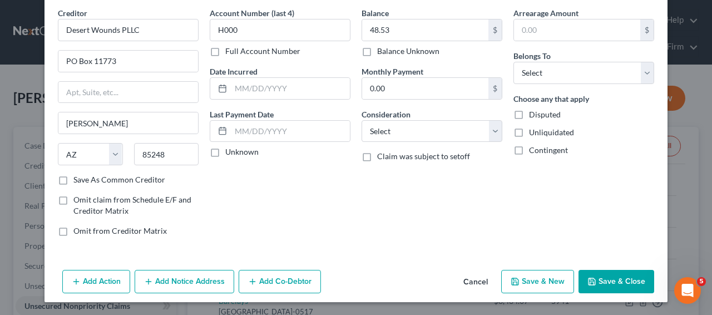
click at [614, 273] on button "Save & Close" at bounding box center [617, 281] width 76 height 23
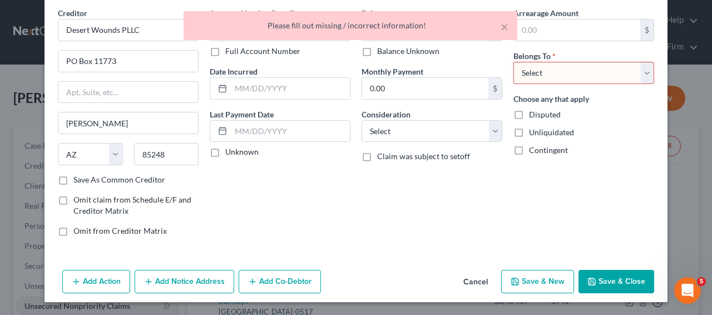
click at [569, 82] on select "Select Debtor 1 Only Debtor 2 Only Debtor 1 And Debtor 2 Only At Least One Of T…" at bounding box center [584, 73] width 141 height 22
select select "0"
click at [595, 265] on div "Add Action Add Notice Address Add Co-Debtor Cancel Save & New Save & Close" at bounding box center [356, 283] width 623 height 37
click at [595, 279] on button "Save & Close" at bounding box center [617, 281] width 76 height 23
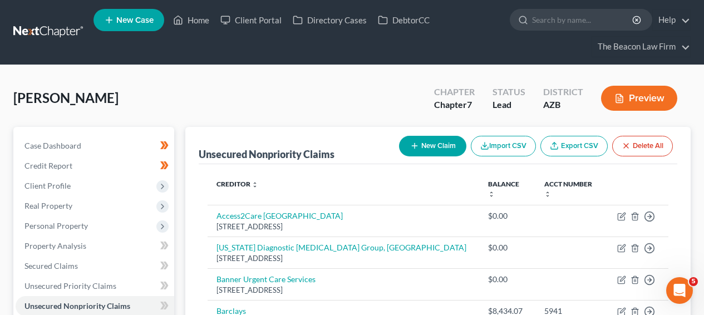
click at [424, 139] on button "New Claim" at bounding box center [432, 146] width 67 height 21
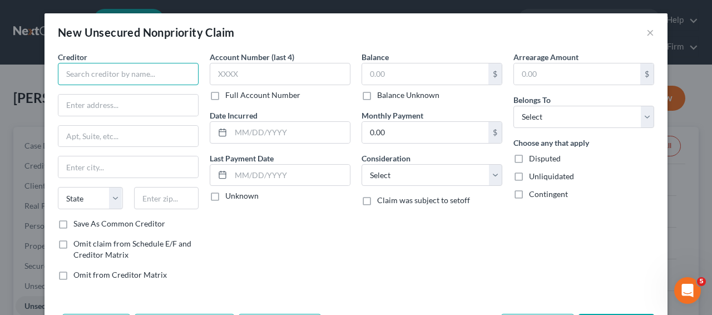
click at [159, 81] on input "text" at bounding box center [128, 74] width 141 height 22
paste input "AZ Rehab Consultants, LLC"
type input "AZ Rehab Consultants, LLC"
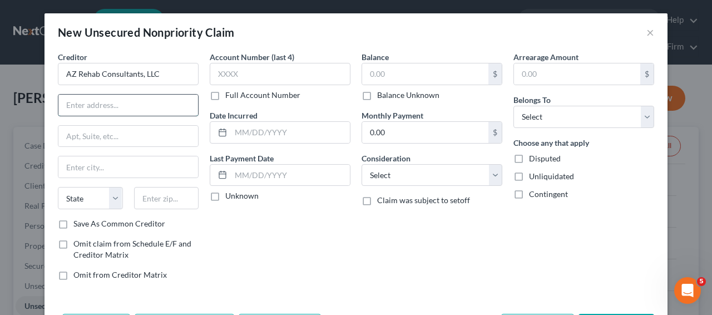
click at [169, 106] on input "text" at bounding box center [128, 105] width 140 height 21
paste input "[STREET_ADDRESS][PERSON_NAME]"
type input "[STREET_ADDRESS][PERSON_NAME]"
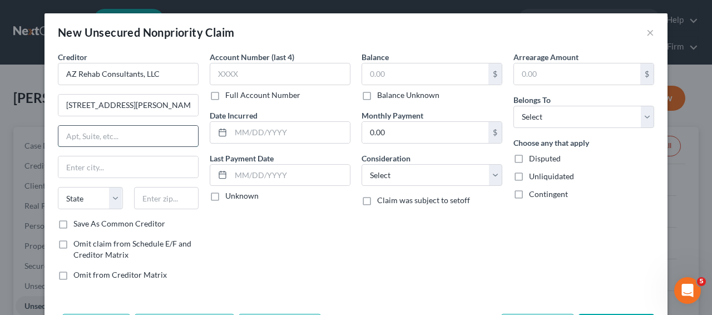
click at [124, 131] on input "text" at bounding box center [128, 136] width 140 height 21
paste input "Ste 110-619"
type input "Ste 110-619"
click at [132, 169] on input "text" at bounding box center [128, 166] width 140 height 21
paste input "85374"
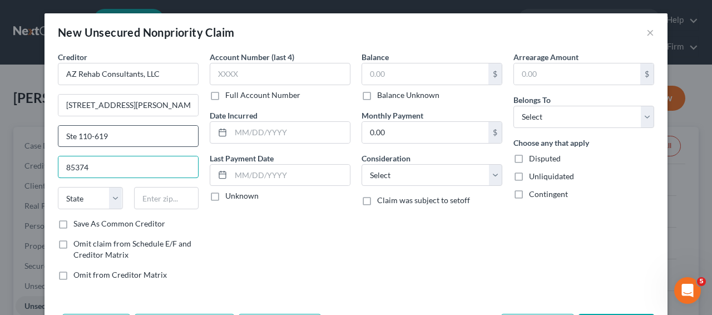
type input "85374"
drag, startPoint x: 136, startPoint y: 132, endPoint x: 136, endPoint y: 144, distance: 11.1
click at [136, 132] on input "Ste 110-619" at bounding box center [128, 136] width 140 height 21
click at [132, 156] on div "85374" at bounding box center [128, 167] width 141 height 22
click at [132, 156] on input "85374" at bounding box center [128, 166] width 140 height 21
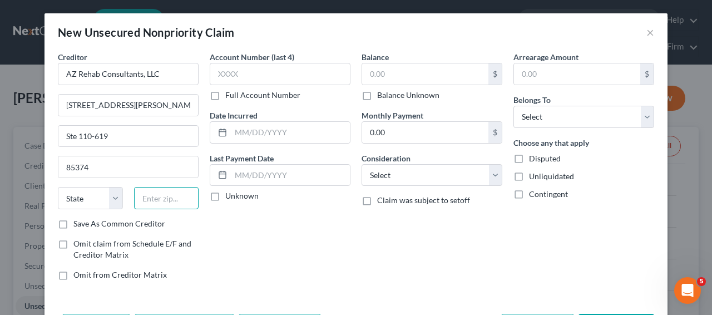
click at [154, 199] on input "text" at bounding box center [166, 198] width 65 height 22
paste input "85374"
type input "85374"
click at [123, 176] on input "85374" at bounding box center [128, 166] width 140 height 21
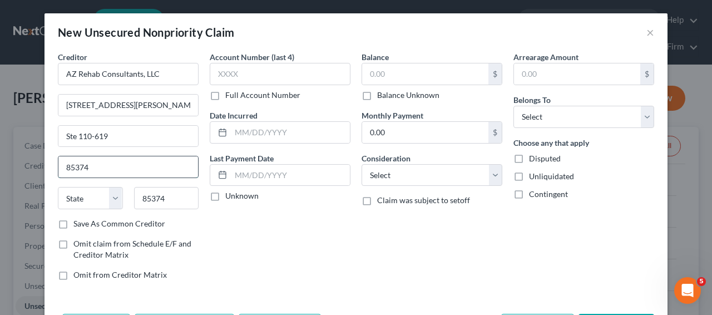
type input "Surprise"
select select "3"
click at [123, 176] on input "Surprise" at bounding box center [128, 166] width 140 height 21
click at [217, 85] on input "text" at bounding box center [280, 74] width 141 height 22
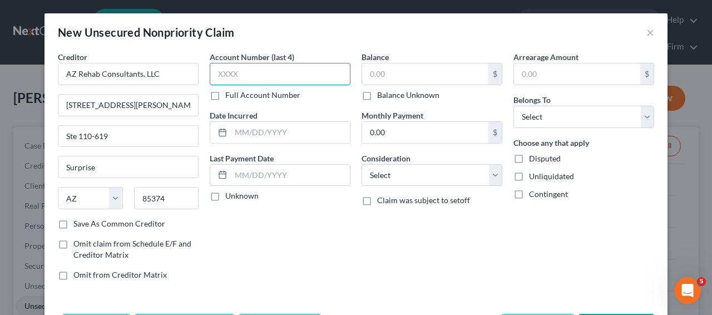
paste input "1080"
type input "1080"
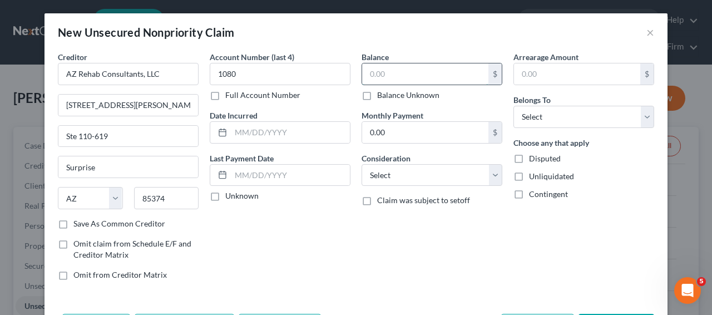
click at [376, 82] on input "text" at bounding box center [425, 73] width 126 height 21
paste input "228.92"
type input "228.92"
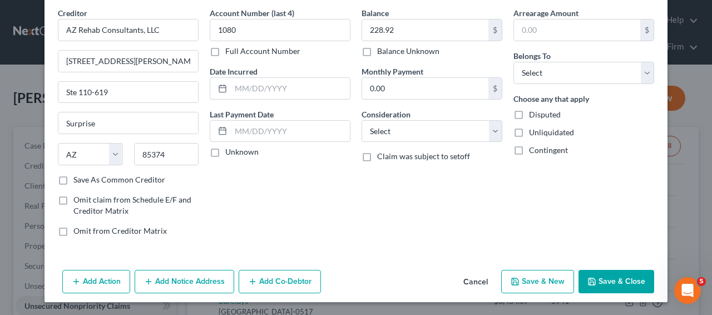
click at [624, 267] on div "Add Action Add Notice Address Add Co-Debtor Cancel Save & New Save & Close" at bounding box center [356, 283] width 623 height 37
click at [589, 72] on select "Select Debtor 1 Only Debtor 2 Only Debtor 1 And Debtor 2 Only At Least One Of T…" at bounding box center [584, 73] width 141 height 22
select select "0"
click at [603, 273] on button "Save & Close" at bounding box center [617, 281] width 76 height 23
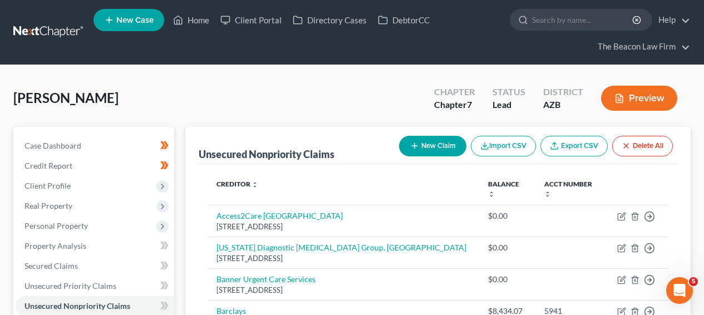
click at [407, 131] on div "New Claim Import CSV Export CSV Delete All" at bounding box center [536, 145] width 283 height 29
click at [412, 141] on icon "button" at bounding box center [414, 145] width 9 height 9
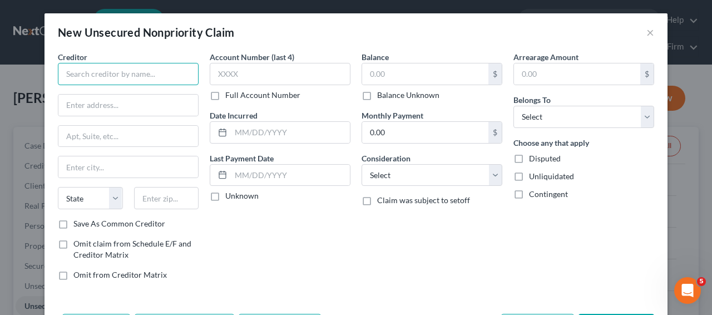
click at [161, 75] on input "text" at bounding box center [128, 74] width 141 height 22
paste input "Cave Creek Consultant PLLC"
type input "Cave Creek Consultant PLLC"
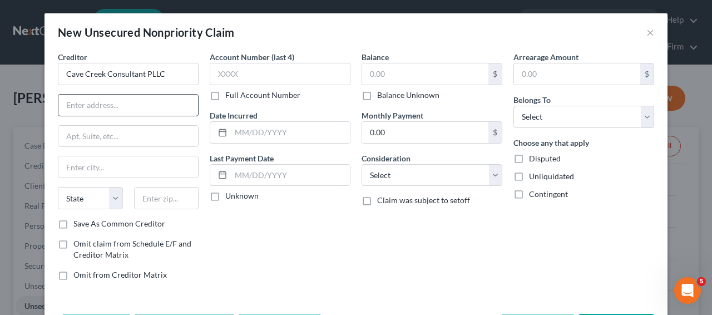
click at [149, 104] on input "text" at bounding box center [128, 105] width 140 height 21
paste input "PO Box 2510"
type input "PO Box 2510"
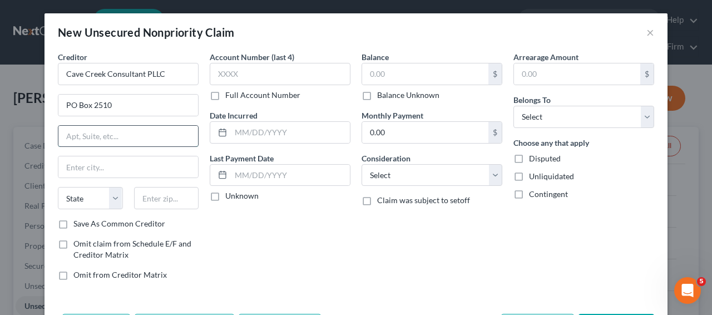
click at [119, 136] on input "text" at bounding box center [128, 136] width 140 height 21
click at [147, 196] on input "text" at bounding box center [166, 198] width 65 height 22
paste input "85214"
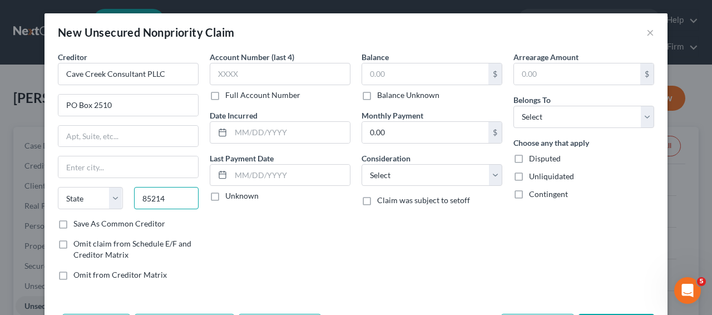
type input "85214"
click at [135, 150] on div "Creditor * Cave Creek Consultant PLLC [GEOGRAPHIC_DATA][US_STATE] [GEOGRAPHIC_D…" at bounding box center [128, 134] width 141 height 167
type input "Mesa"
select select "3"
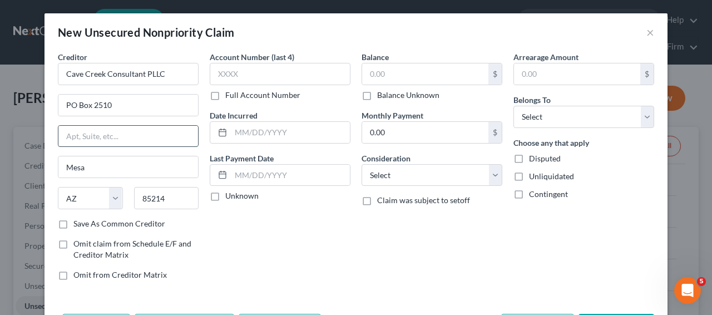
click at [135, 141] on input "text" at bounding box center [128, 136] width 140 height 21
click at [136, 136] on input "text" at bounding box center [128, 136] width 140 height 21
click at [313, 80] on input "text" at bounding box center [280, 74] width 141 height 22
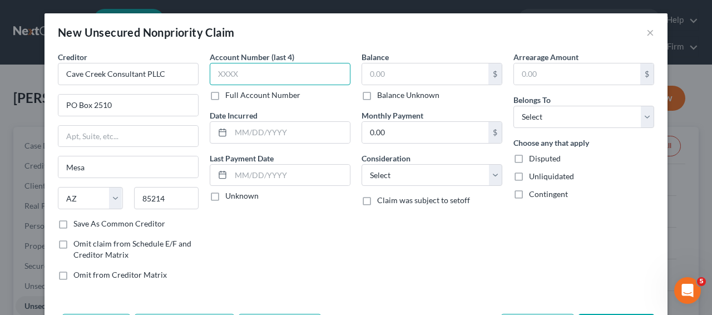
paste input "7273"
type input "7273"
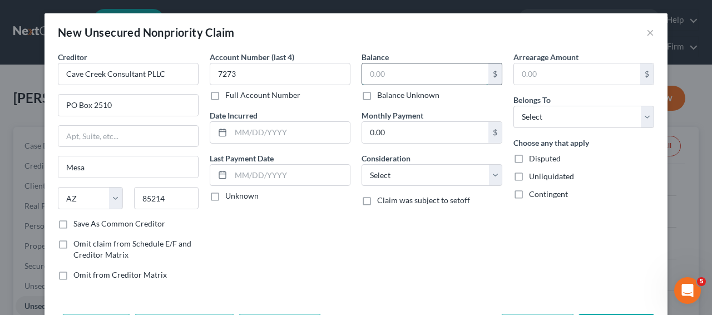
click at [376, 81] on input "text" at bounding box center [425, 73] width 126 height 21
paste input "167.80"
type input "167.80"
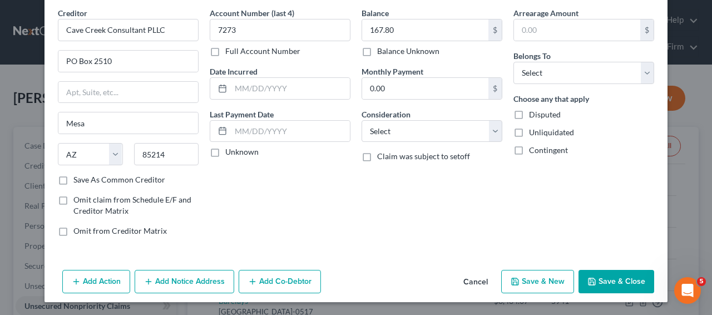
click at [620, 273] on button "Save & Close" at bounding box center [617, 281] width 76 height 23
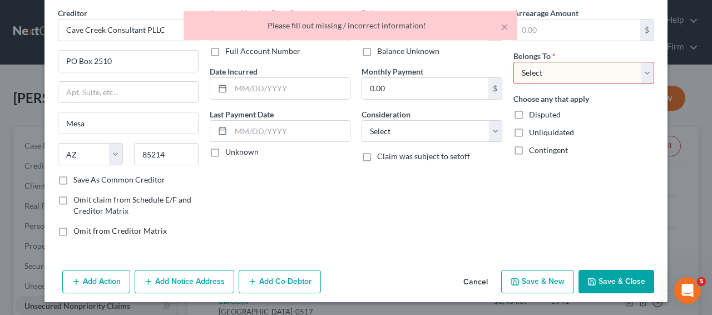
click at [549, 86] on div "Arrearage Amount $ Belongs To * Select Debtor 1 Only Debtor 2 Only Debtor 1 And…" at bounding box center [584, 126] width 152 height 238
click at [546, 75] on select "Select Debtor 1 Only Debtor 2 Only Debtor 1 And Debtor 2 Only At Least One Of T…" at bounding box center [584, 73] width 141 height 22
select select "0"
click at [625, 279] on button "Save & Close" at bounding box center [617, 281] width 76 height 23
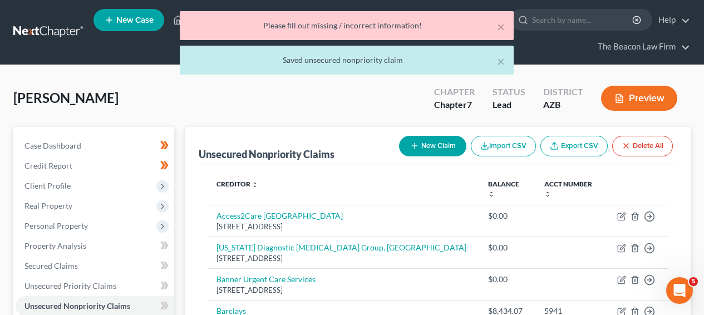
click at [415, 149] on icon "button" at bounding box center [414, 145] width 9 height 9
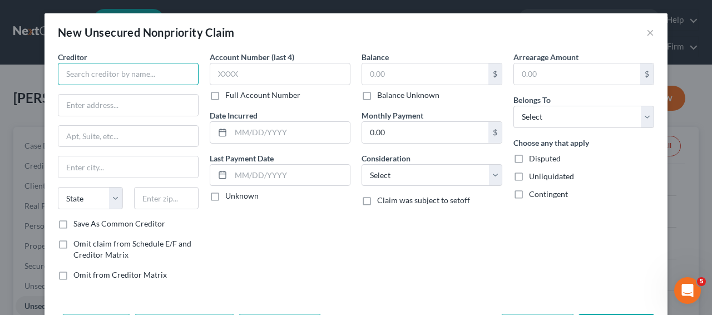
click at [166, 72] on input "text" at bounding box center [128, 74] width 141 height 22
paste input "[US_STATE] Pulmonary Specialists, LTD"
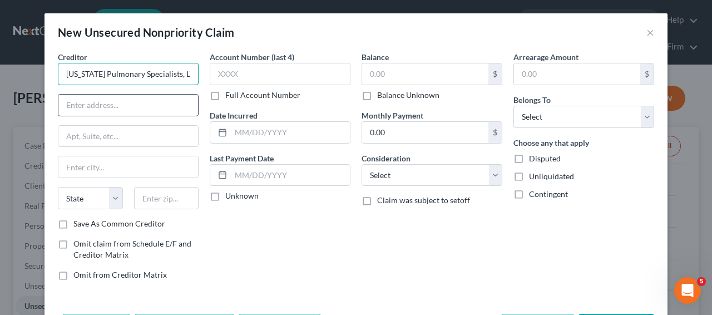
type input "[US_STATE] Pulmonary Specialists, LTD"
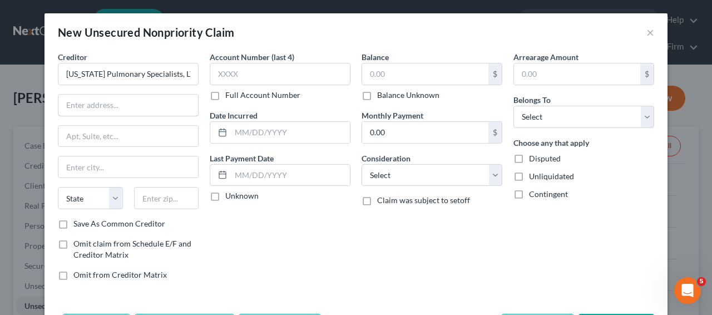
drag, startPoint x: 152, startPoint y: 101, endPoint x: 123, endPoint y: 3, distance: 102.8
click at [151, 102] on input "text" at bounding box center [128, 105] width 140 height 21
paste input "9060 E Via [PERSON_NAME]"
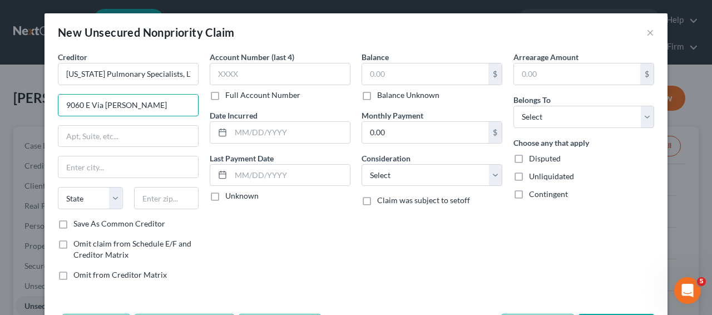
type input "9060 E Via [PERSON_NAME]"
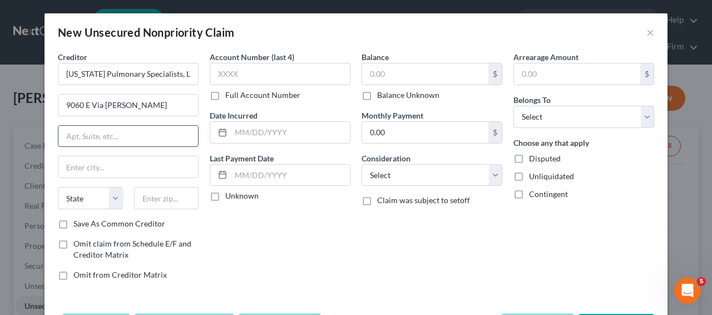
drag, startPoint x: 167, startPoint y: 116, endPoint x: 163, endPoint y: 126, distance: 11.0
click at [163, 126] on div "Creditor * [US_STATE] Pulmonary Specialists, LTD [STREET_ADDRESS][GEOGRAPHIC_DA…" at bounding box center [128, 134] width 141 height 167
click at [163, 126] on input "text" at bounding box center [128, 136] width 140 height 21
click at [156, 133] on input "text" at bounding box center [128, 136] width 140 height 21
paste input "Ste 250"
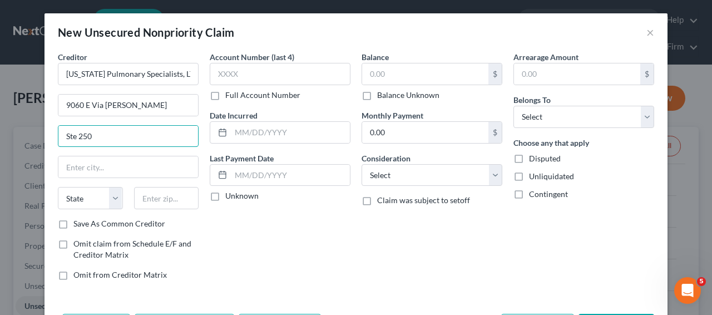
type input "Ste 250"
click at [163, 207] on input "text" at bounding box center [166, 198] width 65 height 22
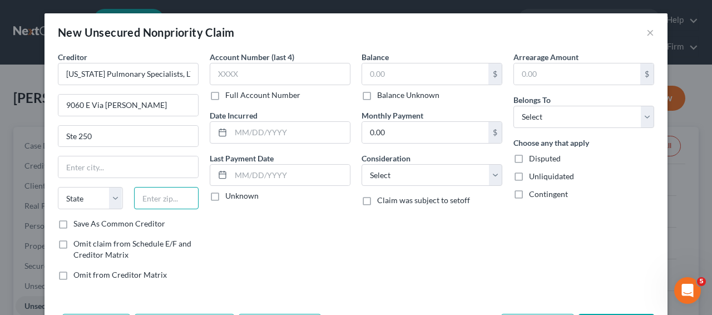
paste input "85258"
type input "85258"
type input "Scottsdale"
select select "3"
drag, startPoint x: 301, startPoint y: 88, endPoint x: 300, endPoint y: 81, distance: 6.7
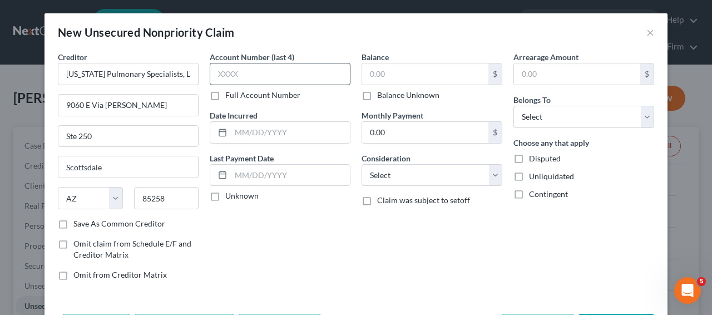
click at [300, 83] on div "Account Number (last 4) Full Account Number" at bounding box center [280, 76] width 141 height 50
click at [300, 81] on input "text" at bounding box center [280, 74] width 141 height 22
paste input "2331"
type input "2331"
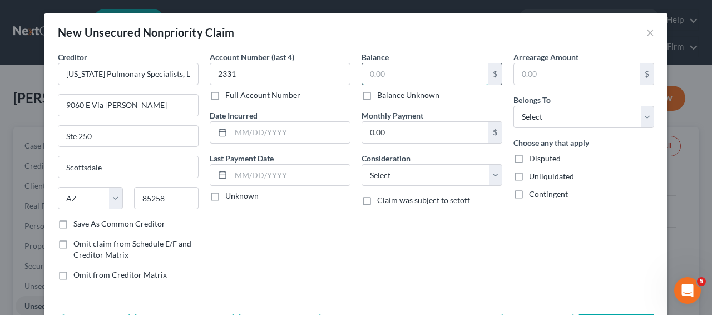
click at [403, 66] on input "text" at bounding box center [425, 73] width 126 height 21
paste input "146.63"
type input "146.63"
click at [576, 114] on select "Select Debtor 1 Only Debtor 2 Only Debtor 1 And Debtor 2 Only At Least One Of T…" at bounding box center [584, 117] width 141 height 22
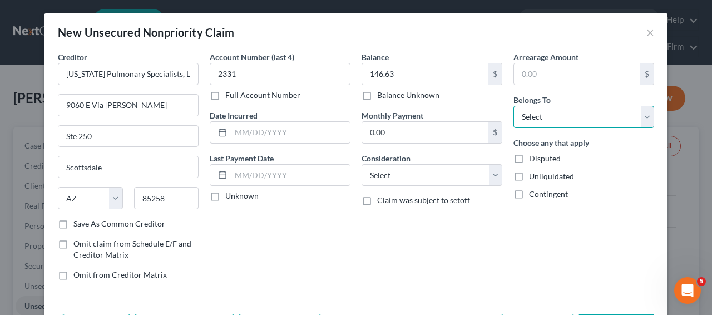
select select "0"
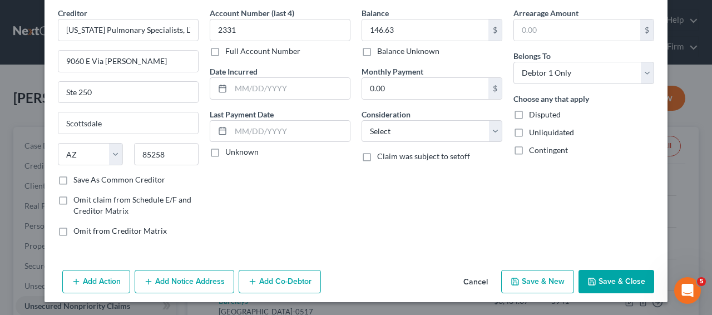
click at [612, 279] on button "Save & Close" at bounding box center [617, 281] width 76 height 23
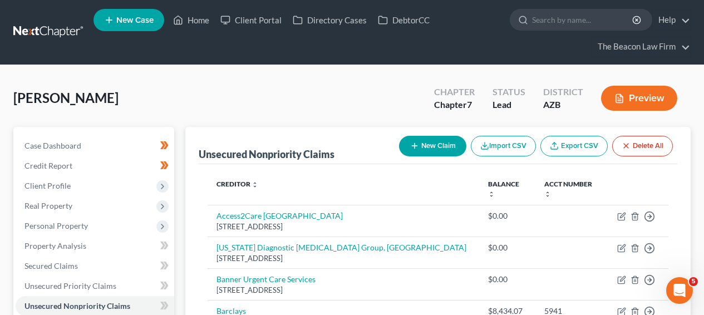
click at [416, 142] on icon "button" at bounding box center [414, 145] width 9 height 9
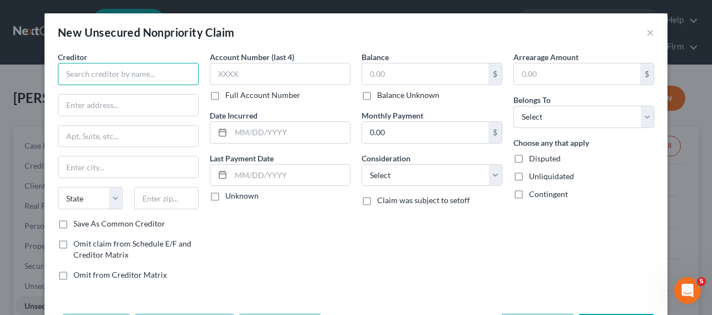
click at [129, 72] on input "text" at bounding box center [128, 74] width 141 height 22
paste input "CS PACS 3 WEST, LLC (TEAMHealth)"
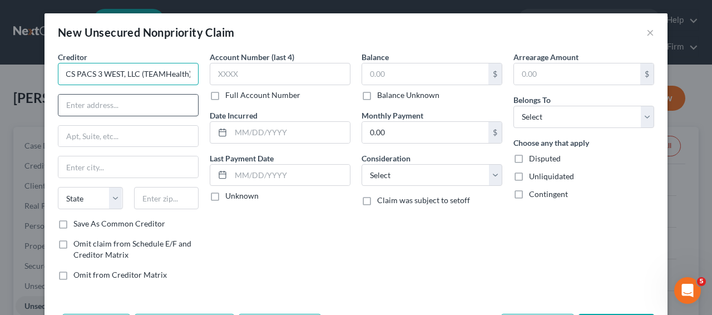
type input "CS PACS 3 WEST, LLC (TEAMHealth)"
click at [126, 97] on input "text" at bounding box center [128, 105] width 140 height 21
paste input "P.O. Box 740512"
type input "P.O. Box 740512"
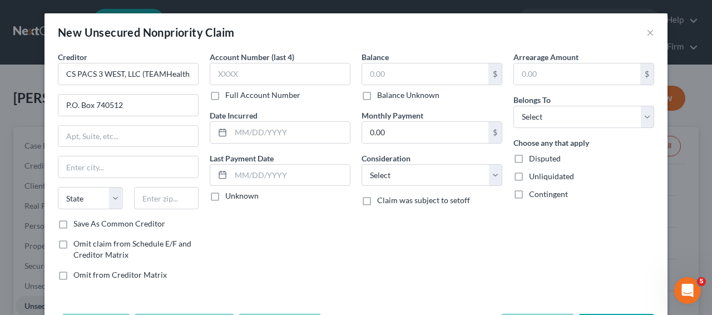
click at [158, 213] on div "State [US_STATE] AK AR AZ CA CO CT DE DC [GEOGRAPHIC_DATA] [GEOGRAPHIC_DATA] GU…" at bounding box center [128, 202] width 152 height 31
click at [163, 203] on input "text" at bounding box center [166, 198] width 65 height 22
paste input "45274"
type input "45274"
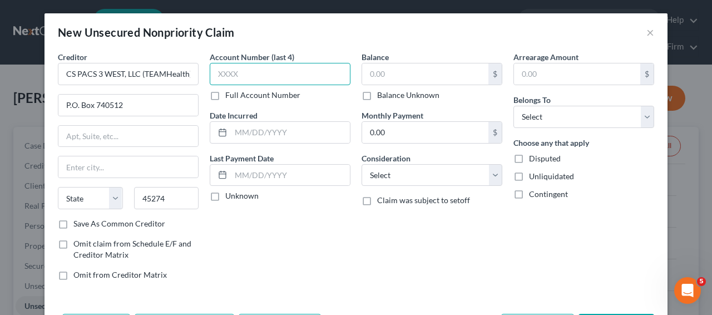
click at [241, 71] on input "text" at bounding box center [280, 74] width 141 height 22
type input "[GEOGRAPHIC_DATA]"
select select "36"
type input "v"
paste input "8999"
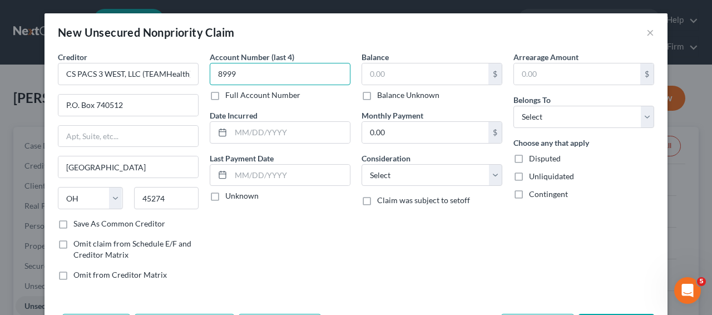
type input "8999"
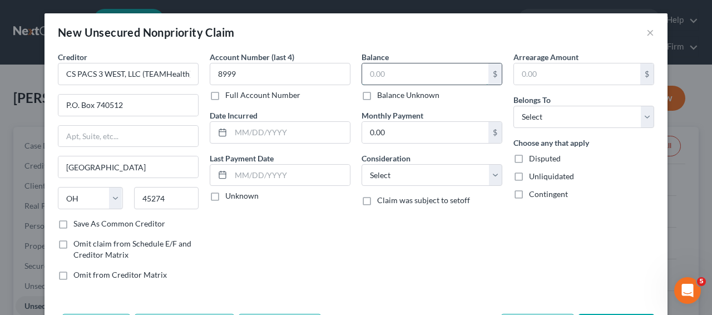
click at [393, 77] on input "text" at bounding box center [425, 73] width 126 height 21
paste input "77.96"
type input "77.96"
click at [575, 123] on select "Select Debtor 1 Only Debtor 2 Only Debtor 1 And Debtor 2 Only At Least One Of T…" at bounding box center [584, 117] width 141 height 22
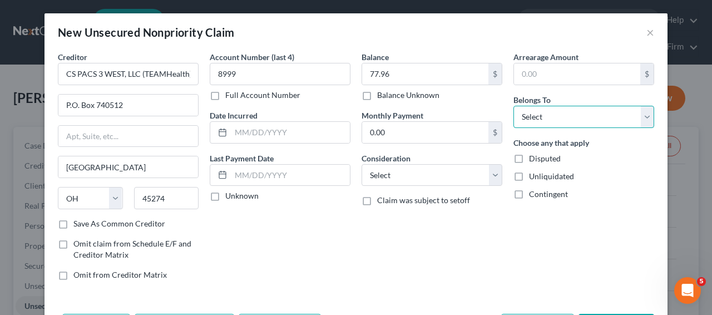
select select "0"
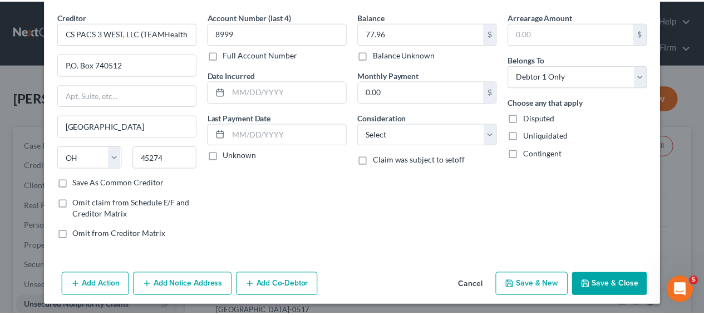
scroll to position [44, 0]
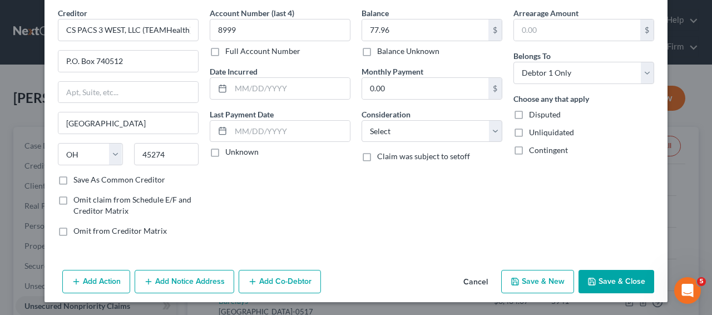
click at [630, 280] on button "Save & Close" at bounding box center [617, 281] width 76 height 23
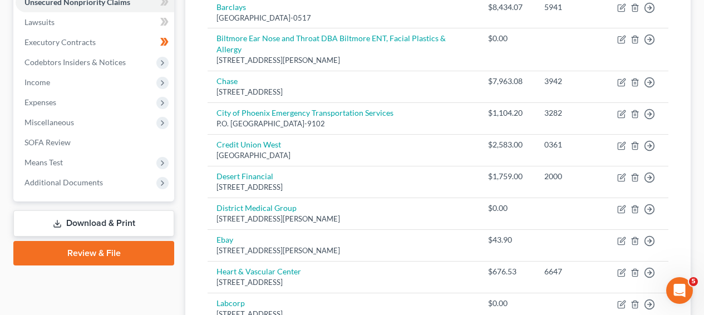
scroll to position [608, 0]
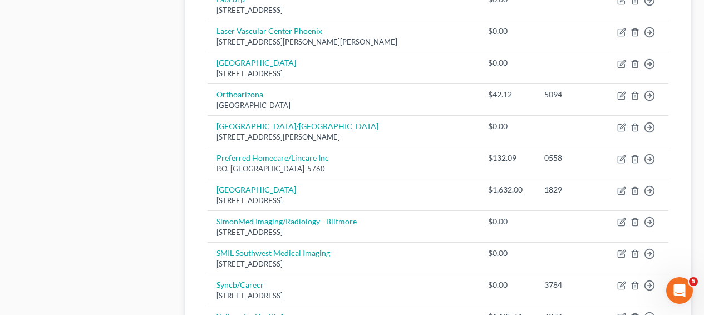
drag, startPoint x: 701, startPoint y: 179, endPoint x: 702, endPoint y: 115, distance: 64.0
click at [702, 115] on div "[PERSON_NAME] Upgraded Chapter Chapter 7 Status Lead District [GEOGRAPHIC_DATA]…" at bounding box center [352, 137] width 704 height 1361
click at [700, 124] on div "[PERSON_NAME] Upgraded Chapter Chapter 7 Status Lead District [GEOGRAPHIC_DATA]…" at bounding box center [352, 137] width 704 height 1361
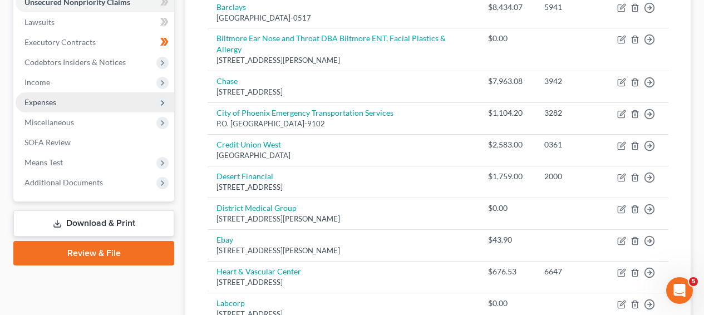
click at [89, 100] on span "Expenses" at bounding box center [95, 102] width 159 height 20
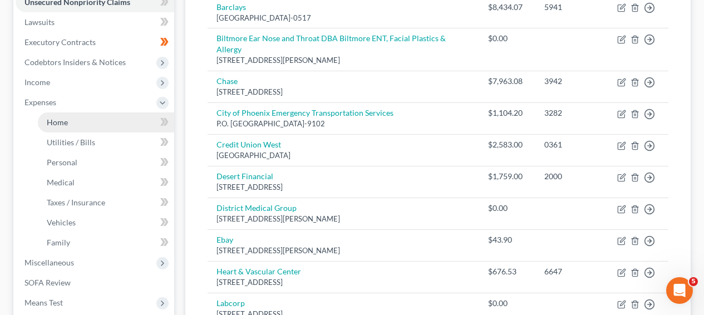
click at [90, 120] on link "Home" at bounding box center [106, 122] width 136 height 20
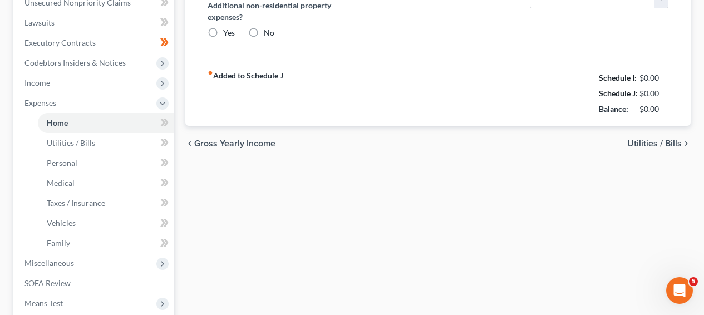
type input "1,622.95"
type input "0.00"
radio input "true"
type input "0.00"
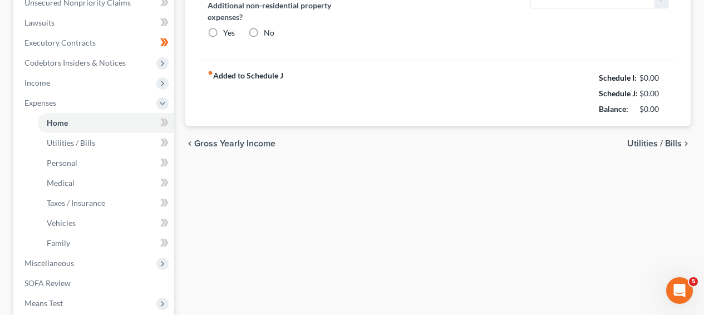
type input "0.00"
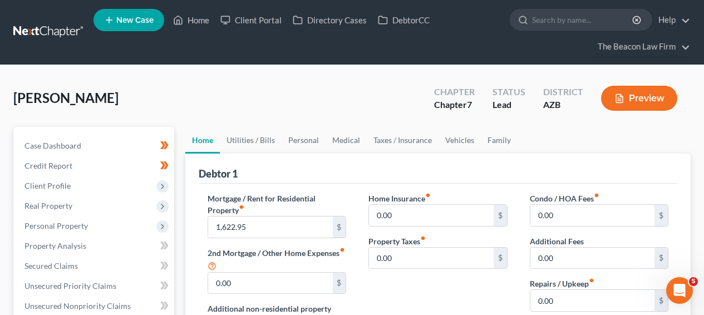
scroll to position [304, 0]
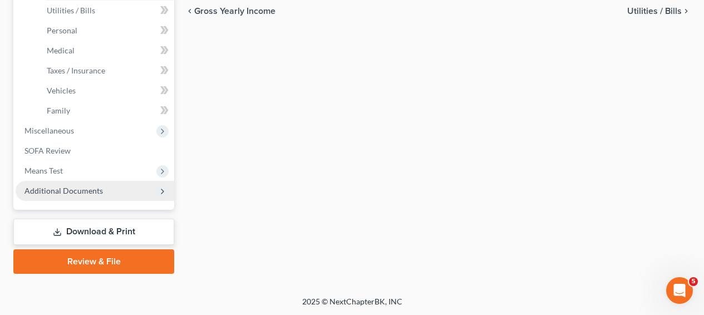
click at [29, 186] on span "Additional Documents" at bounding box center [63, 190] width 78 height 9
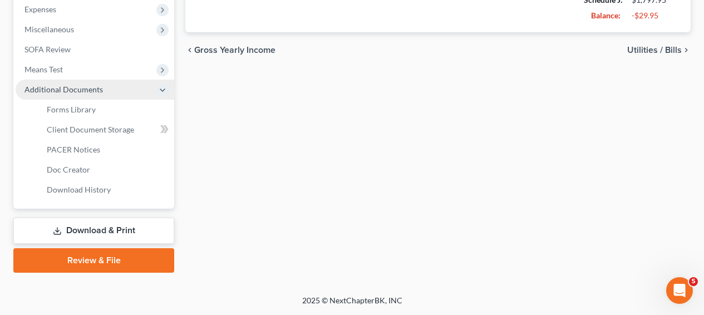
scroll to position [396, 0]
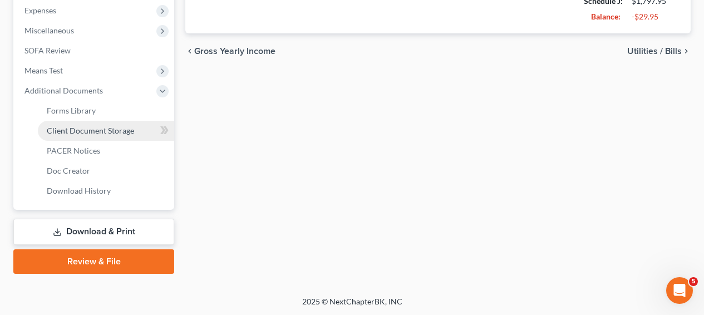
click at [74, 126] on span "Client Document Storage" at bounding box center [90, 130] width 87 height 9
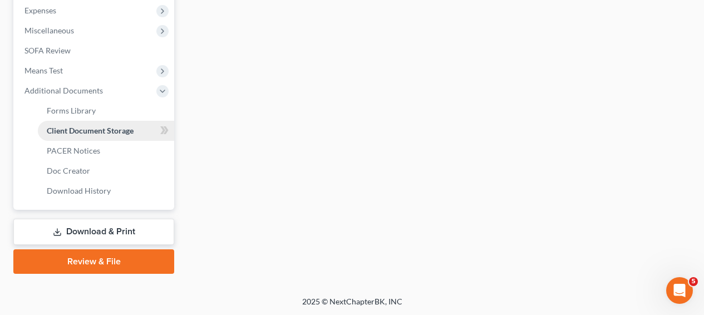
scroll to position [395, 0]
select select "14"
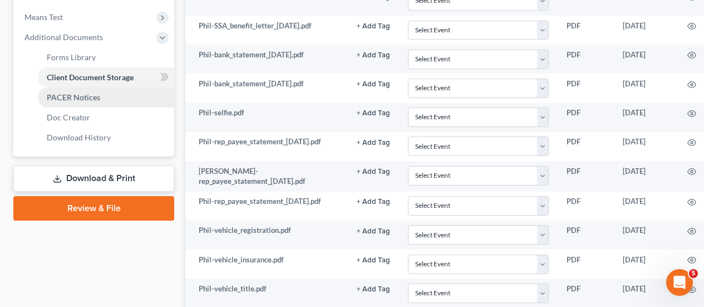
scroll to position [447, 0]
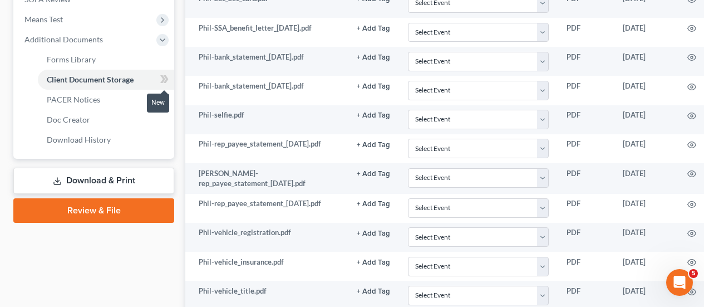
click at [163, 74] on icon at bounding box center [164, 79] width 8 height 14
click at [164, 74] on icon at bounding box center [164, 79] width 8 height 14
click at [136, 200] on link "Review & File" at bounding box center [93, 210] width 161 height 24
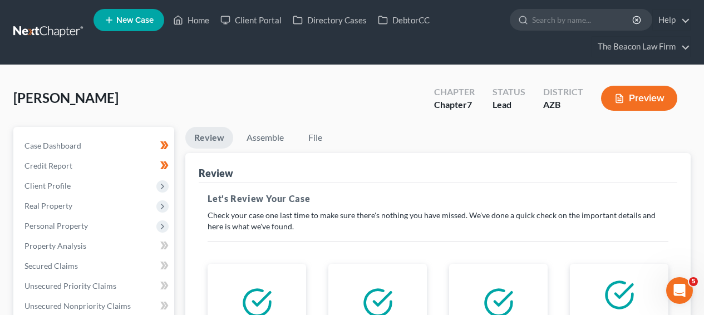
click at [704, 191] on html "Home New Case Client Portal Directory Cases DebtorCC The Beacon Law Firm [EMAIL…" at bounding box center [352, 306] width 704 height 612
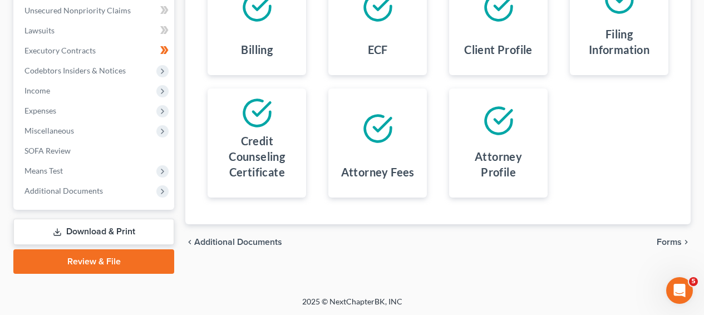
click at [129, 219] on link "Download & Print" at bounding box center [93, 232] width 161 height 26
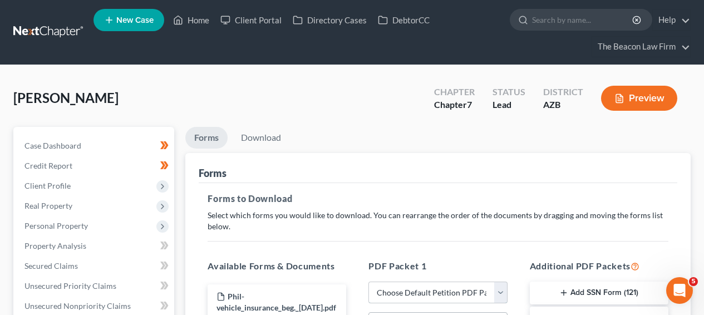
click at [467, 283] on select "Choose Default Petition PDF Packet Complete Bankruptcy Petition (all forms and …" at bounding box center [437, 293] width 139 height 22
select select "0"
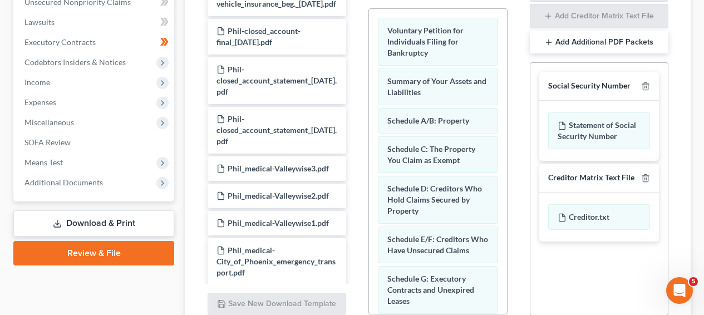
scroll to position [404, 0]
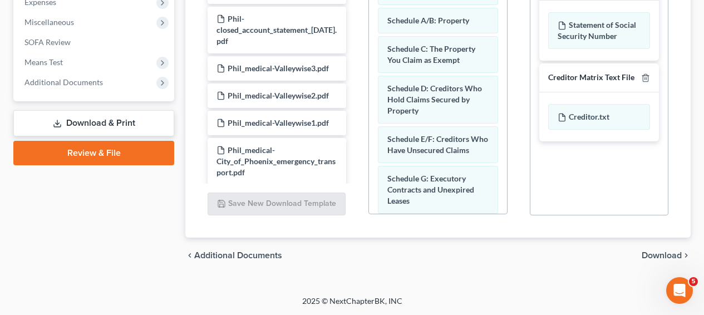
click at [652, 254] on span "Download" at bounding box center [662, 255] width 40 height 9
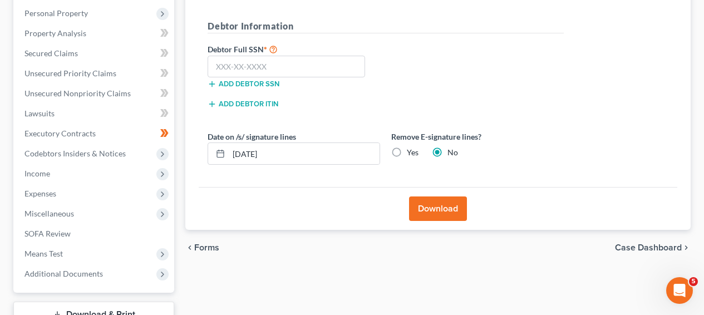
scroll to position [212, 0]
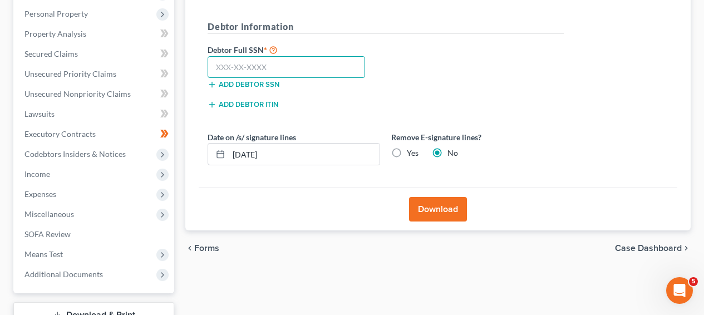
click at [236, 71] on input "text" at bounding box center [286, 67] width 157 height 22
type input "527-53-5239"
click at [415, 213] on button "Download" at bounding box center [438, 209] width 58 height 24
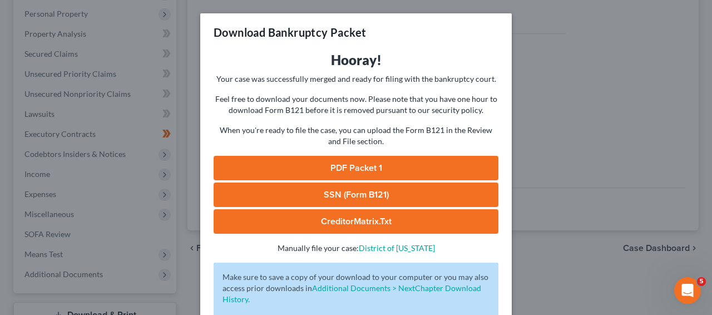
click at [412, 162] on link "PDF Packet 1" at bounding box center [356, 168] width 285 height 24
drag, startPoint x: 600, startPoint y: 116, endPoint x: 674, endPoint y: 83, distance: 81.5
click at [599, 116] on div "Download Bankruptcy Packet Hooray! Your case was successfully merged and ready …" at bounding box center [356, 157] width 712 height 315
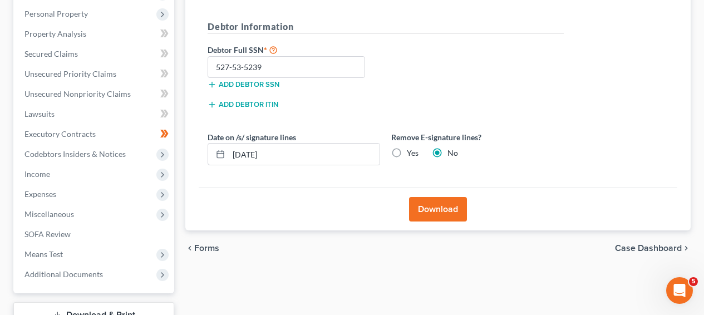
scroll to position [0, 0]
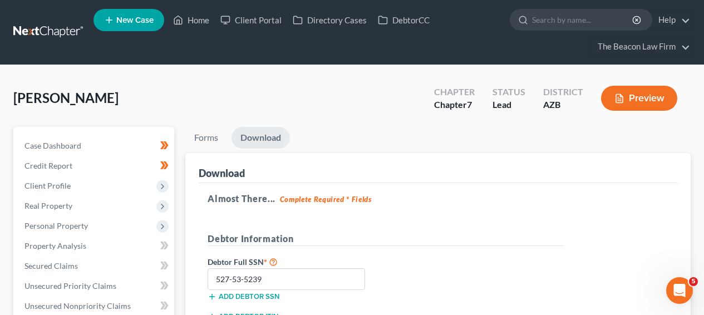
click at [74, 24] on link at bounding box center [48, 32] width 71 height 20
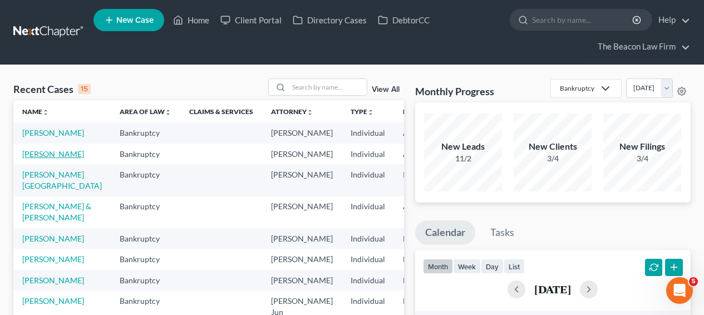
click at [42, 159] on link "[PERSON_NAME]" at bounding box center [53, 153] width 62 height 9
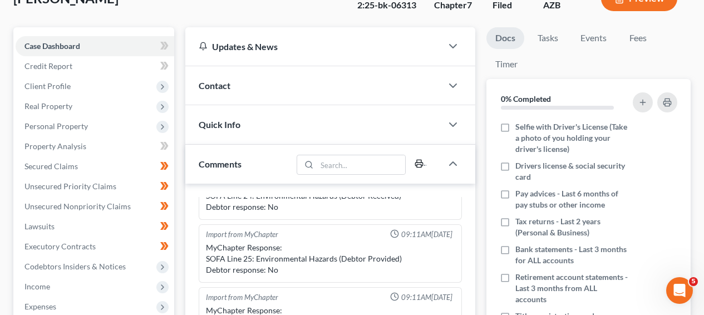
scroll to position [100, 0]
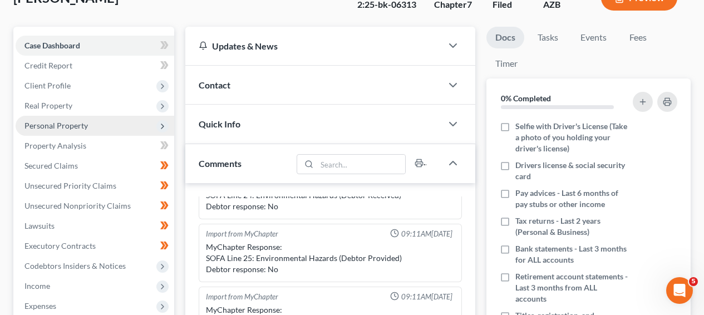
click at [106, 131] on span "Personal Property" at bounding box center [95, 126] width 159 height 20
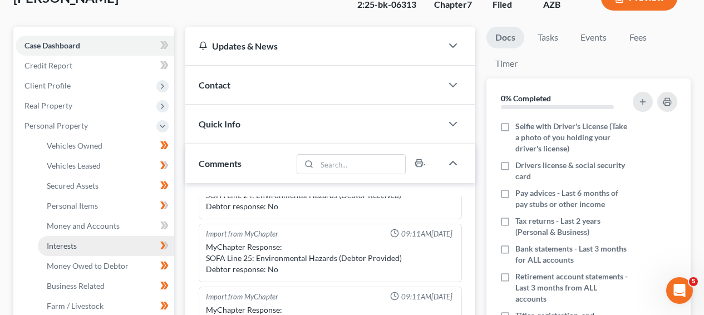
click at [104, 238] on link "Interests" at bounding box center [106, 246] width 136 height 20
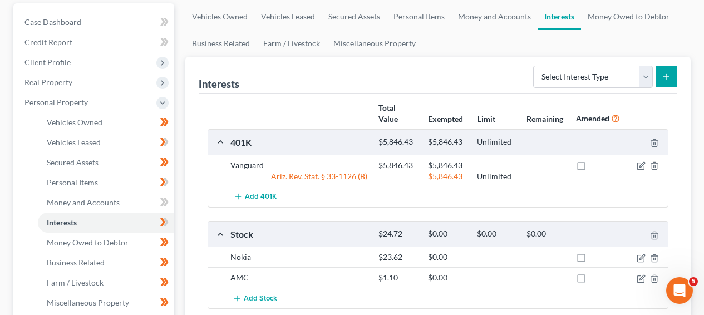
scroll to position [177, 0]
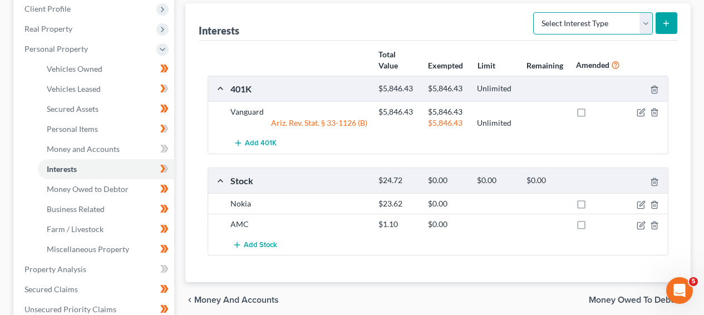
click at [622, 24] on select "Select Interest Type 401K Annuity Bond Education IRA Government Bond Government…" at bounding box center [593, 23] width 120 height 22
select select "other_retirement_plan"
click at [669, 28] on button "submit" at bounding box center [666, 23] width 22 height 22
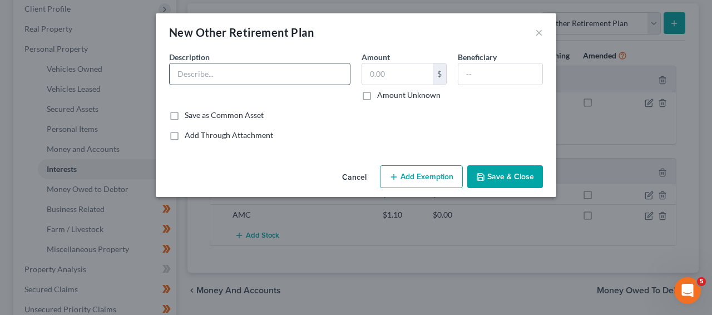
click at [303, 75] on input "text" at bounding box center [260, 73] width 180 height 21
click at [583, 119] on div "New Other Retirement Plan × An exemption set must first be selected from the Fi…" at bounding box center [356, 157] width 712 height 315
click at [364, 182] on button "Cancel" at bounding box center [354, 177] width 42 height 22
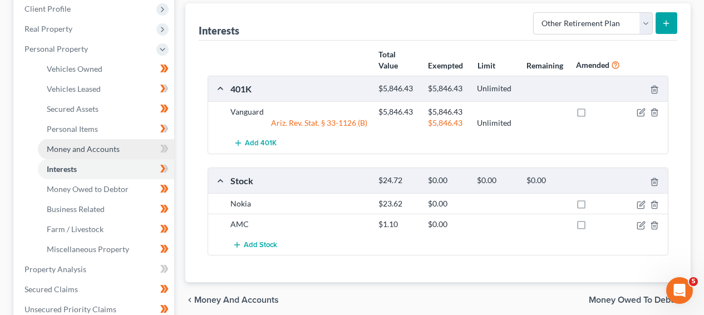
click at [111, 142] on link "Money and Accounts" at bounding box center [106, 149] width 136 height 20
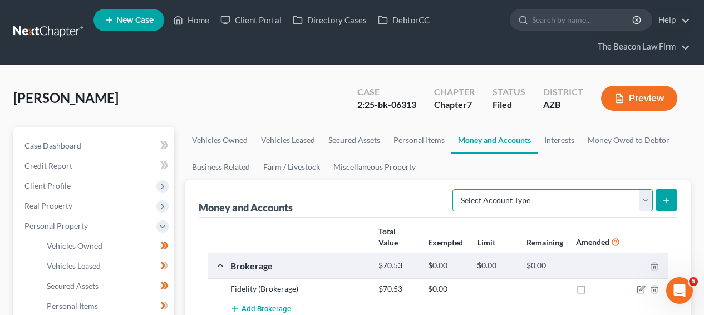
click at [537, 194] on select "Select Account Type Brokerage Cash on Hand Certificates of Deposit Checking Acc…" at bounding box center [552, 200] width 200 height 22
select select "money_market"
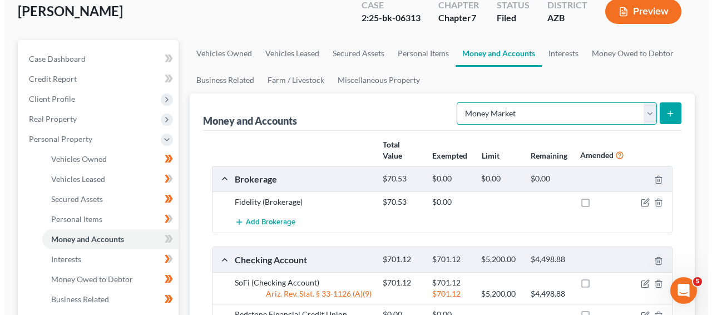
scroll to position [121, 0]
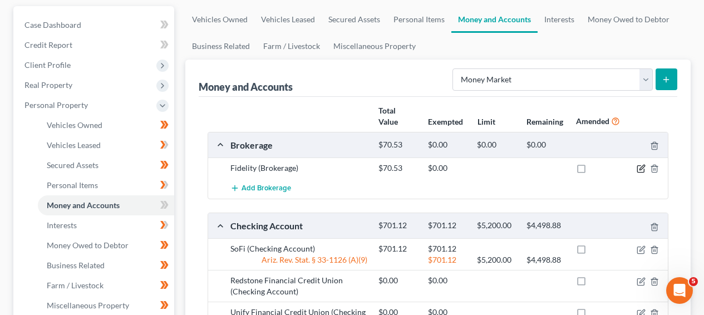
click at [642, 166] on icon "button" at bounding box center [641, 168] width 9 height 9
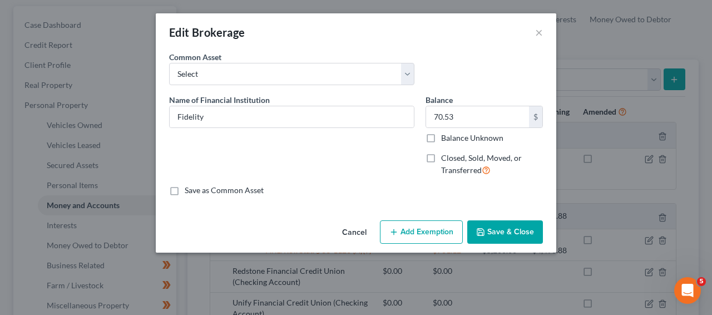
click at [410, 236] on button "Add Exemption" at bounding box center [421, 231] width 83 height 23
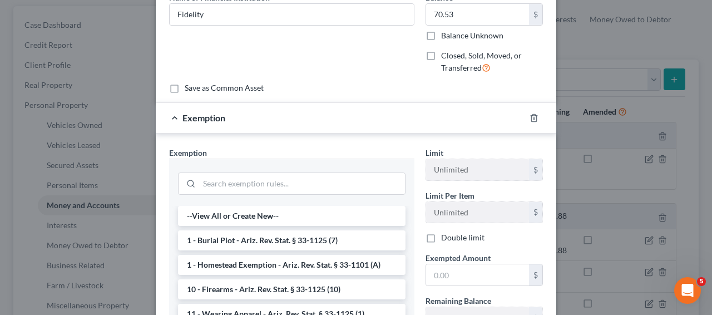
scroll to position [119, 0]
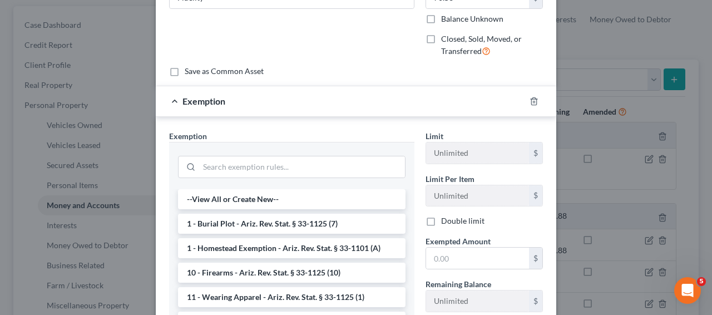
click at [667, 173] on div "Edit Brokerage × An exemption set must first be selected from the Filing Inform…" at bounding box center [356, 157] width 712 height 315
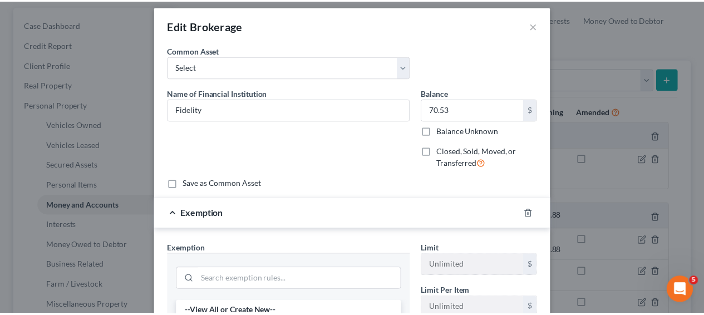
scroll to position [6, 0]
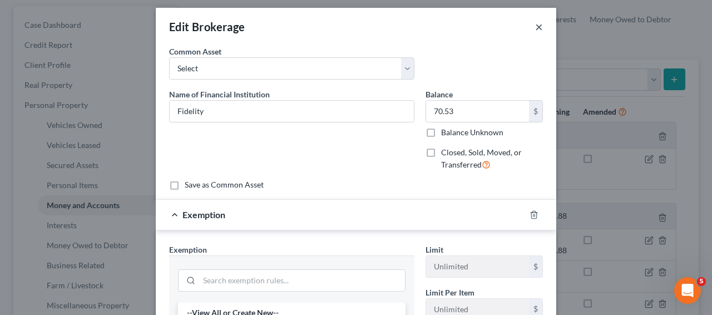
click at [536, 29] on button "×" at bounding box center [539, 26] width 8 height 13
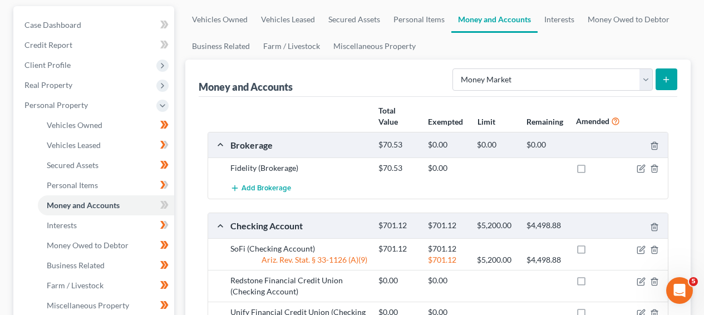
click at [635, 250] on div at bounding box center [644, 248] width 50 height 11
click at [638, 250] on icon "button" at bounding box center [641, 249] width 9 height 9
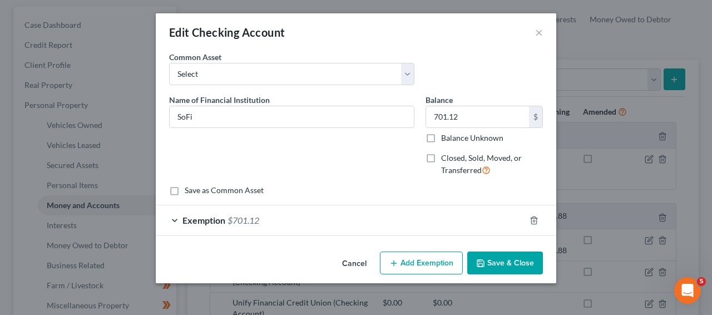
click at [427, 228] on div "Exemption $701.12" at bounding box center [340, 219] width 369 height 29
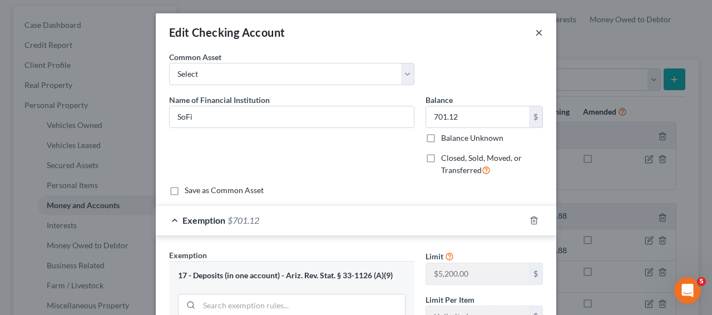
click at [535, 34] on button "×" at bounding box center [539, 32] width 8 height 13
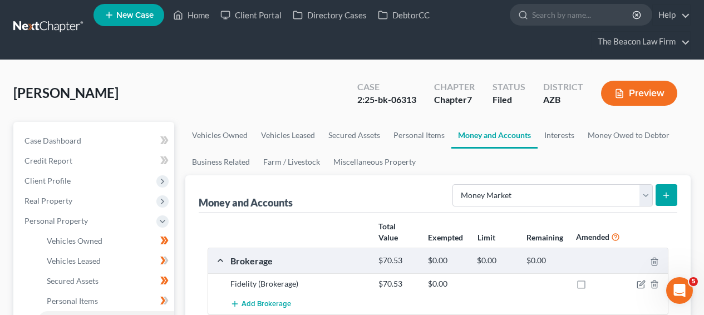
scroll to position [0, 0]
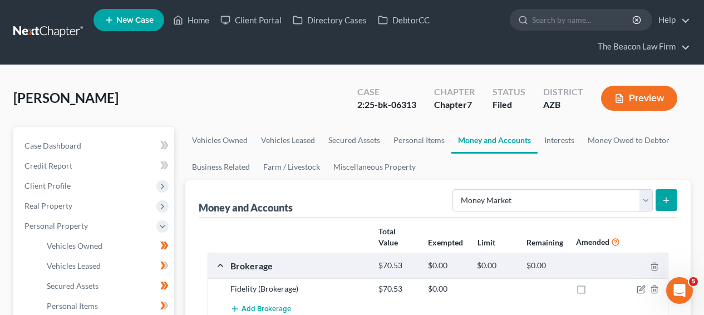
click at [13, 28] on link at bounding box center [48, 32] width 71 height 20
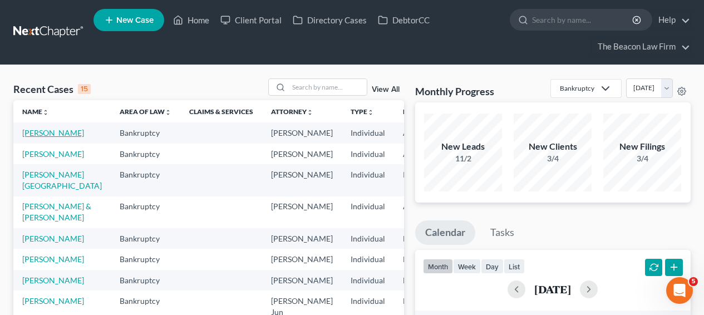
click at [34, 137] on link "[PERSON_NAME]" at bounding box center [53, 132] width 62 height 9
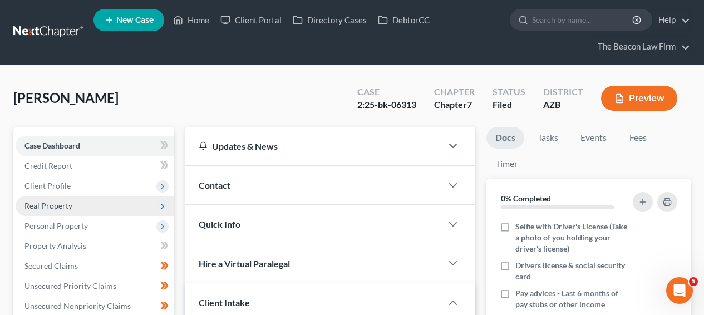
click at [94, 199] on span "Real Property" at bounding box center [95, 206] width 159 height 20
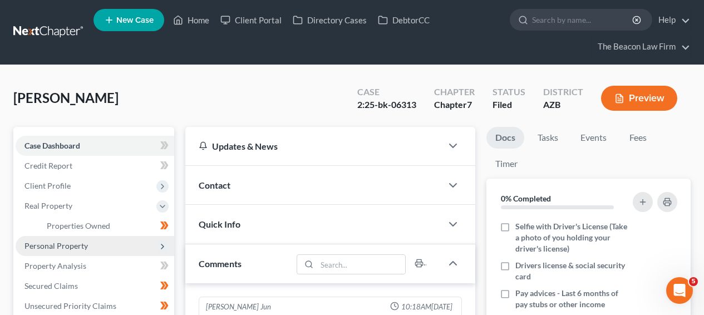
click at [93, 240] on span "Personal Property" at bounding box center [95, 246] width 159 height 20
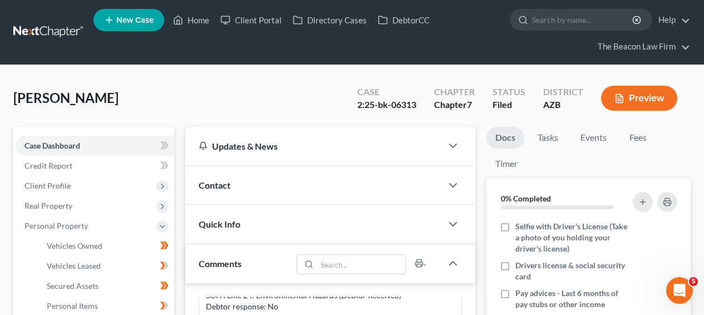
scroll to position [304, 0]
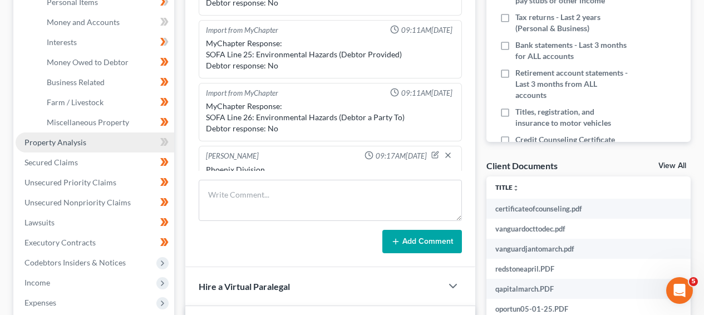
click at [89, 141] on link "Property Analysis" at bounding box center [95, 142] width 159 height 20
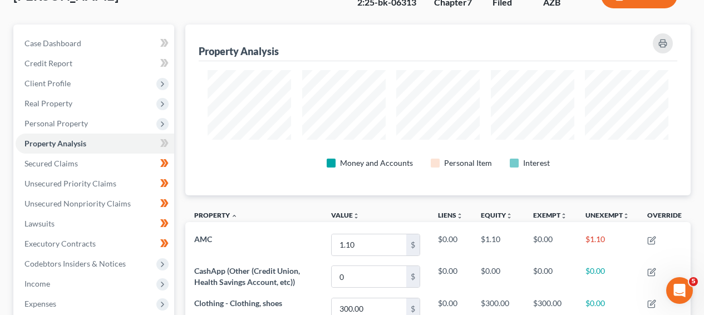
scroll to position [105, 0]
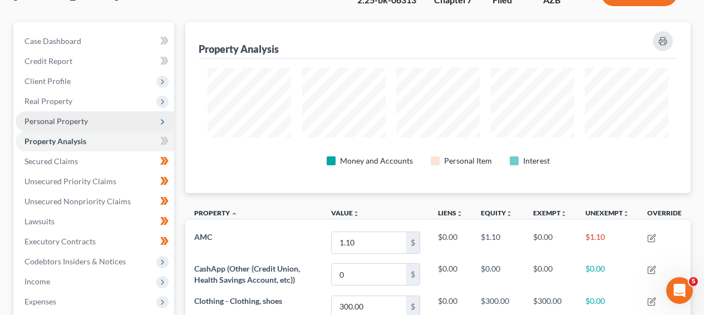
click at [110, 124] on span "Personal Property" at bounding box center [95, 121] width 159 height 20
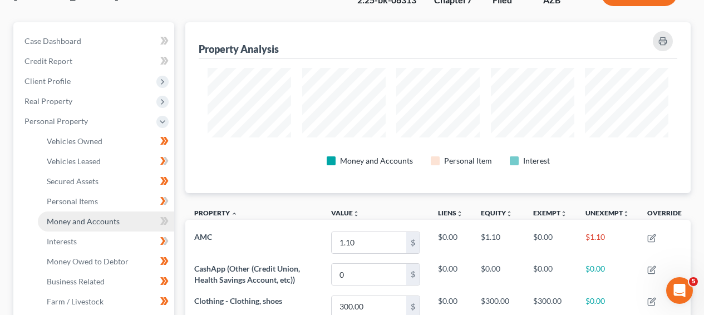
click at [101, 221] on span "Money and Accounts" at bounding box center [83, 220] width 73 height 9
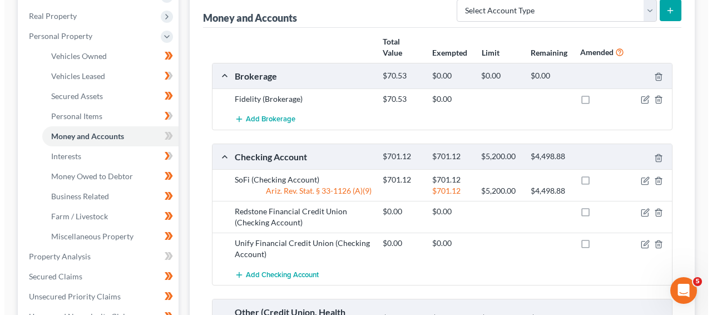
scroll to position [189, 0]
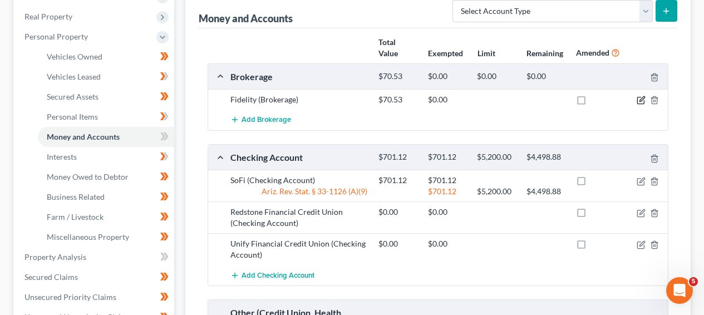
click at [642, 103] on icon "button" at bounding box center [641, 100] width 9 height 9
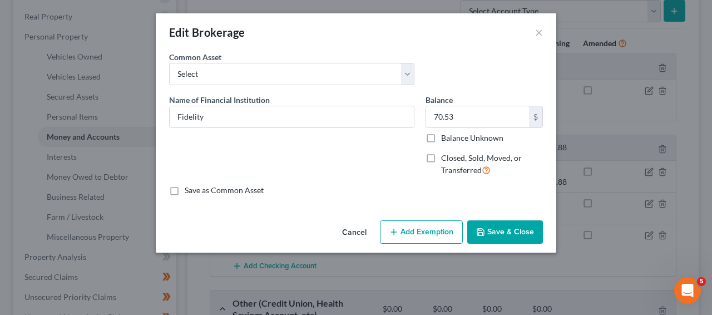
click at [441, 230] on button "Add Exemption" at bounding box center [421, 231] width 83 height 23
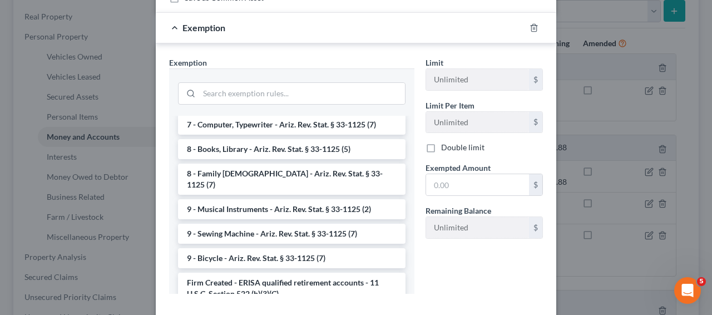
scroll to position [1404, 0]
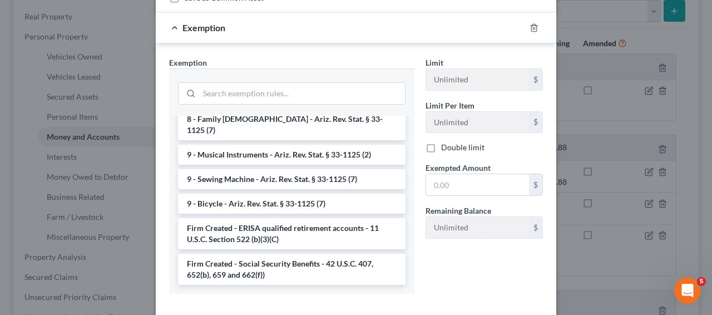
click at [711, 55] on div "Edit Brokerage × An exemption set must first be selected from the Filing Inform…" at bounding box center [356, 157] width 712 height 315
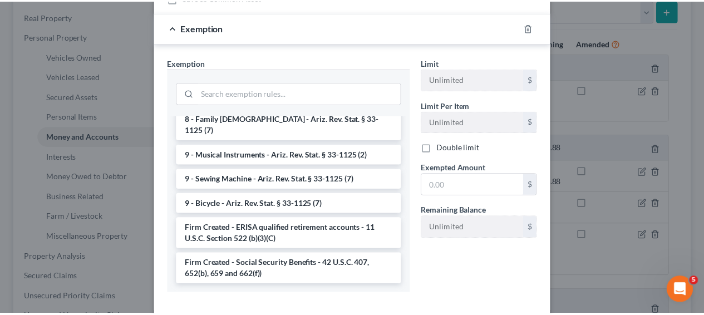
scroll to position [0, 0]
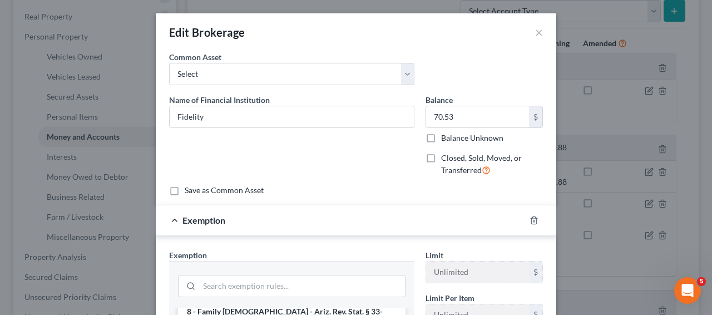
click at [654, 102] on div "Edit Brokerage × An exemption set must first be selected from the Filing Inform…" at bounding box center [356, 157] width 712 height 315
click at [540, 30] on div "Edit Brokerage ×" at bounding box center [356, 32] width 401 height 38
click at [535, 32] on button "×" at bounding box center [539, 32] width 8 height 13
